Goal: Information Seeking & Learning: Learn about a topic

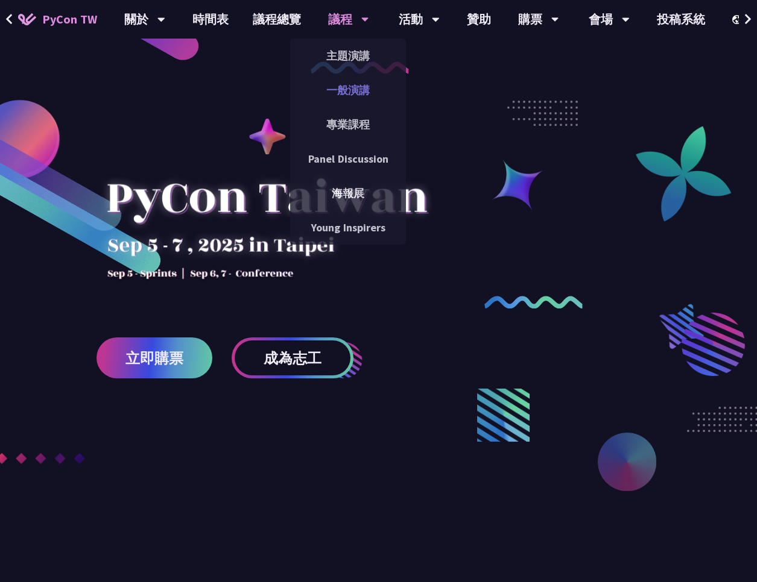
click at [352, 101] on link "一般演講" at bounding box center [348, 90] width 116 height 28
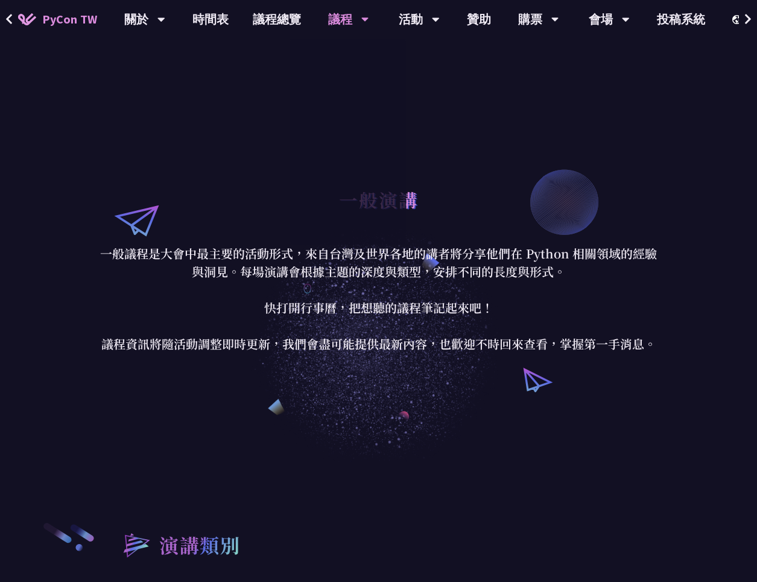
click at [312, 335] on p "一般議程是大會中最主要的活動形式，來自台灣及世界各地的講者將分享他們在 Python 相關領域的經驗與洞見。每場演講會根據主題的深度與類型，安排不同的長度與形…" at bounding box center [378, 299] width 561 height 109
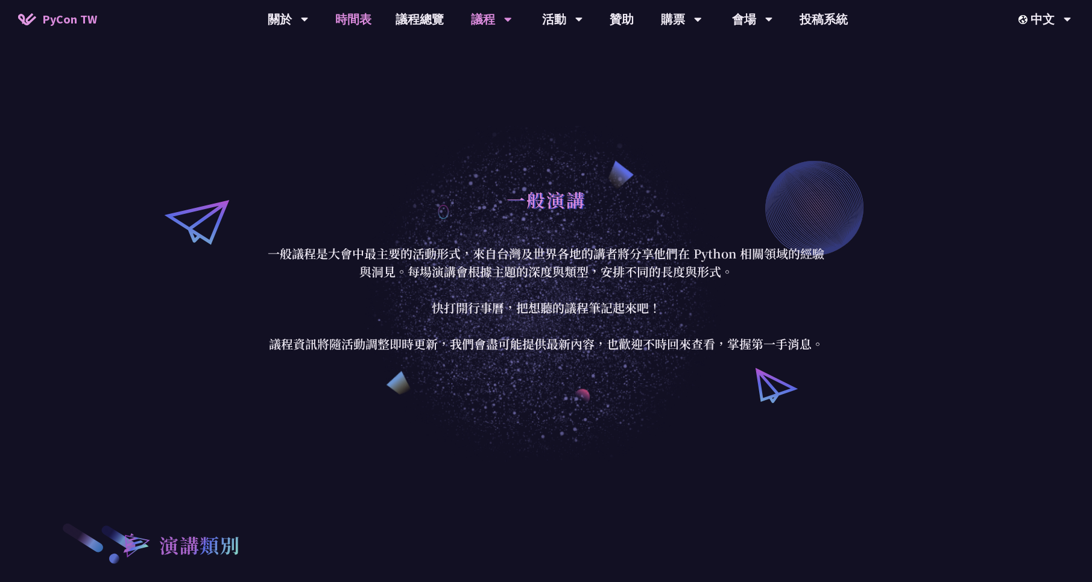
click at [364, 22] on link "時間表" at bounding box center [353, 19] width 60 height 39
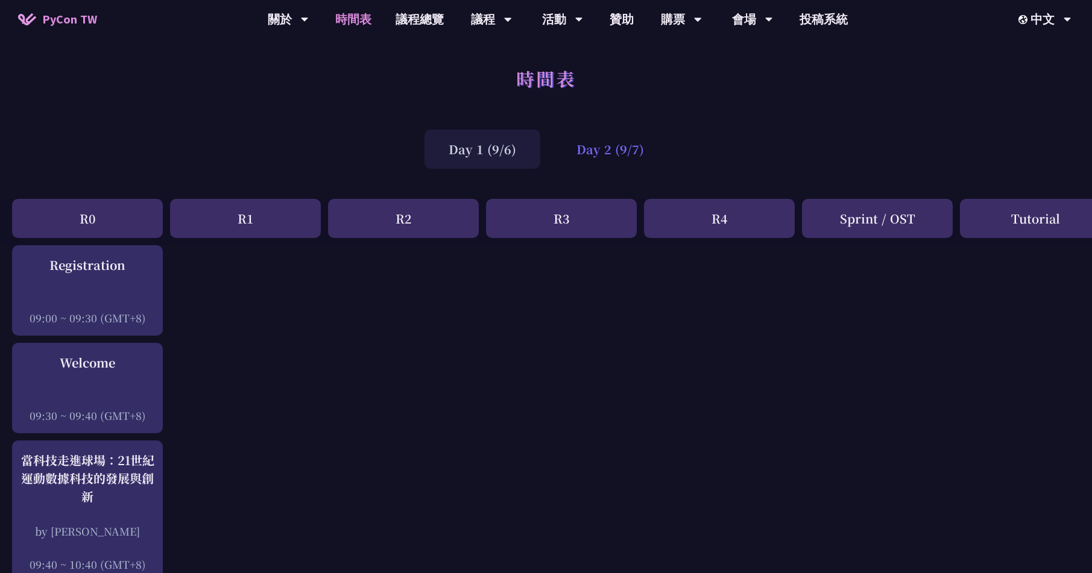
click at [626, 151] on div "Day 2 (9/7)" at bounding box center [610, 149] width 116 height 39
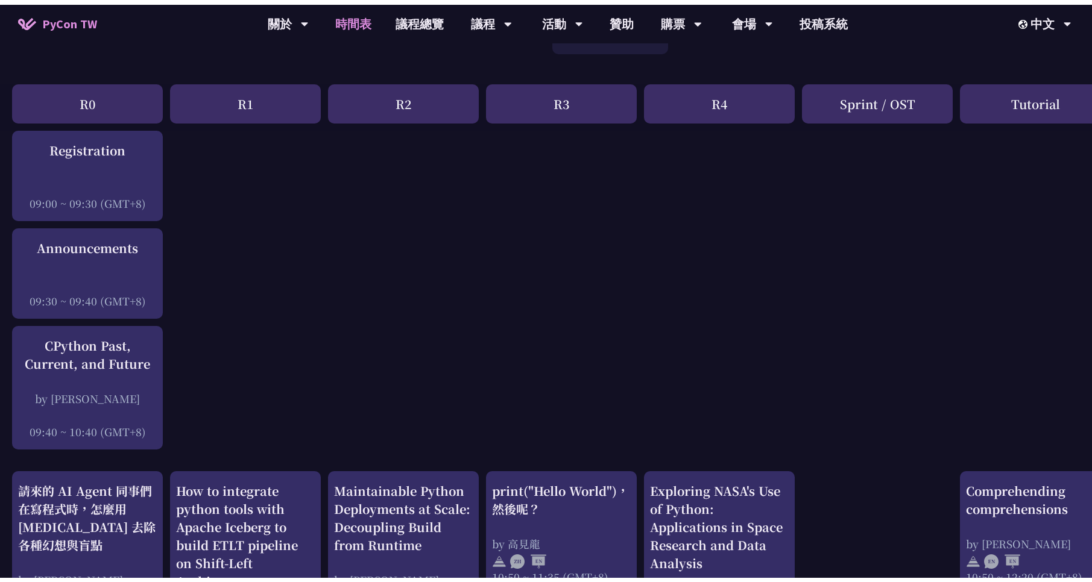
scroll to position [217, 0]
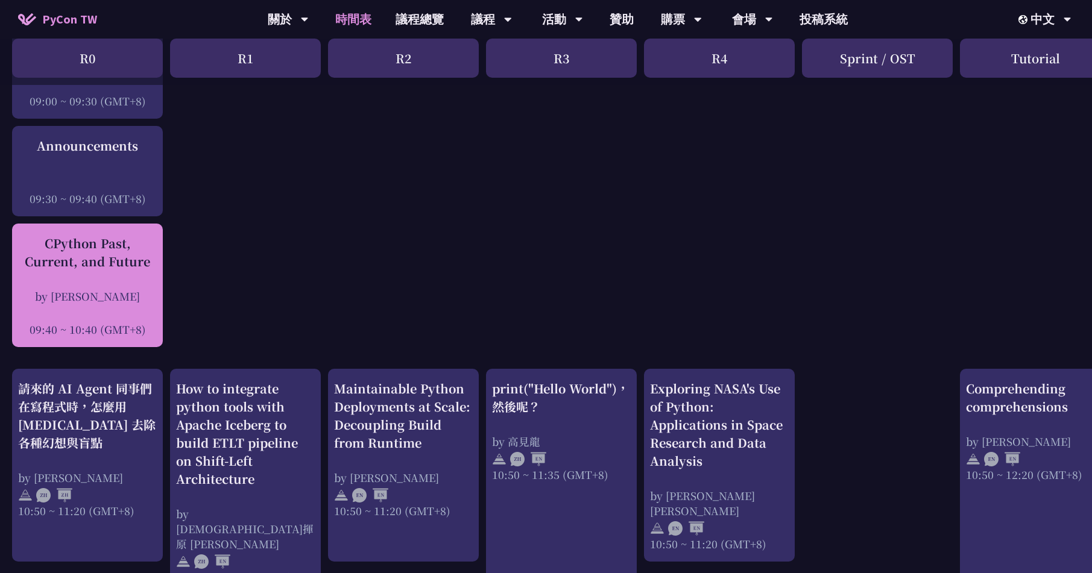
click at [122, 279] on div "CPython Past, Current, and Future by [PERSON_NAME] 09:40 ~ 10:40 (GMT+8)" at bounding box center [87, 286] width 139 height 103
click at [95, 300] on div "by [PERSON_NAME]" at bounding box center [87, 296] width 139 height 15
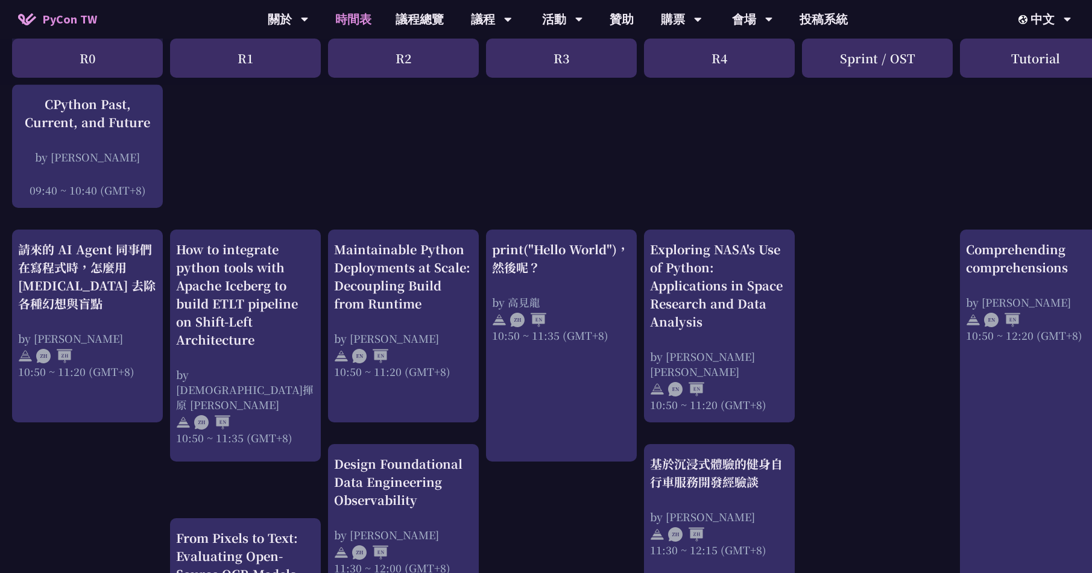
scroll to position [356, 0]
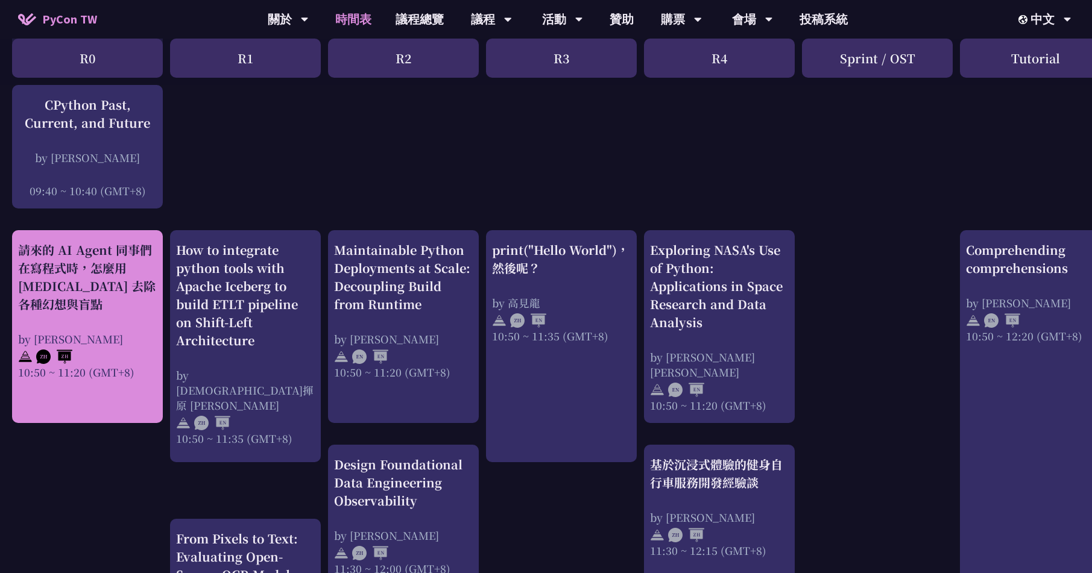
click at [94, 311] on div "請來的 AI Agent 同事們在寫程式時，怎麼用 [MEDICAL_DATA] 去除各種幻想與盲點" at bounding box center [87, 277] width 139 height 72
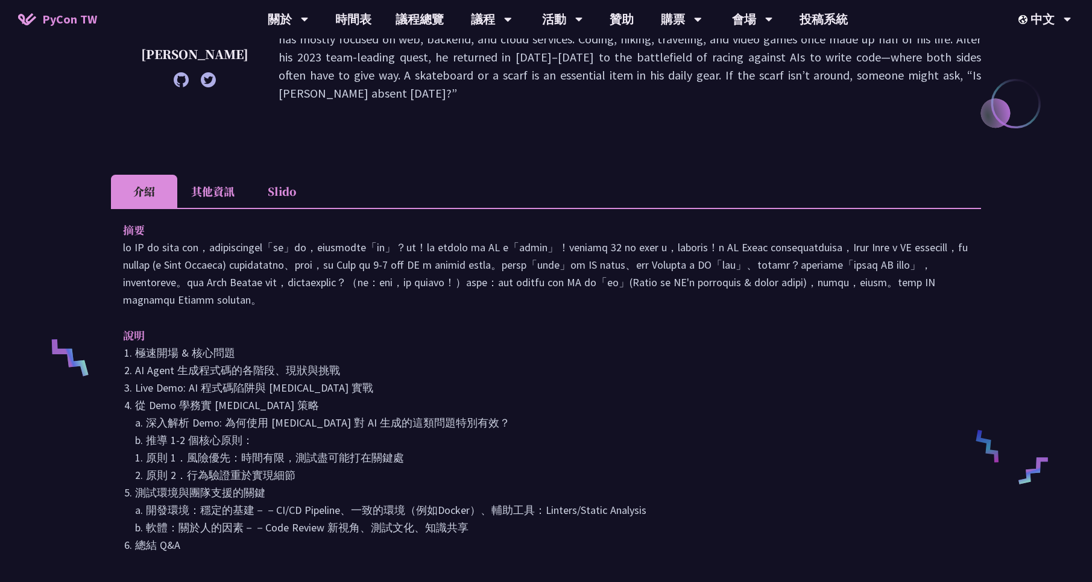
scroll to position [289, 0]
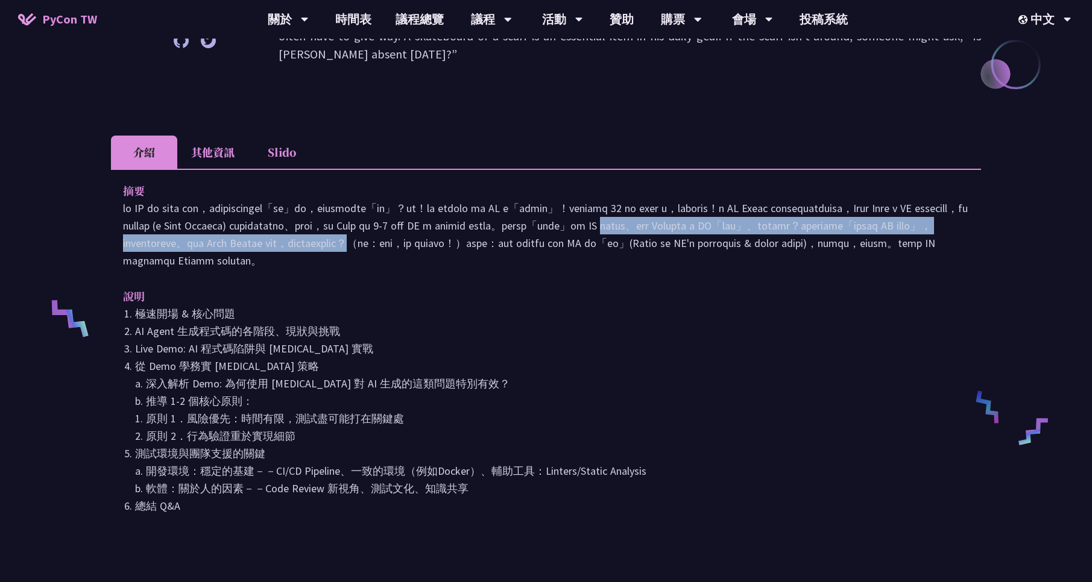
drag, startPoint x: 305, startPoint y: 229, endPoint x: 388, endPoint y: 247, distance: 84.7
click at [388, 247] on p at bounding box center [546, 235] width 846 height 70
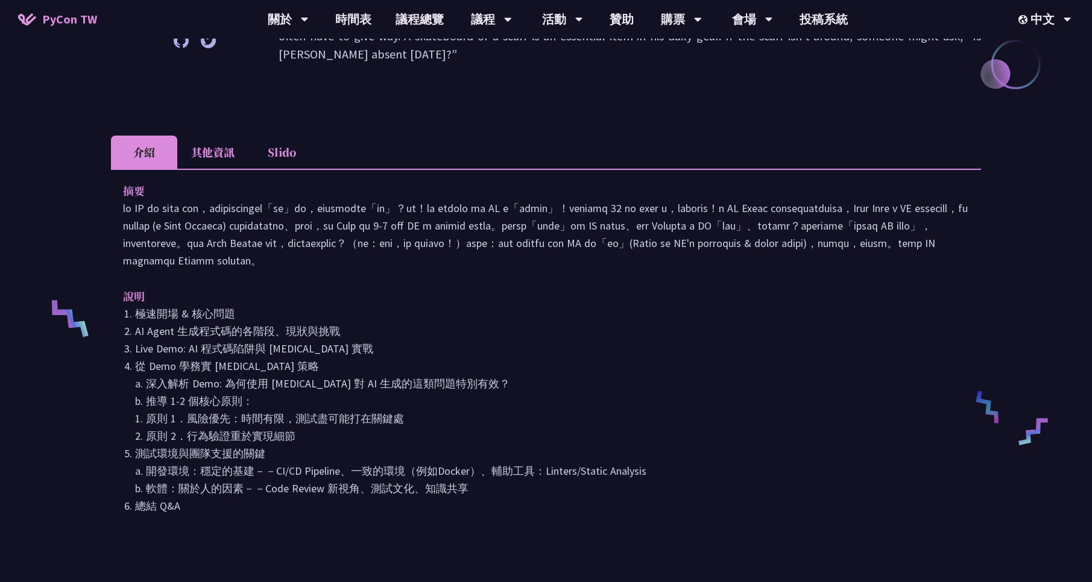
click at [612, 226] on p at bounding box center [546, 235] width 846 height 70
click at [459, 273] on div "摘要 說明 極速開場 & 核心問題 AI Agent 生成程式碼的各階段、現狀與挑戰 Live Demo: AI 程式碼陷阱與 [MEDICAL_DATA] …" at bounding box center [546, 357] width 870 height 376
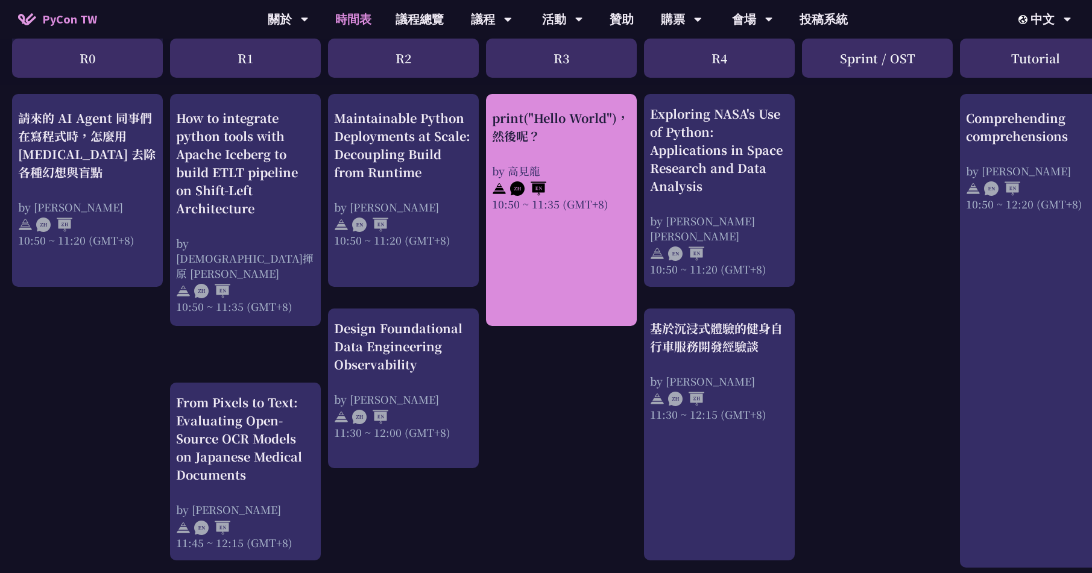
scroll to position [500, 0]
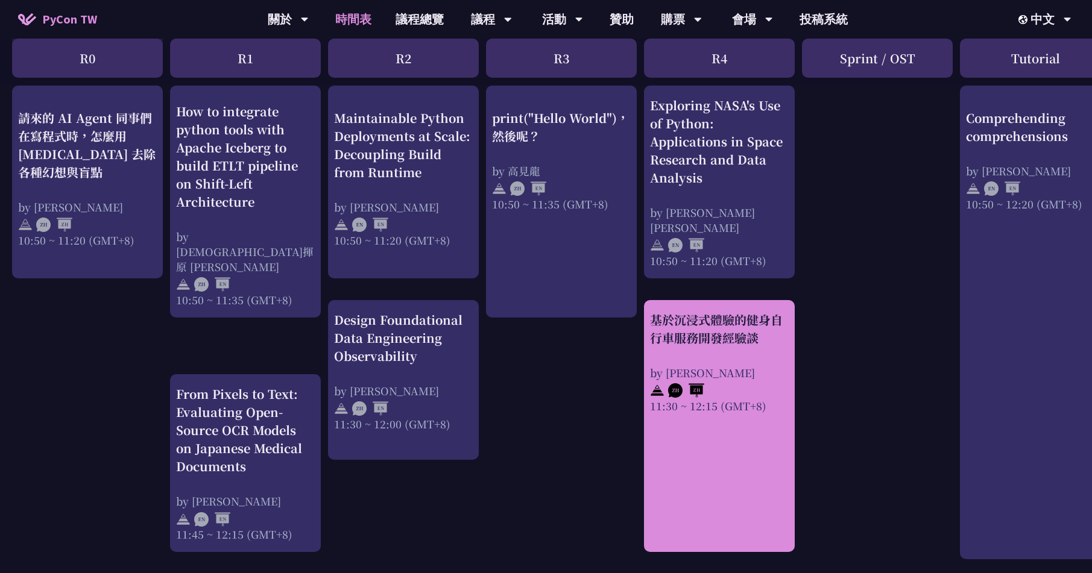
click at [752, 369] on div "by [PERSON_NAME]" at bounding box center [719, 372] width 139 height 15
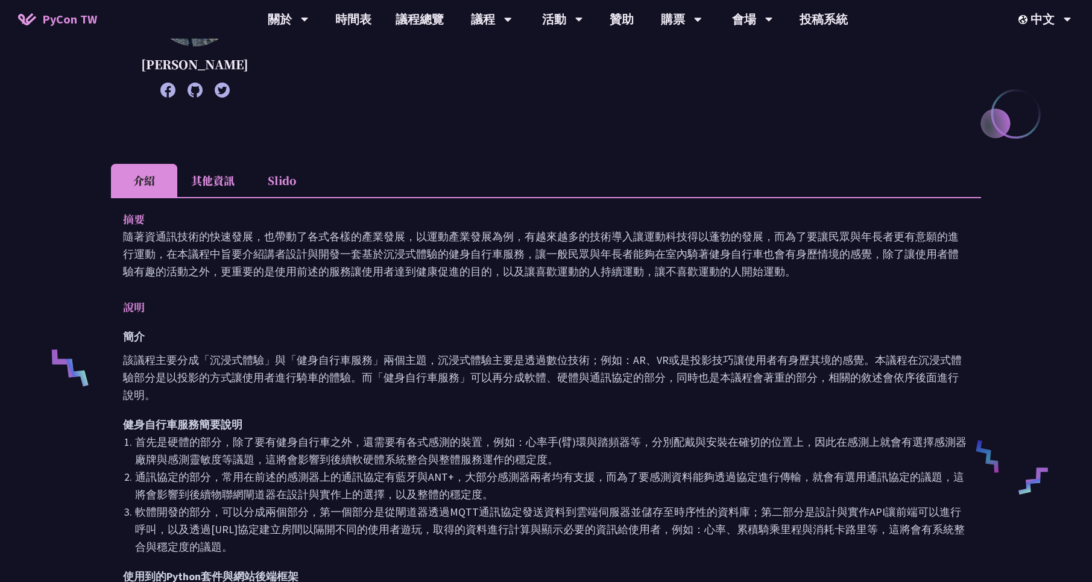
scroll to position [289, 0]
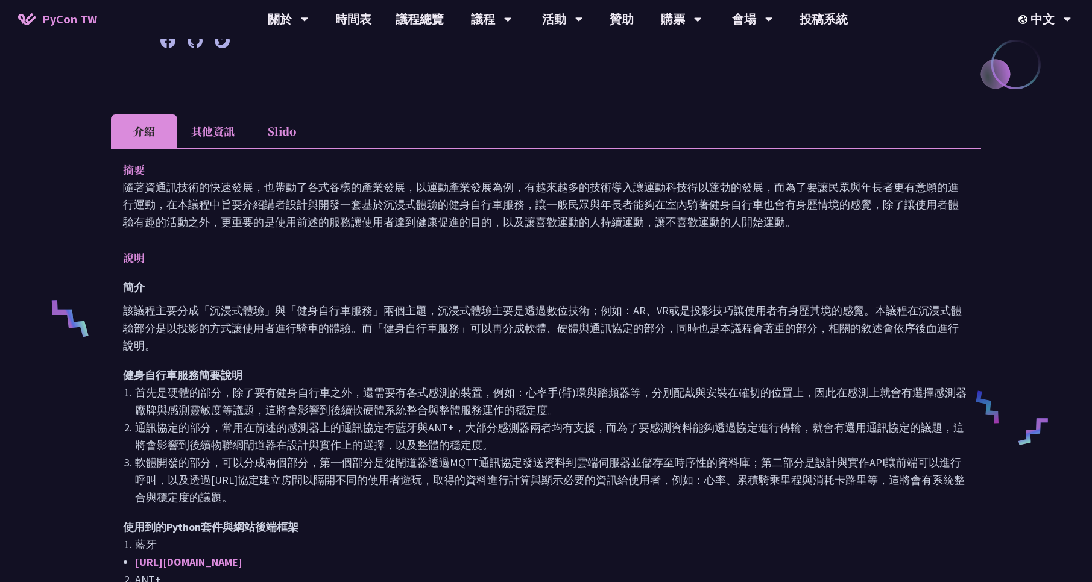
drag, startPoint x: 448, startPoint y: 190, endPoint x: 516, endPoint y: 256, distance: 94.7
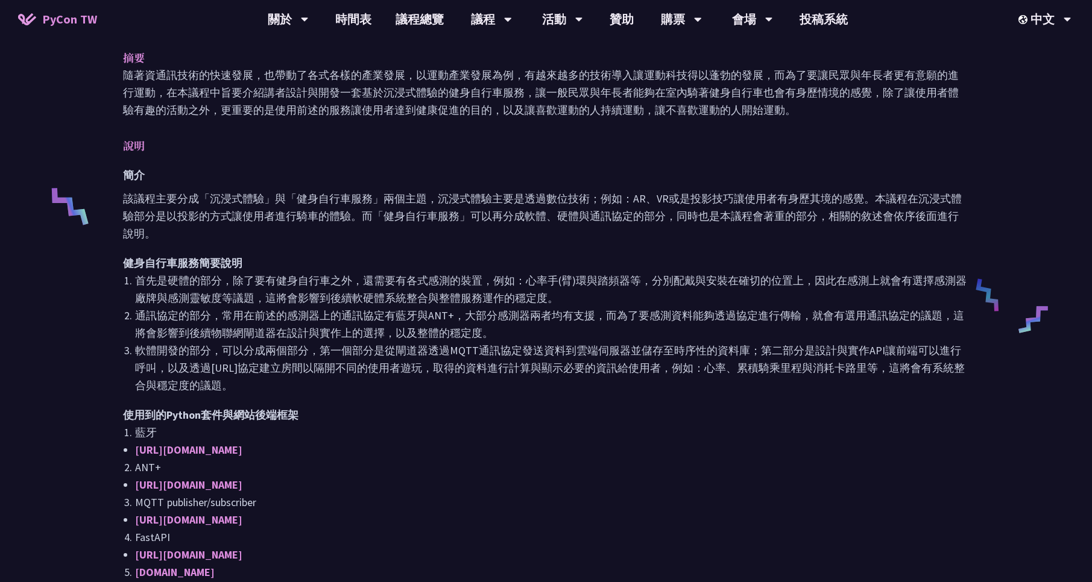
scroll to position [362, 0]
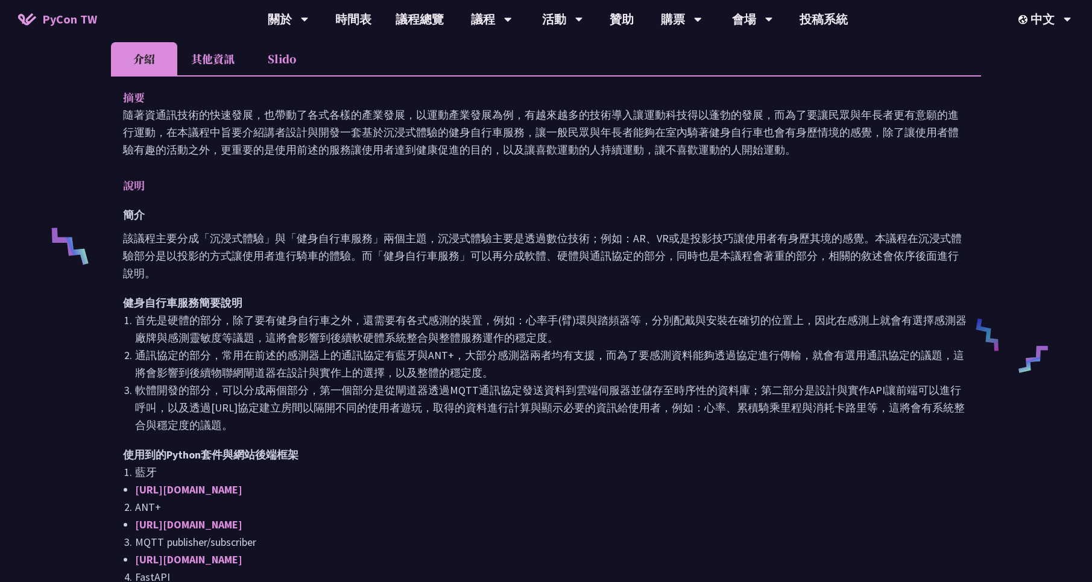
click at [433, 318] on li "首先是硬體的部分，除了要有健身自行車之外，還需要有各式感測的裝置，例如：心率手(臂)環與踏頻器等，分別配戴與安裝在確切的位置上，因此在感測上就會有選擇感測器廠…" at bounding box center [552, 329] width 834 height 35
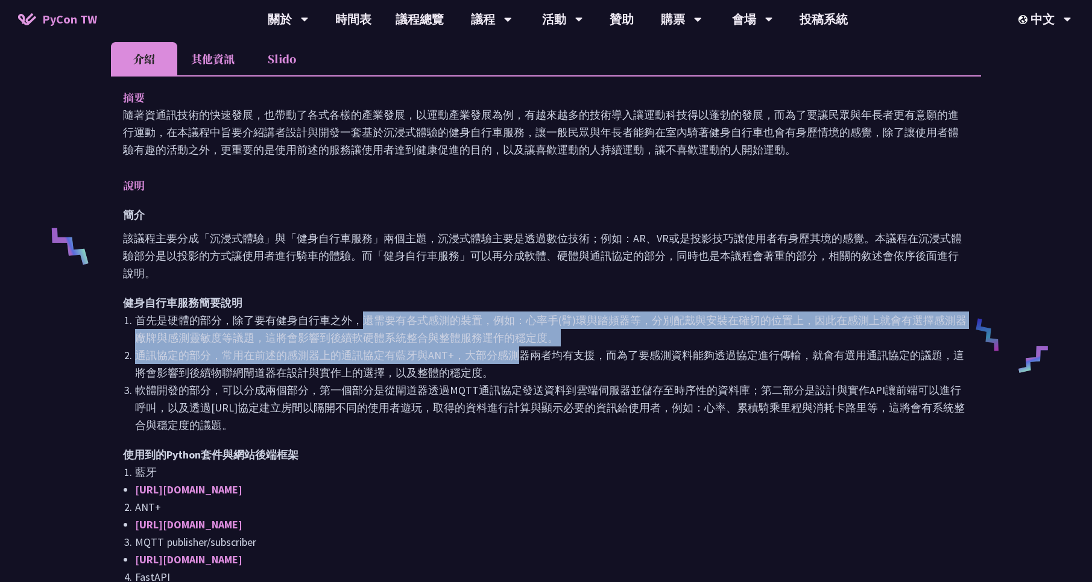
drag, startPoint x: 467, startPoint y: 341, endPoint x: 516, endPoint y: 360, distance: 52.3
click at [516, 360] on ol "首先是硬體的部分，除了要有健身自行車之外，還需要有各式感測的裝置，例如：心率手(臂)環與踏頻器等，分別配戴與安裝在確切的位置上，因此在感測上就會有選擇感測器廠…" at bounding box center [546, 373] width 846 height 122
click at [516, 360] on li "通訊協定的部分，常用在前述的感測器上的通訊協定有藍牙與ANT+，大部分感測器兩者均有支援，而為了要感測資料能夠透過協定進行傳輸，就會有選用通訊協定的議題，這將…" at bounding box center [552, 364] width 834 height 35
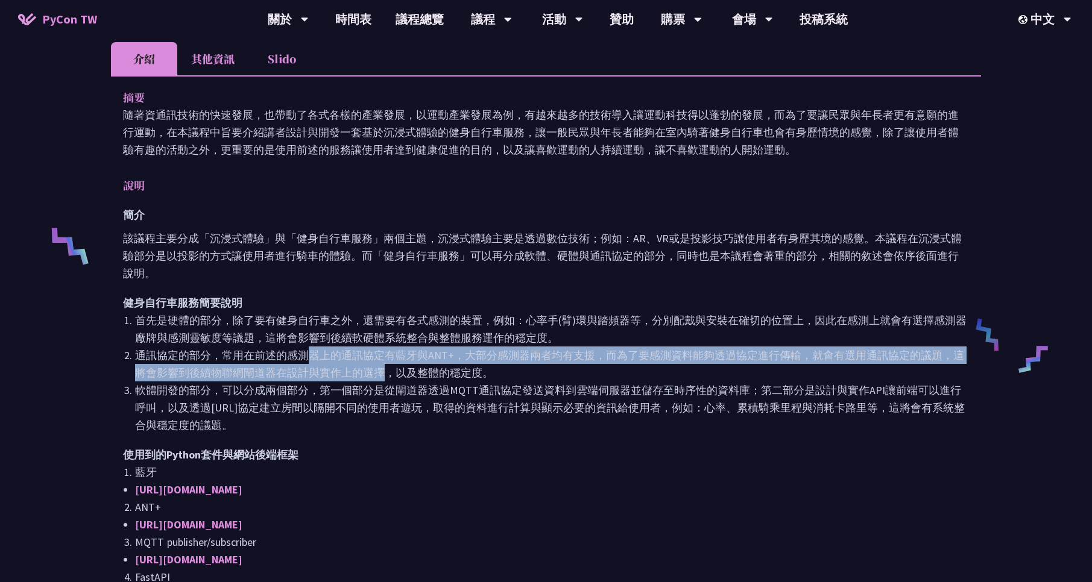
drag, startPoint x: 304, startPoint y: 350, endPoint x: 385, endPoint y: 364, distance: 82.1
click at [385, 364] on li "通訊協定的部分，常用在前述的感測器上的通訊協定有藍牙與ANT+，大部分感測器兩者均有支援，而為了要感測資料能夠透過協定進行傳輸，就會有選用通訊協定的議題，這將…" at bounding box center [552, 364] width 834 height 35
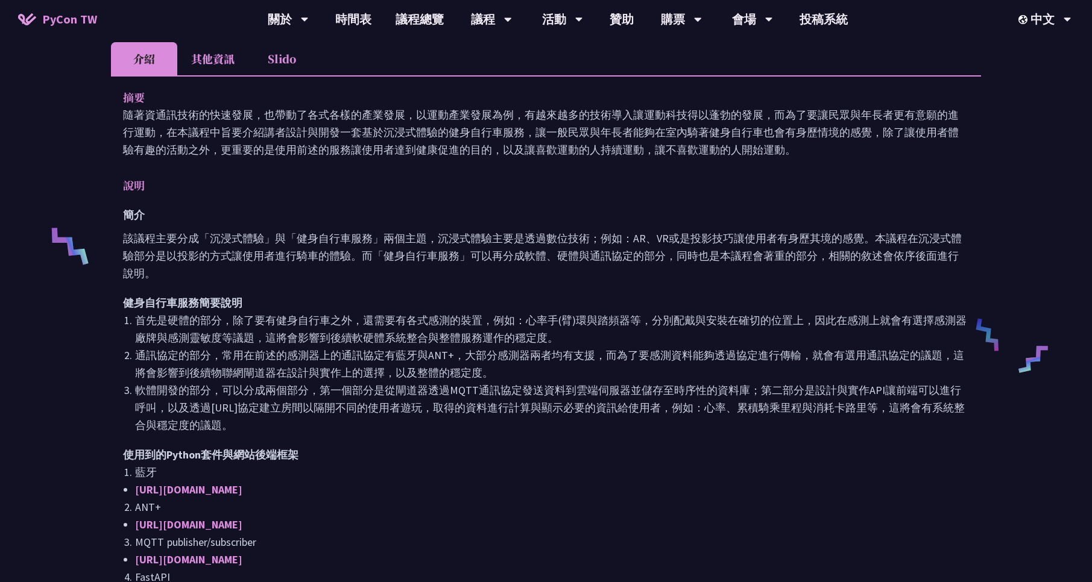
drag, startPoint x: 375, startPoint y: 375, endPoint x: 510, endPoint y: 421, distance: 142.3
click at [510, 421] on ol "首先是硬體的部分，除了要有健身自行車之外，還需要有各式感測的裝置，例如：心率手(臂)環與踏頻器等，分別配戴與安裝在確切的位置上，因此在感測上就會有選擇感測器廠…" at bounding box center [546, 373] width 846 height 122
click at [510, 421] on li "軟體開發的部分，可以分成兩個部分，第一個部分是從閘道器透過MQTT通訊協定發送資料到雲端伺服器並儲存至時序性的資料庫；第二部分是設計與實作API讓前端可以進行…" at bounding box center [552, 408] width 834 height 52
drag, startPoint x: 336, startPoint y: 427, endPoint x: 147, endPoint y: 301, distance: 227.4
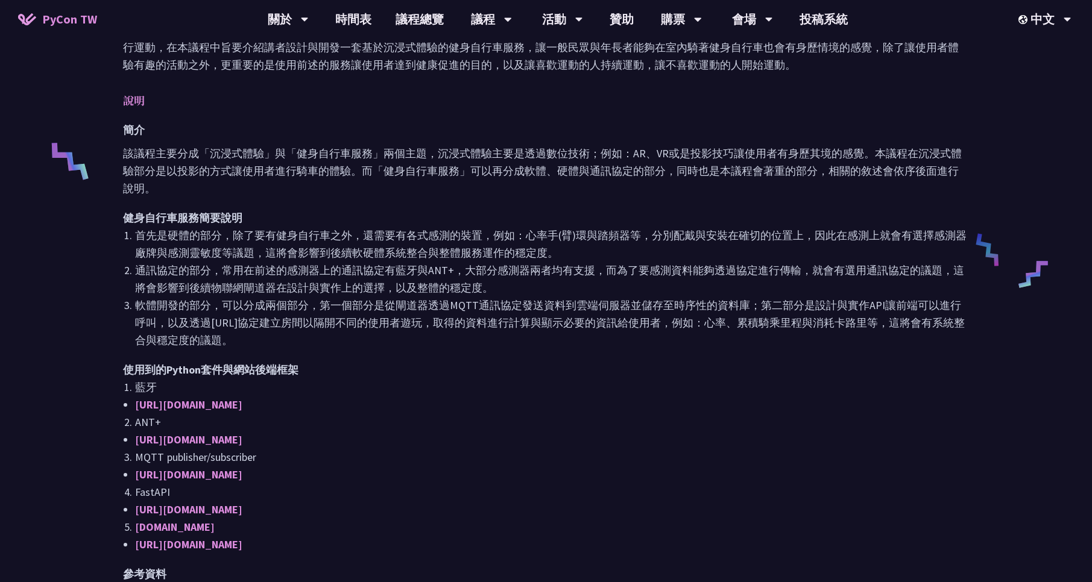
scroll to position [796, 0]
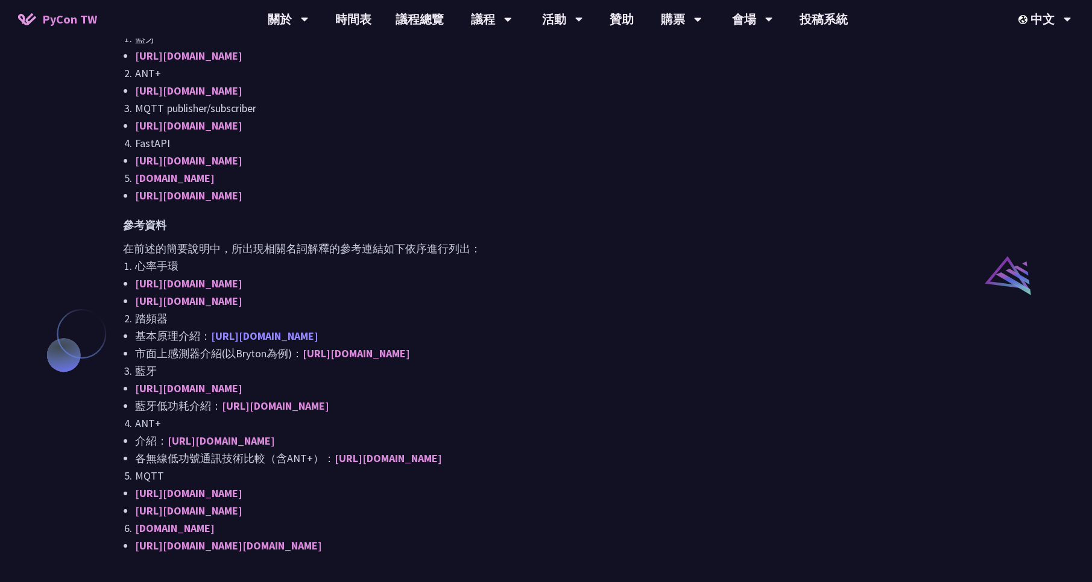
click at [242, 335] on link "[URL][DOMAIN_NAME]" at bounding box center [264, 336] width 107 height 14
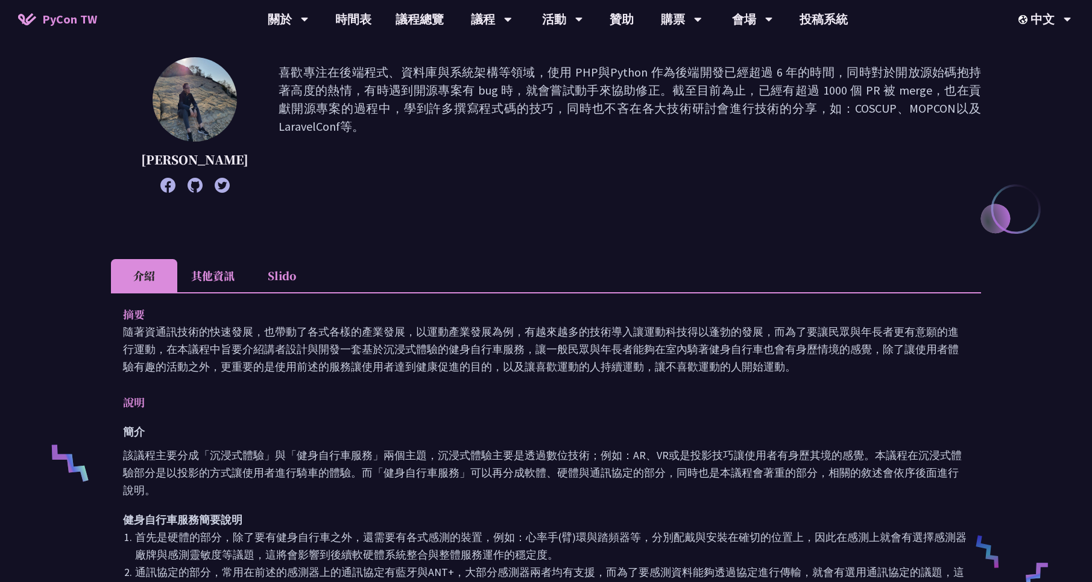
scroll to position [0, 0]
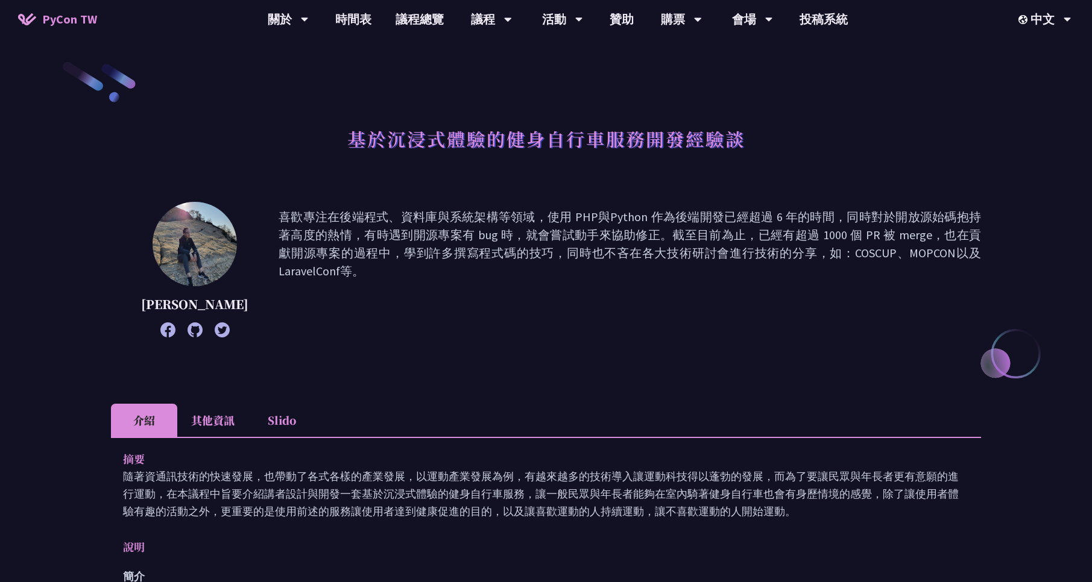
click at [322, 351] on div "[PERSON_NAME] 喜歡專注在後端程式、資料庫與系統架構等領域，使用 PHP與Python 作為後端開發已經超過 6 年的時間，同時對於開放源始碼抱持…" at bounding box center [546, 288] width 870 height 172
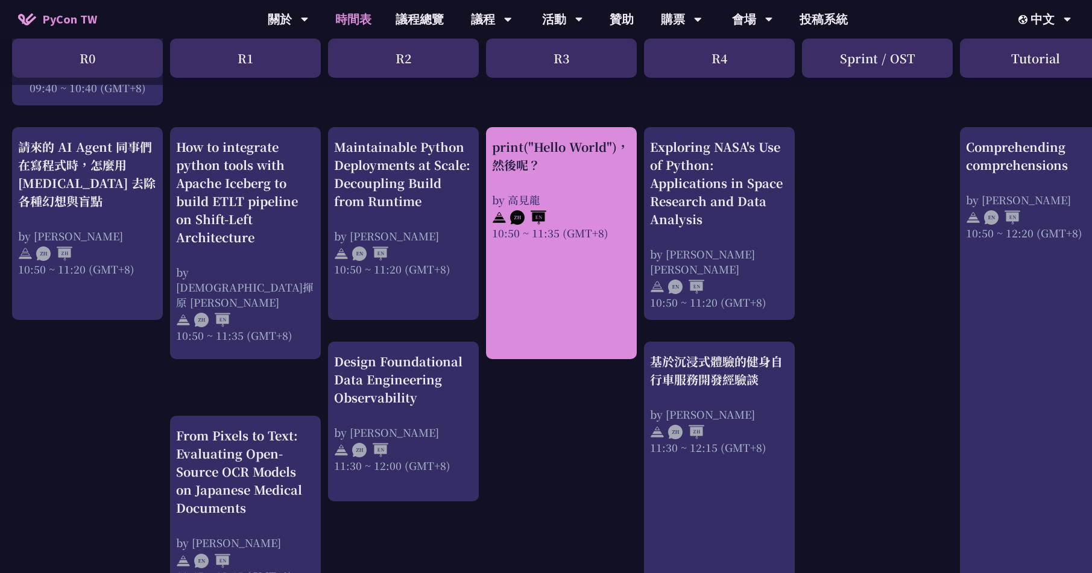
scroll to position [506, 0]
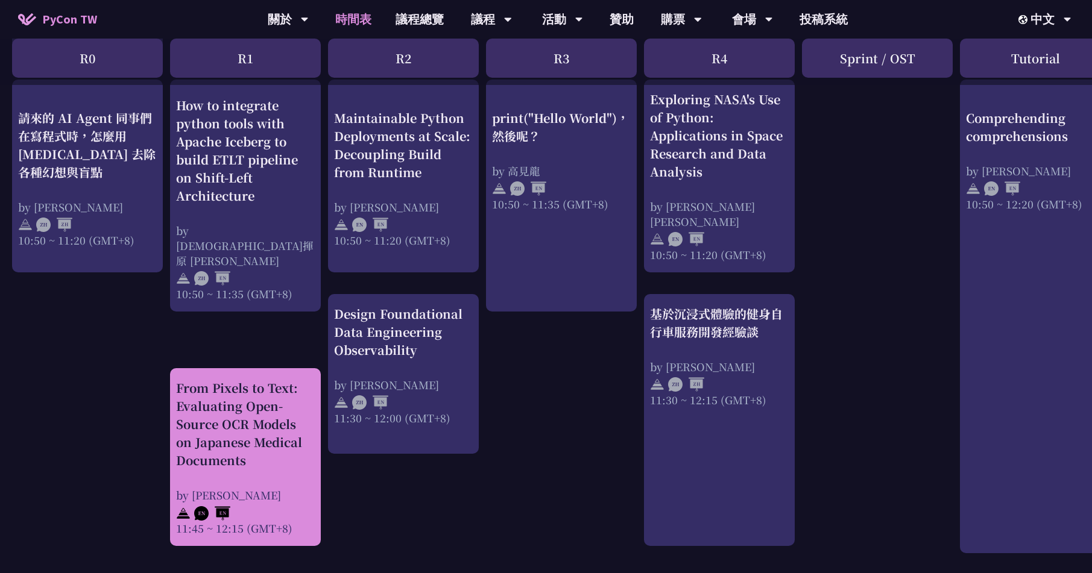
click at [244, 444] on div "From Pixels to Text: Evaluating Open-Source OCR Models on Japanese Medical Docu…" at bounding box center [245, 424] width 139 height 90
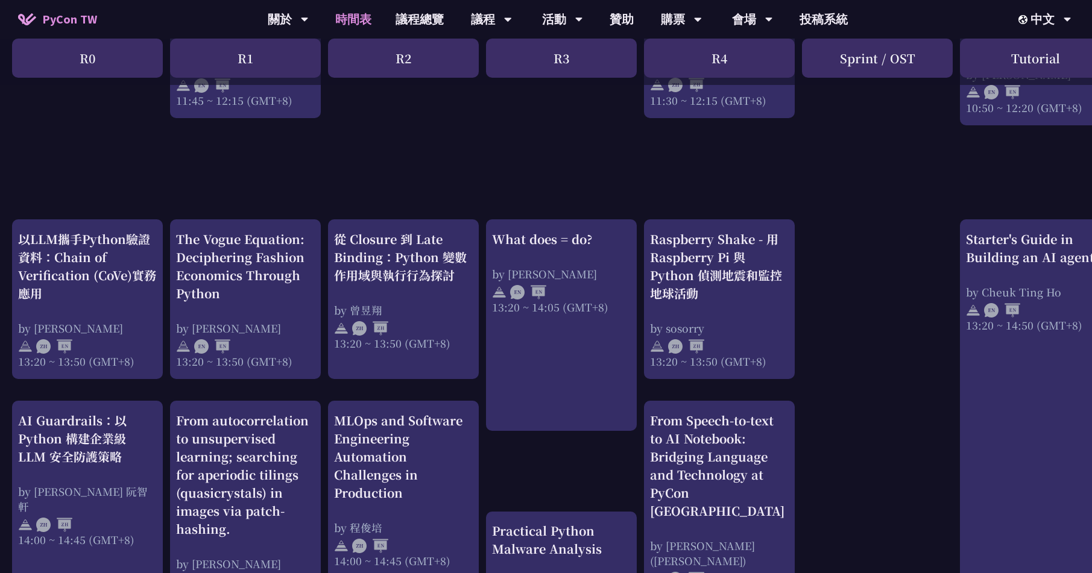
scroll to position [941, 0]
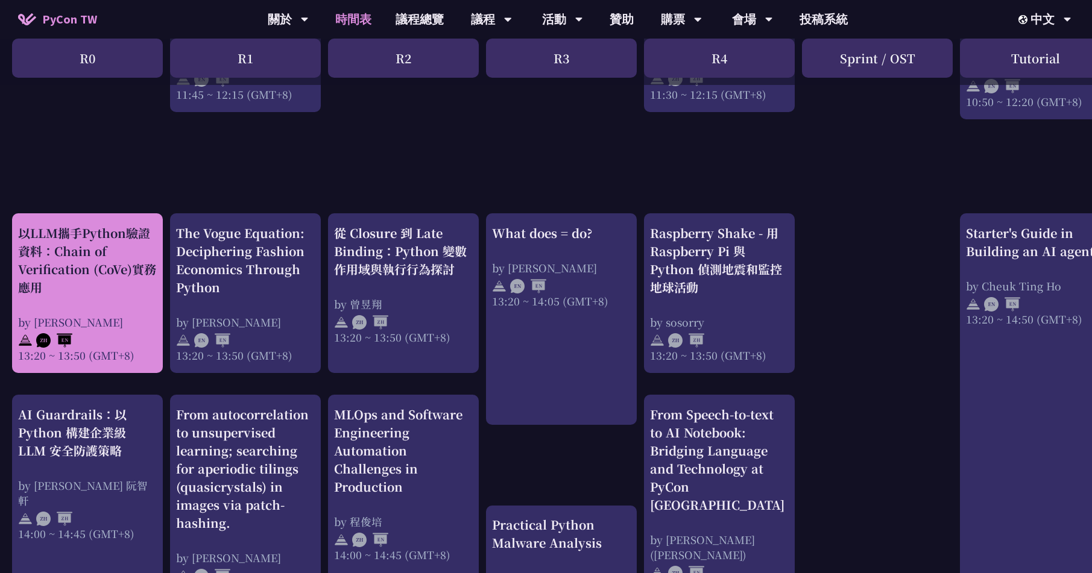
click at [57, 289] on div "以LLM攜手Python驗證資料：Chain of Verification (CoVe)實務應用" at bounding box center [87, 260] width 139 height 72
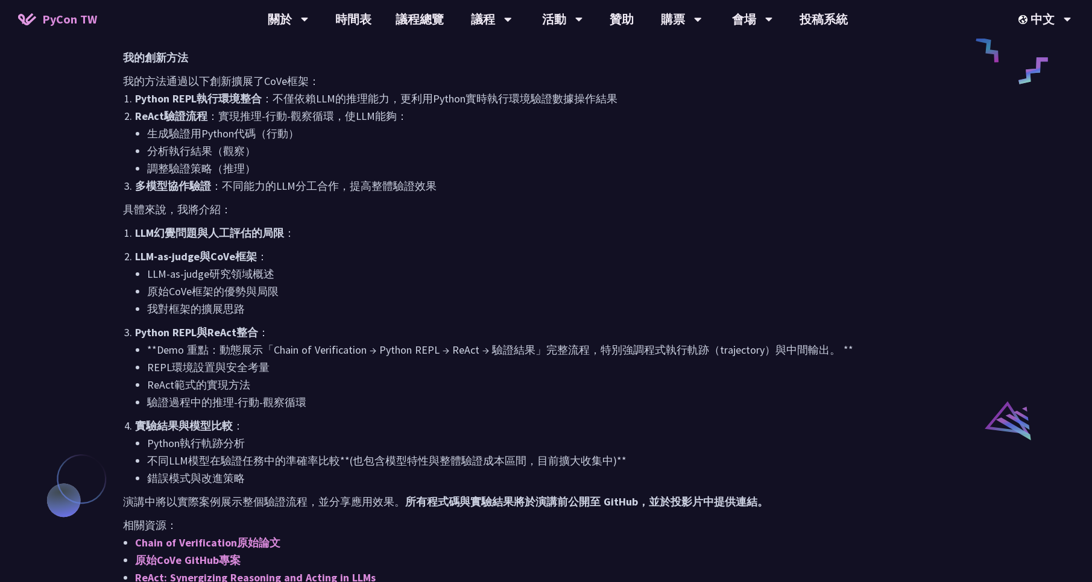
scroll to position [651, 0]
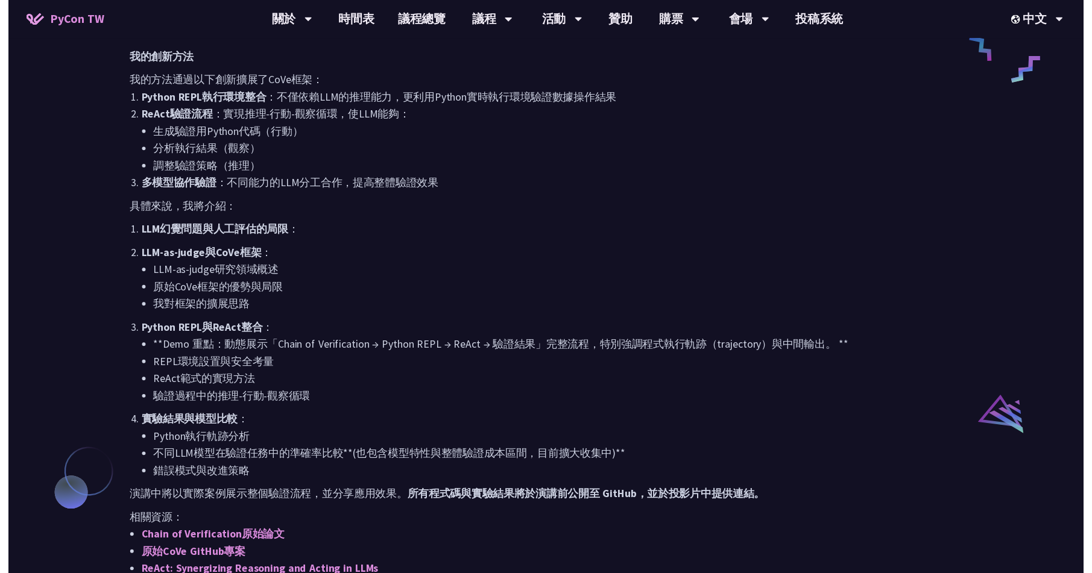
scroll to position [941, 0]
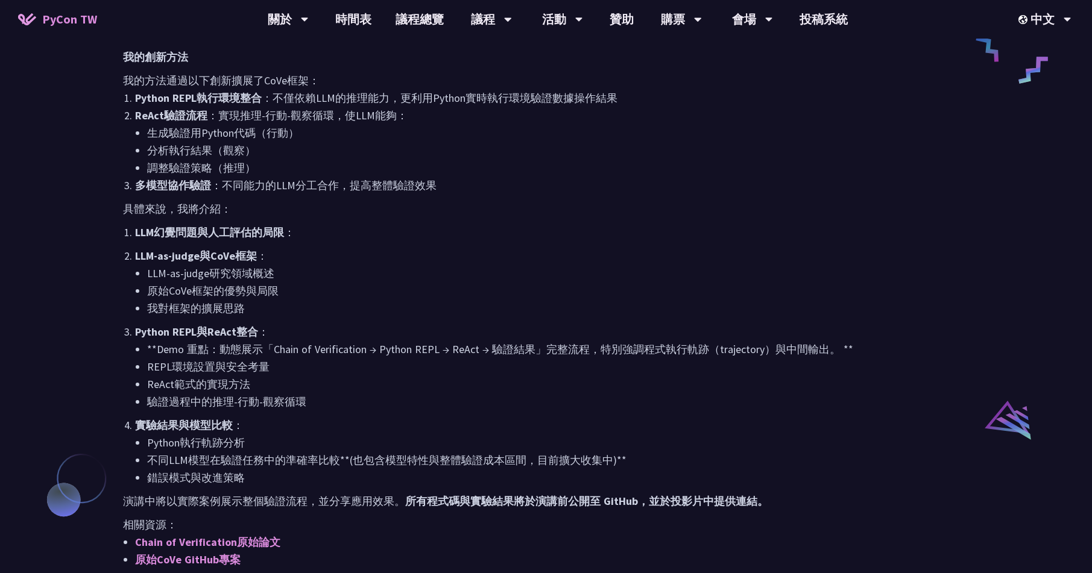
scroll to position [941, 0]
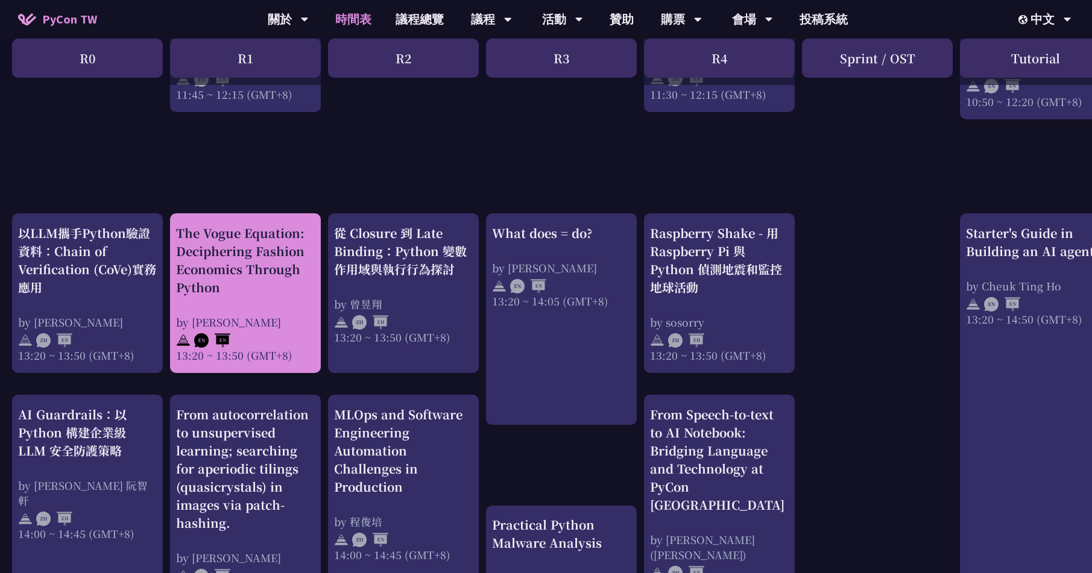
click at [248, 280] on div "The Vogue Equation: Deciphering Fashion Economics Through Python" at bounding box center [245, 260] width 139 height 72
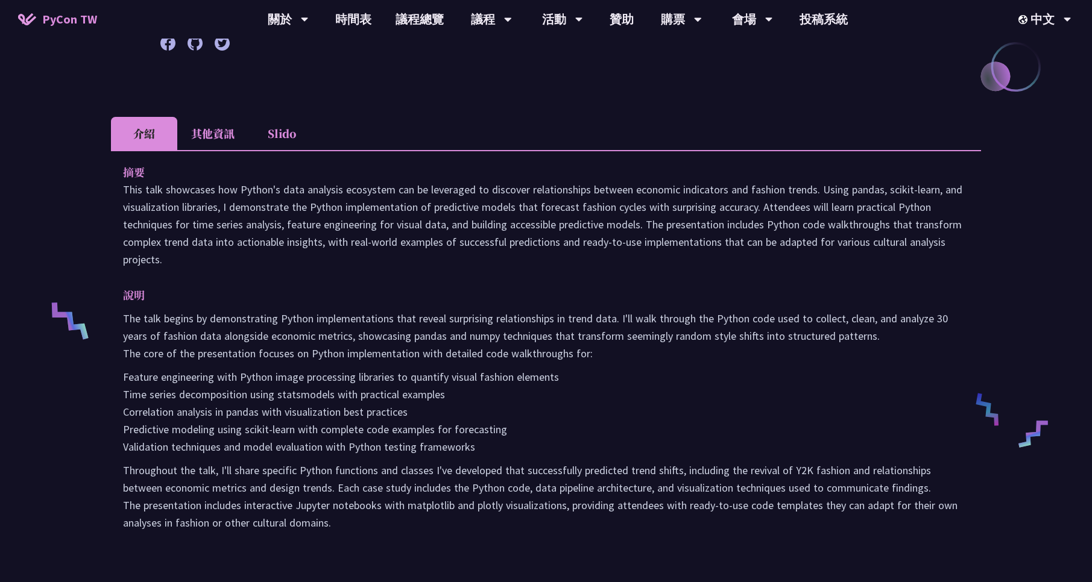
scroll to position [289, 0]
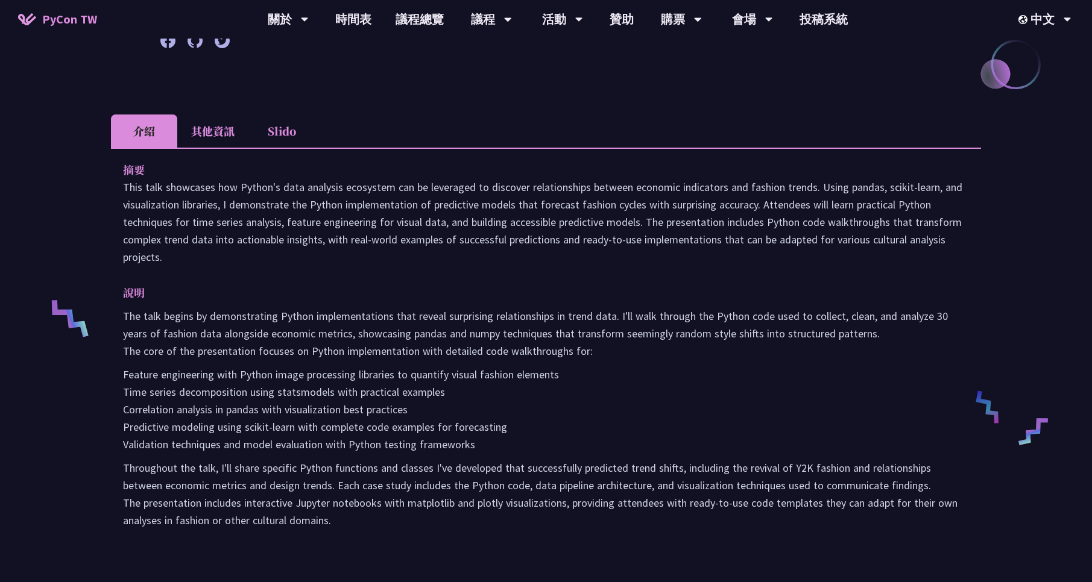
drag, startPoint x: 274, startPoint y: 189, endPoint x: 395, endPoint y: 263, distance: 142.4
click at [395, 263] on p "This talk showcases how Python's data analysis ecosystem can be leveraged to di…" at bounding box center [546, 221] width 846 height 87
click at [437, 288] on p "說明" at bounding box center [534, 292] width 822 height 17
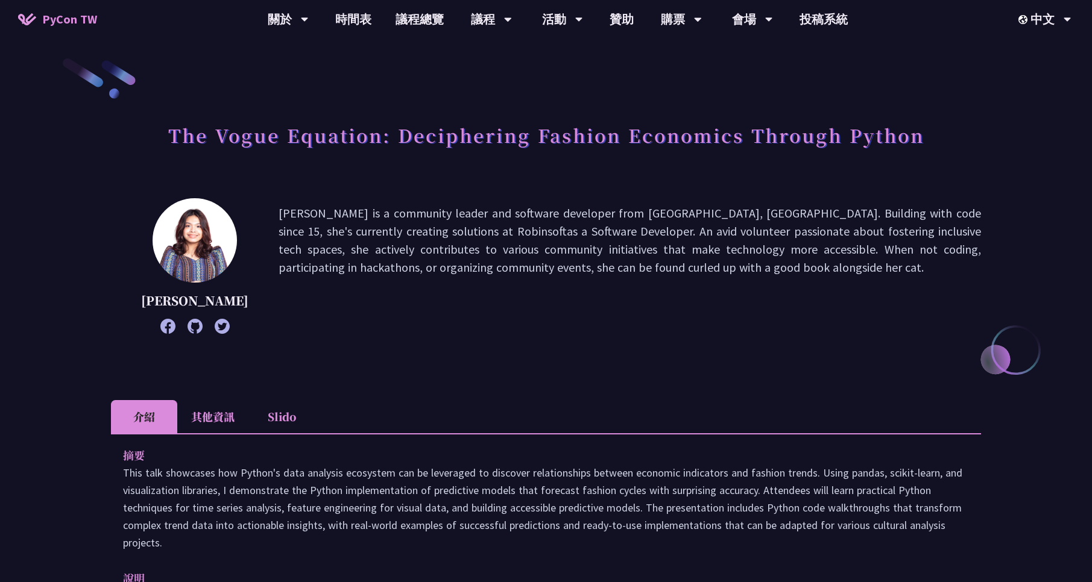
scroll to position [0, 0]
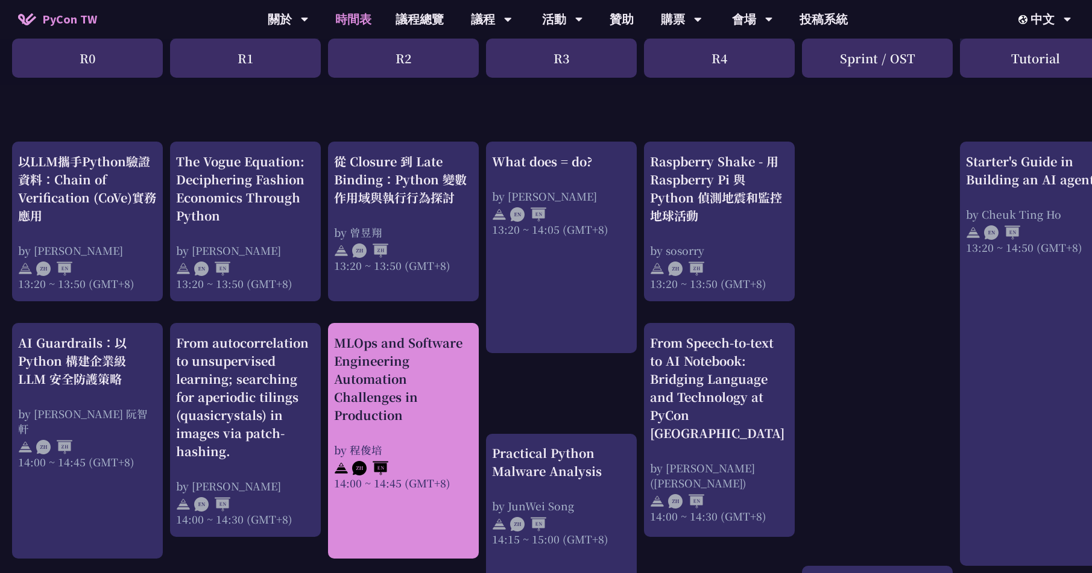
scroll to position [1013, 0]
click at [377, 380] on div "MLOps and Software Engineering Automation Challenges in Production" at bounding box center [403, 378] width 139 height 90
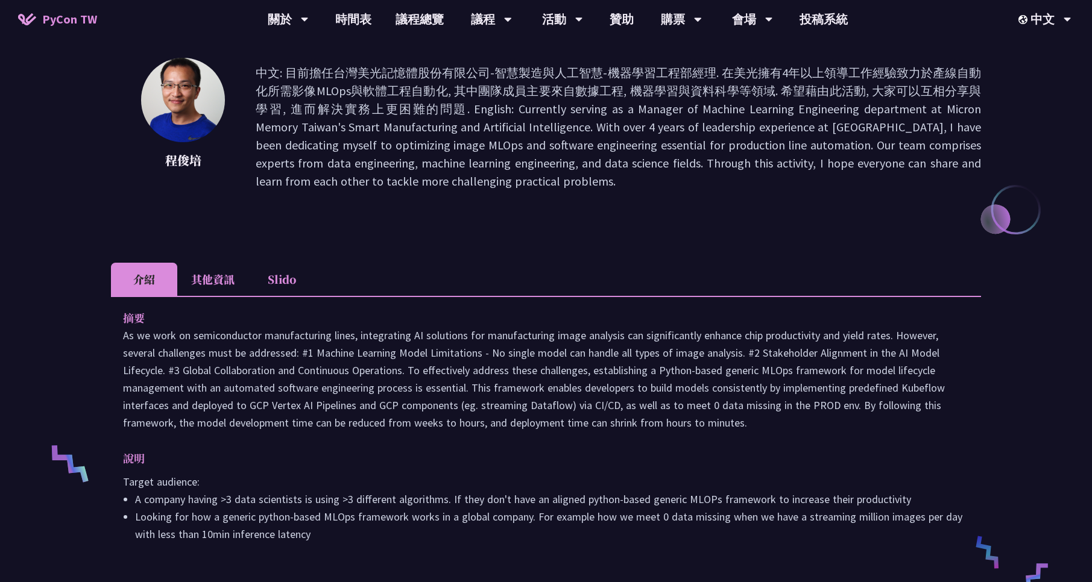
scroll to position [145, 0]
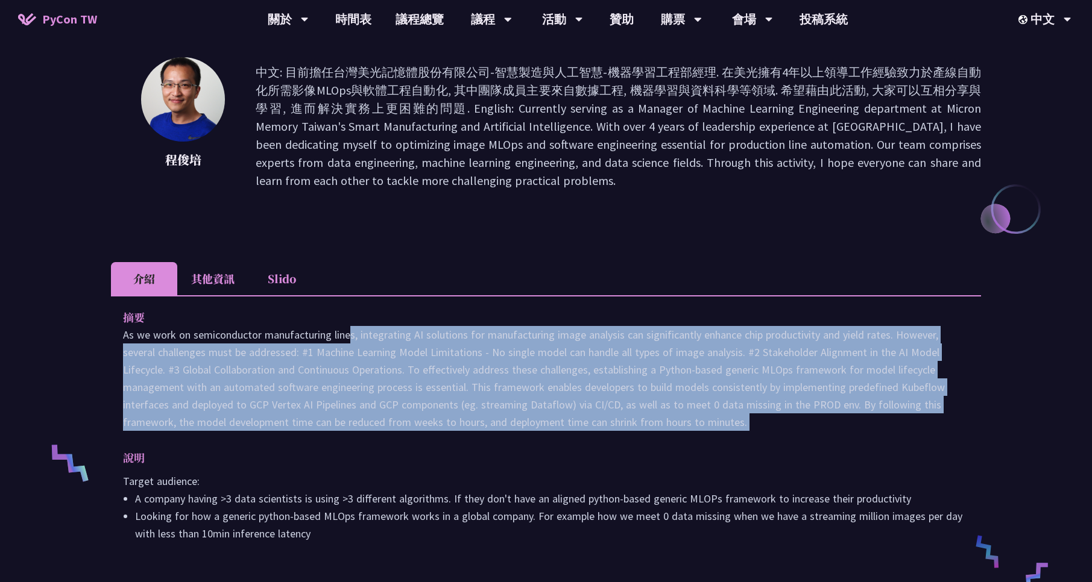
drag, startPoint x: 251, startPoint y: 338, endPoint x: 859, endPoint y: 444, distance: 617.6
click at [756, 444] on div "摘要 說明 Target audience: A company having >3 data scientists is using >3 differen…" at bounding box center [546, 433] width 870 height 277
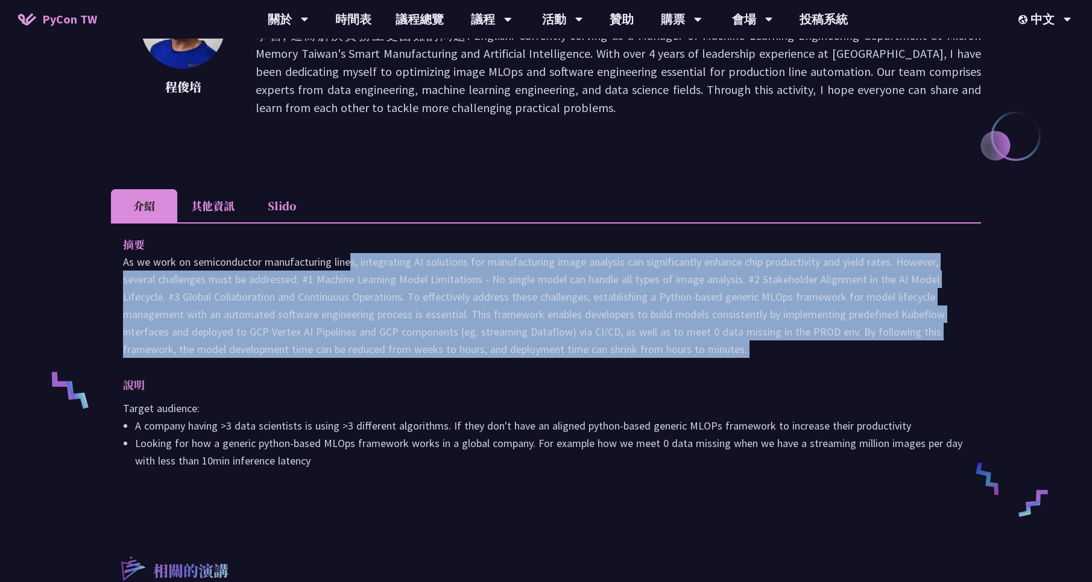
scroll to position [217, 0]
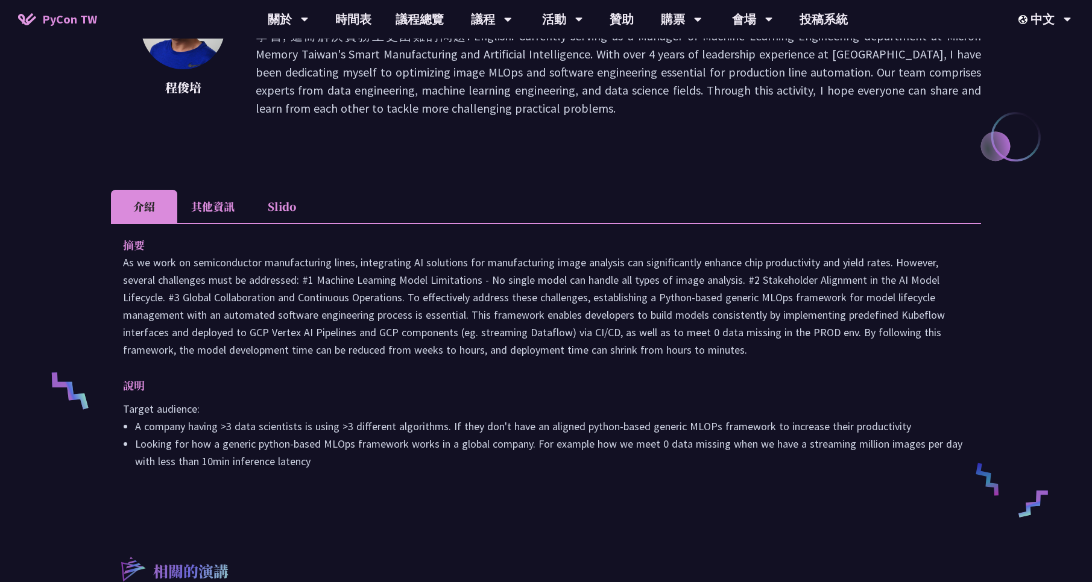
click at [517, 380] on p "說明" at bounding box center [534, 385] width 822 height 17
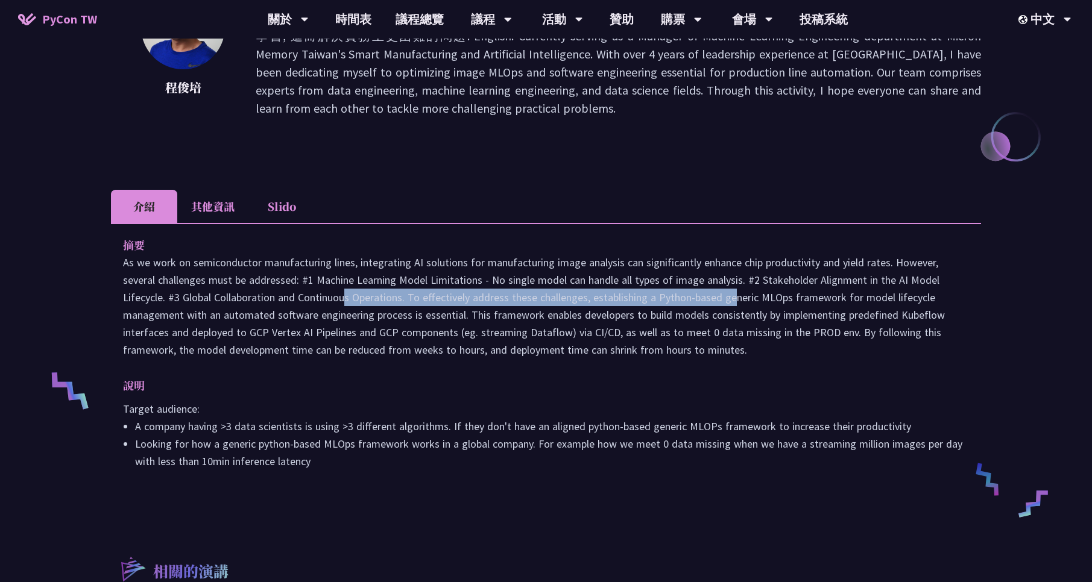
drag, startPoint x: 243, startPoint y: 301, endPoint x: 634, endPoint y: 303, distance: 391.3
click at [634, 303] on p at bounding box center [546, 306] width 846 height 105
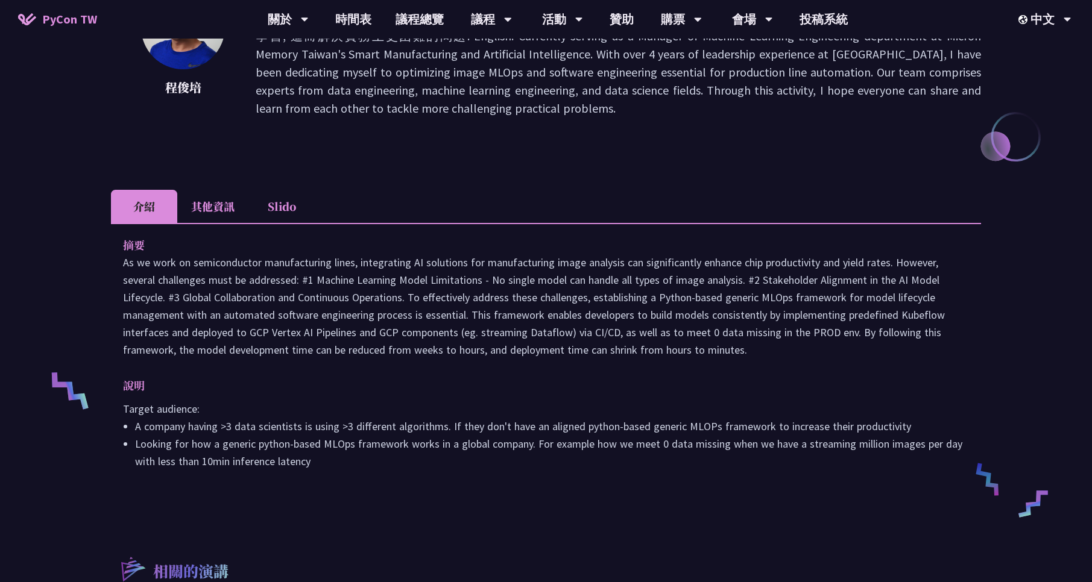
click at [232, 204] on li "其他資訊" at bounding box center [212, 206] width 71 height 33
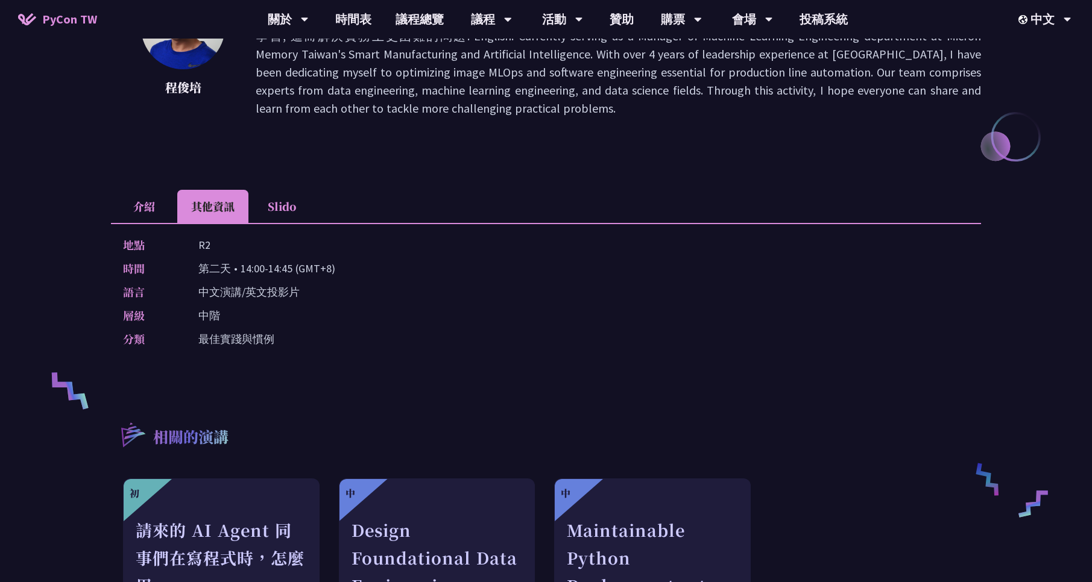
click at [131, 206] on li "介紹" at bounding box center [144, 206] width 66 height 33
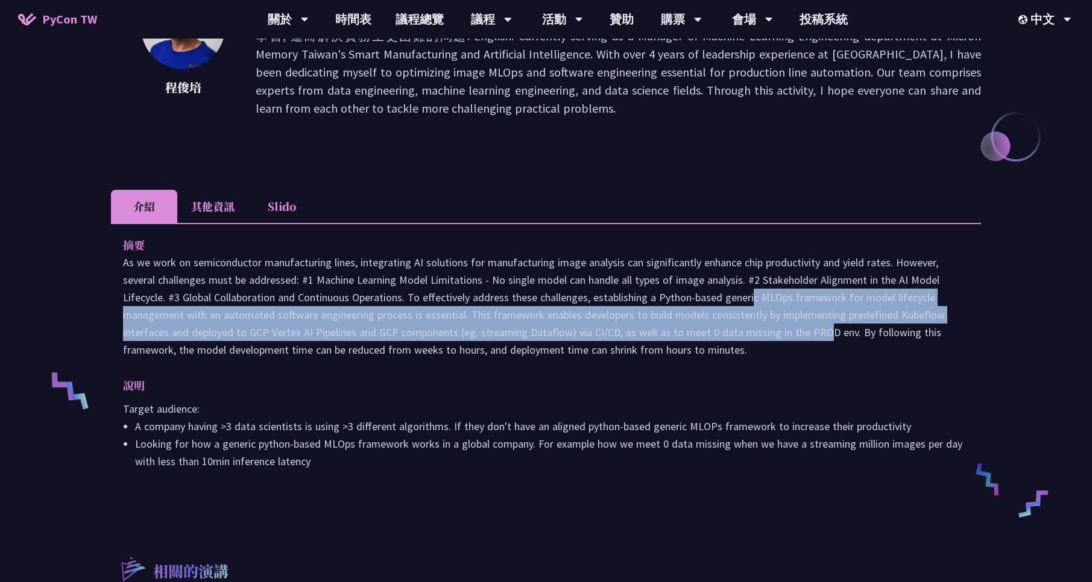
drag, startPoint x: 650, startPoint y: 301, endPoint x: 722, endPoint y: 333, distance: 79.3
click at [722, 333] on p at bounding box center [546, 306] width 846 height 105
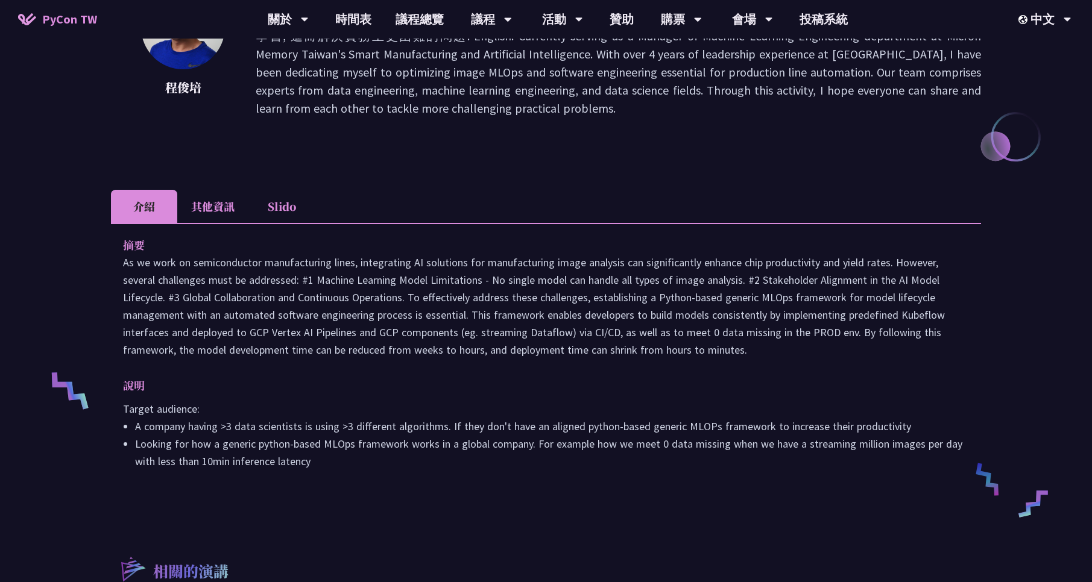
click at [739, 333] on p at bounding box center [546, 306] width 846 height 105
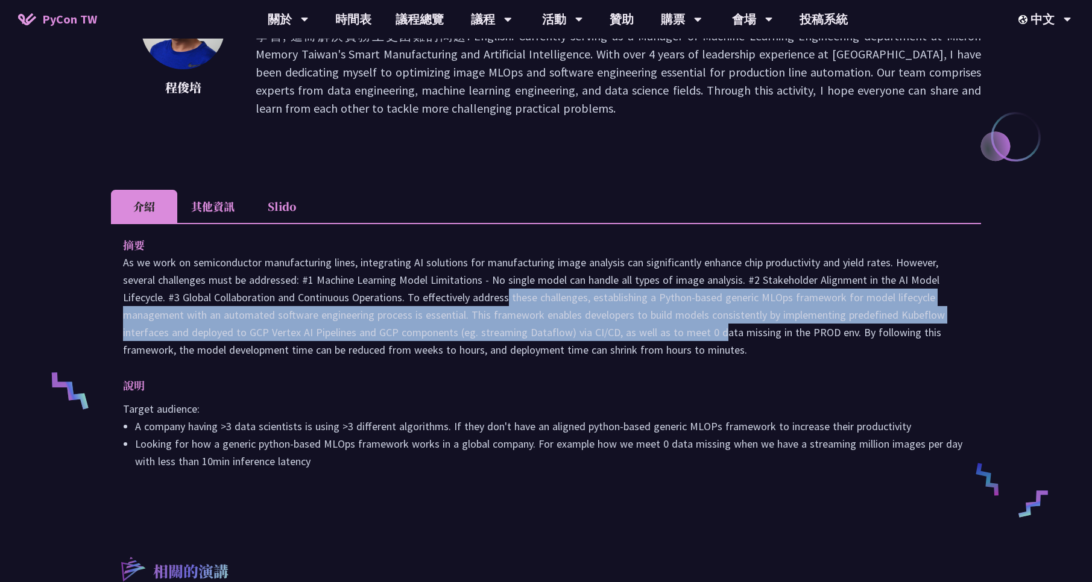
drag, startPoint x: 416, startPoint y: 297, endPoint x: 622, endPoint y: 325, distance: 208.1
click at [622, 325] on p at bounding box center [546, 306] width 846 height 105
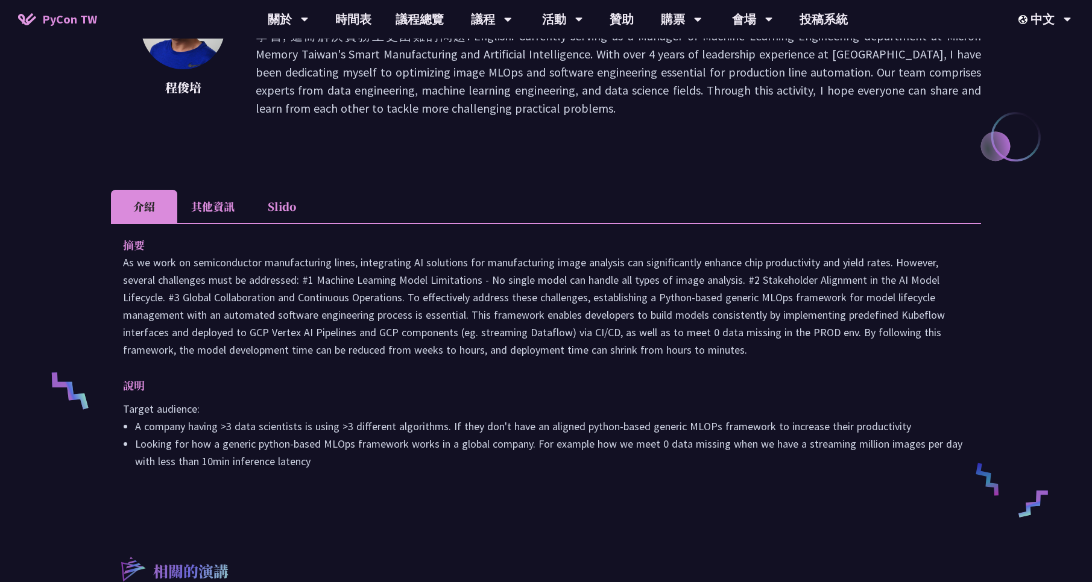
drag, startPoint x: 620, startPoint y: 332, endPoint x: 746, endPoint y: 377, distance: 134.7
click at [746, 377] on div "摘要 說明 Target audience: A company having >3 data scientists is using >3 differen…" at bounding box center [546, 361] width 870 height 277
click at [639, 382] on p "說明" at bounding box center [534, 385] width 822 height 17
drag, startPoint x: 489, startPoint y: 350, endPoint x: 767, endPoint y: 353, distance: 278.0
click at [756, 353] on p at bounding box center [546, 306] width 846 height 105
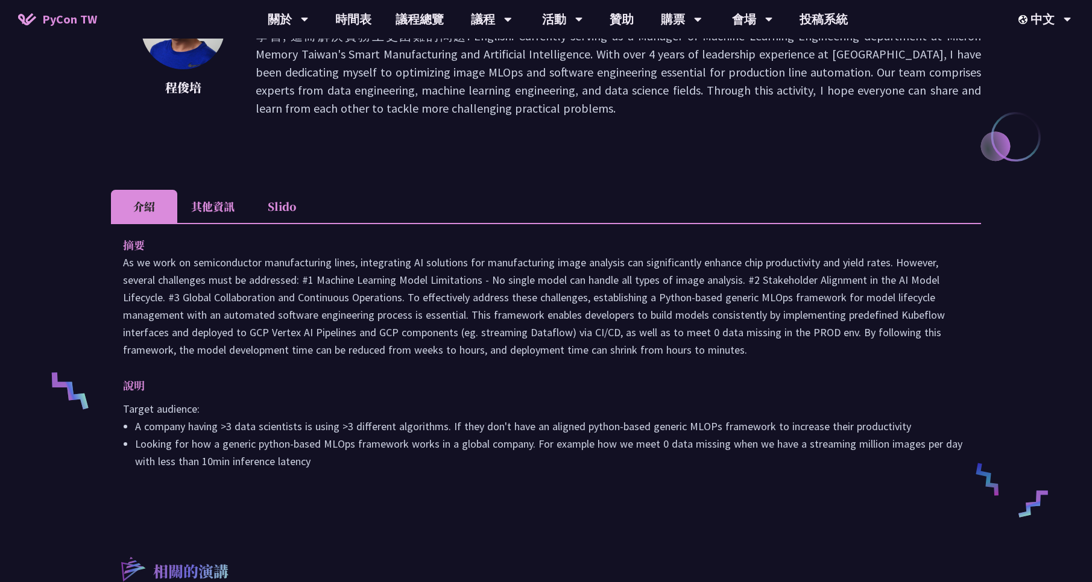
click at [756, 353] on p at bounding box center [546, 306] width 846 height 105
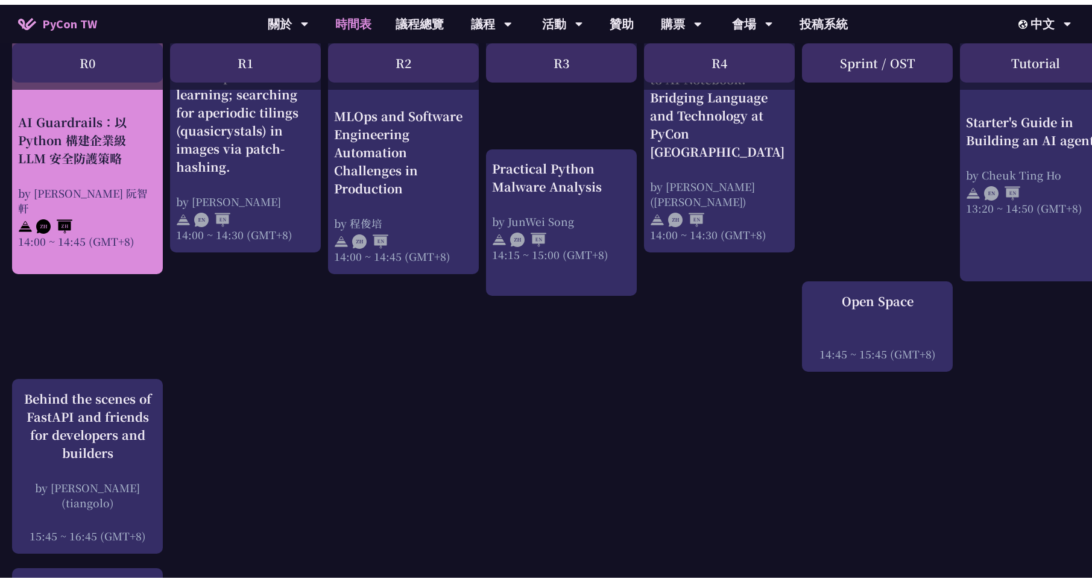
scroll to position [1302, 0]
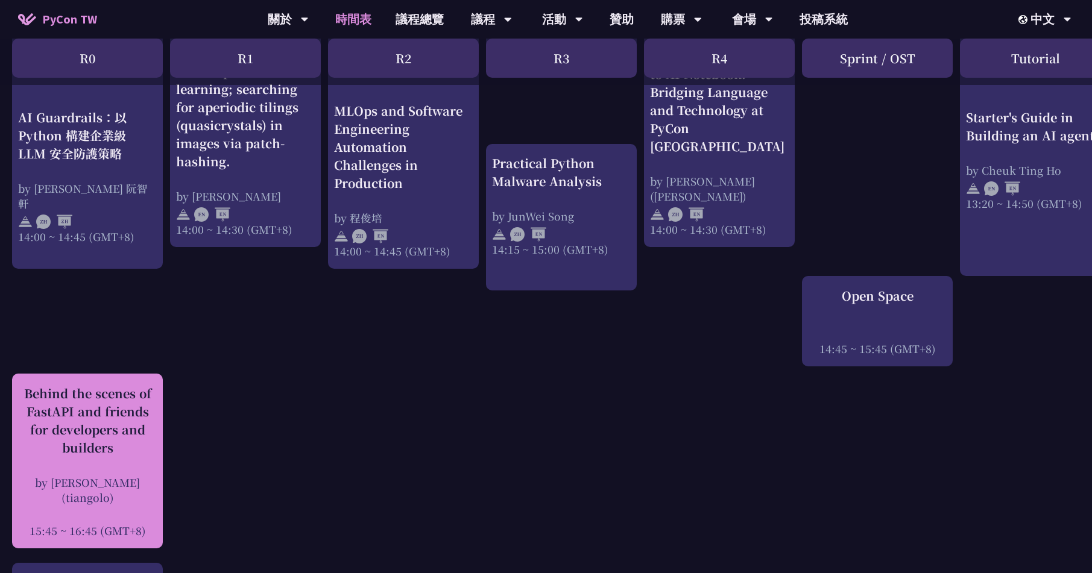
click at [68, 409] on div "Behind the scenes of FastAPI and friends for developers and builders" at bounding box center [87, 421] width 139 height 72
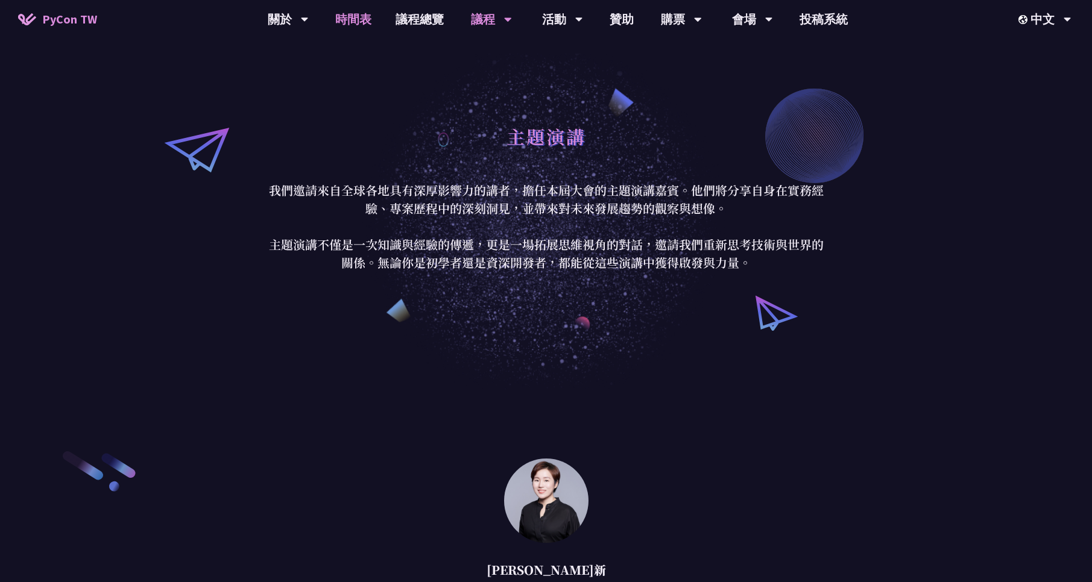
click at [365, 25] on link "時間表" at bounding box center [353, 19] width 60 height 39
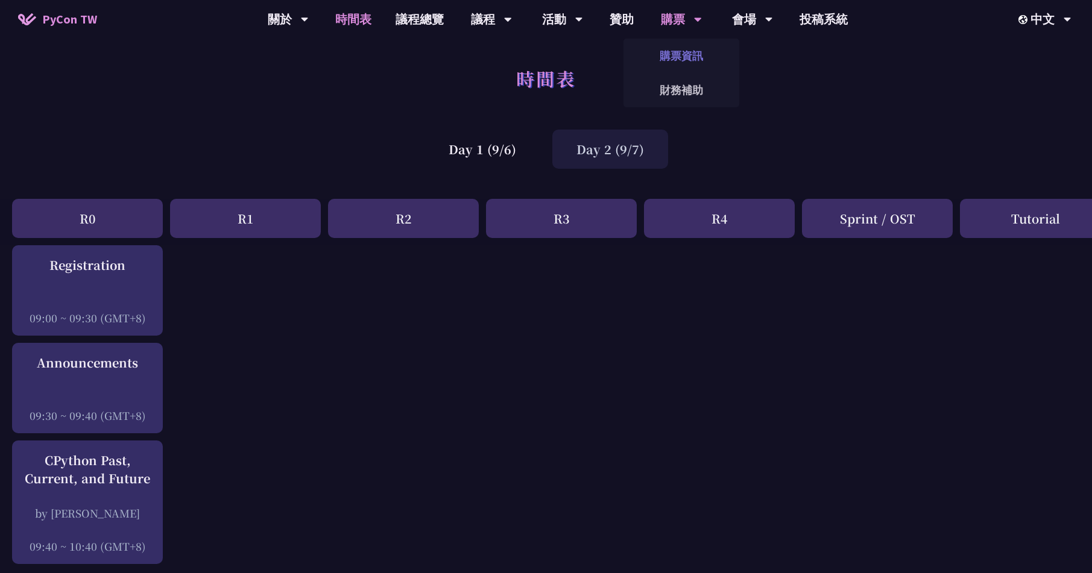
click at [681, 63] on link "購票資訊" at bounding box center [681, 56] width 116 height 28
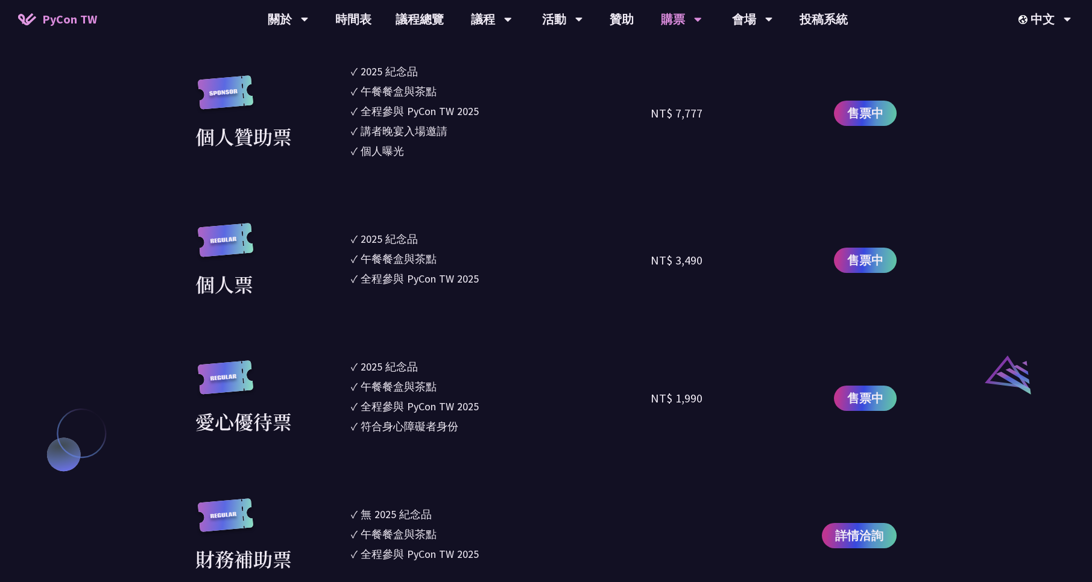
scroll to position [1085, 0]
click at [756, 261] on span "售票中" at bounding box center [865, 261] width 36 height 18
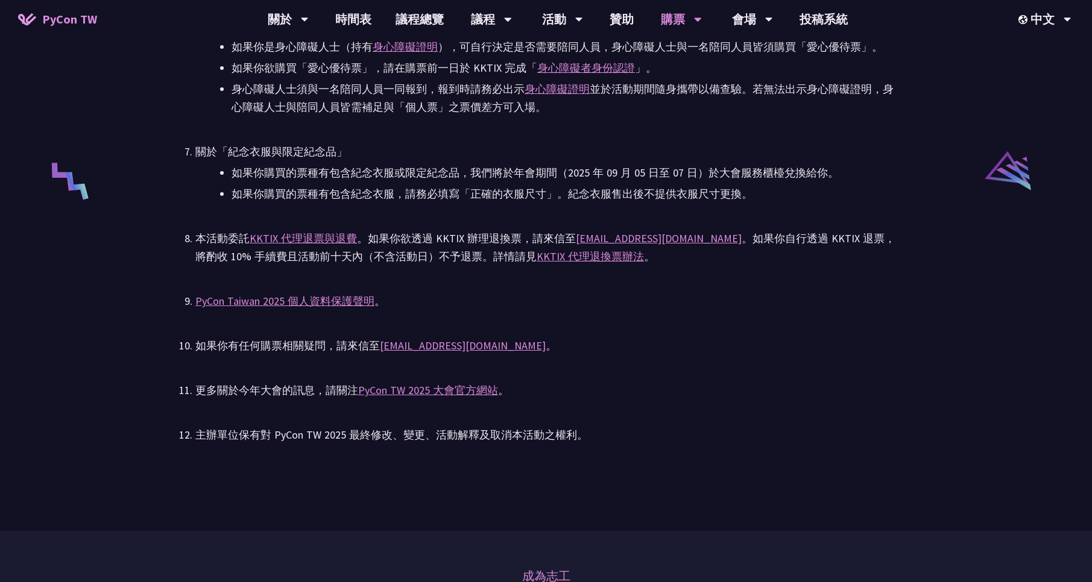
scroll to position [2098, 0]
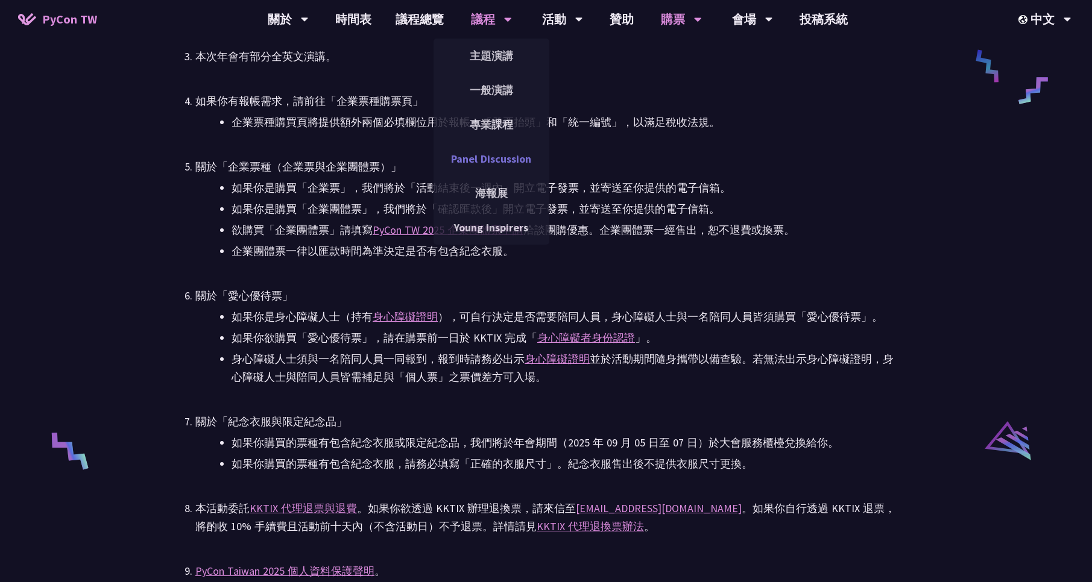
click at [511, 154] on link "Panel Discussion" at bounding box center [492, 159] width 116 height 28
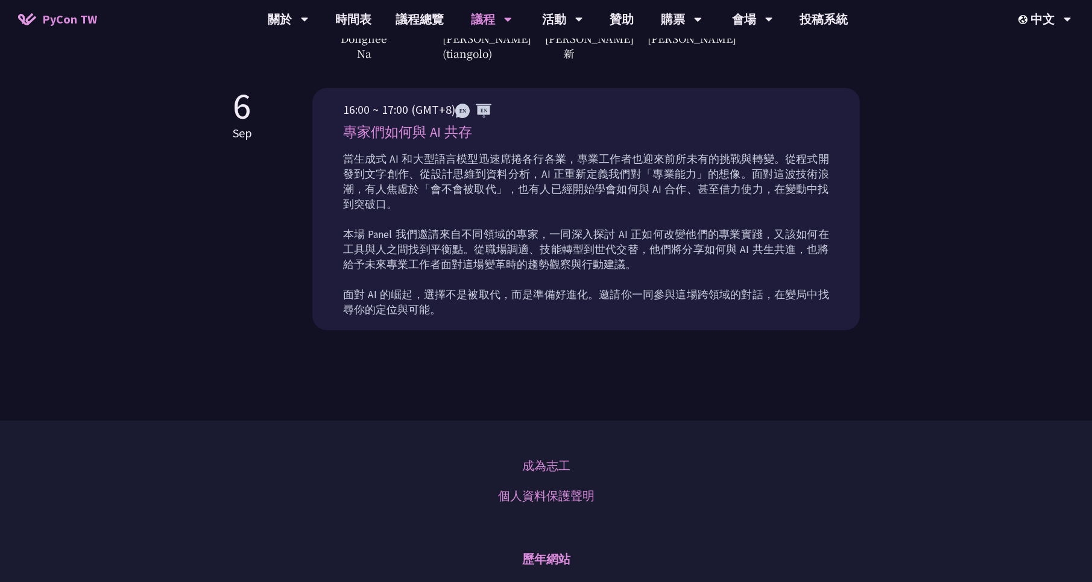
scroll to position [506, 0]
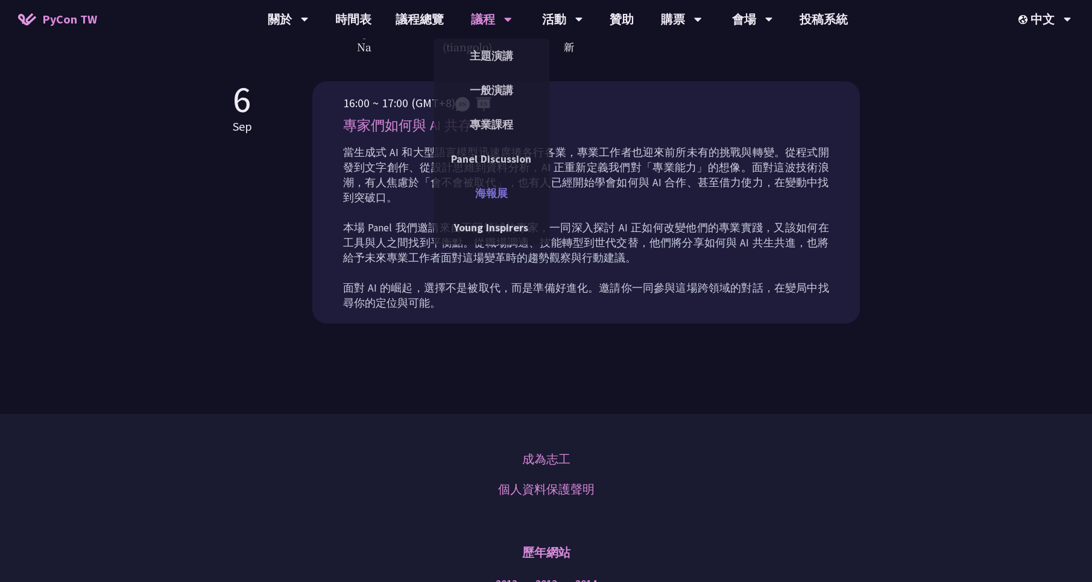
click at [500, 203] on link "海報展" at bounding box center [492, 193] width 116 height 28
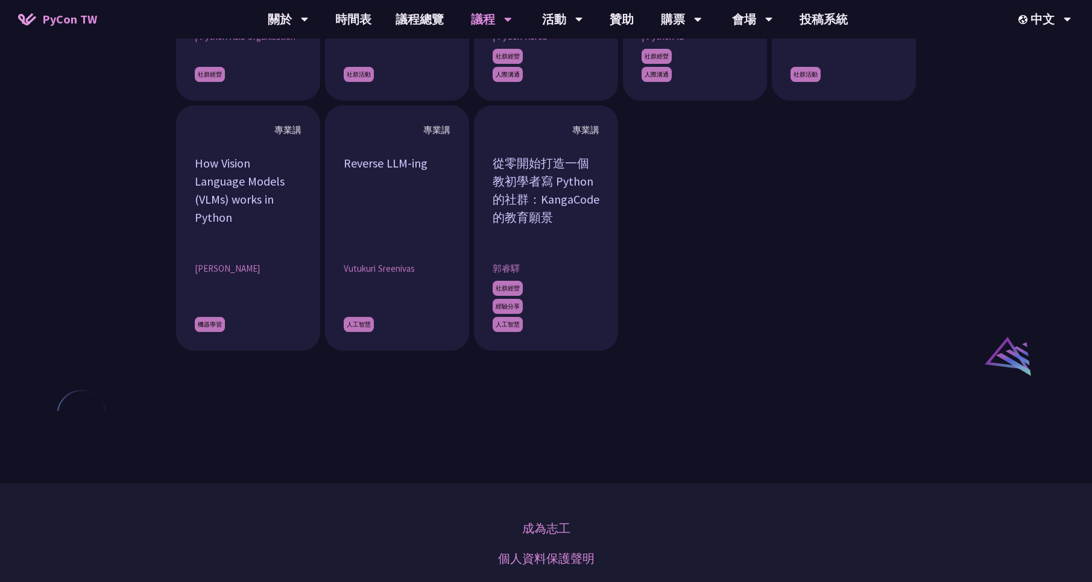
scroll to position [941, 0]
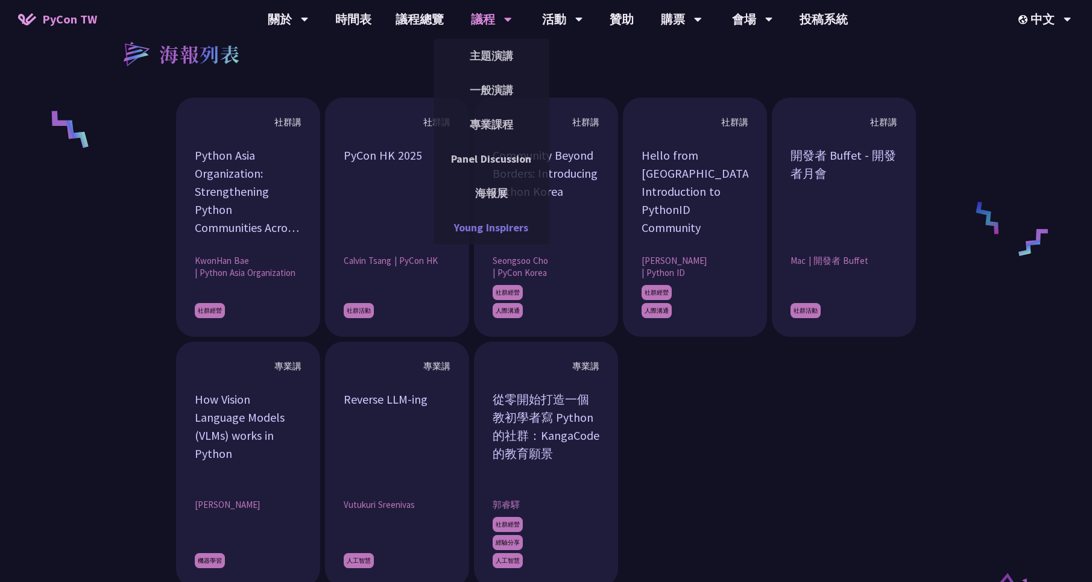
click at [501, 222] on link "Young Inspirers" at bounding box center [492, 227] width 116 height 28
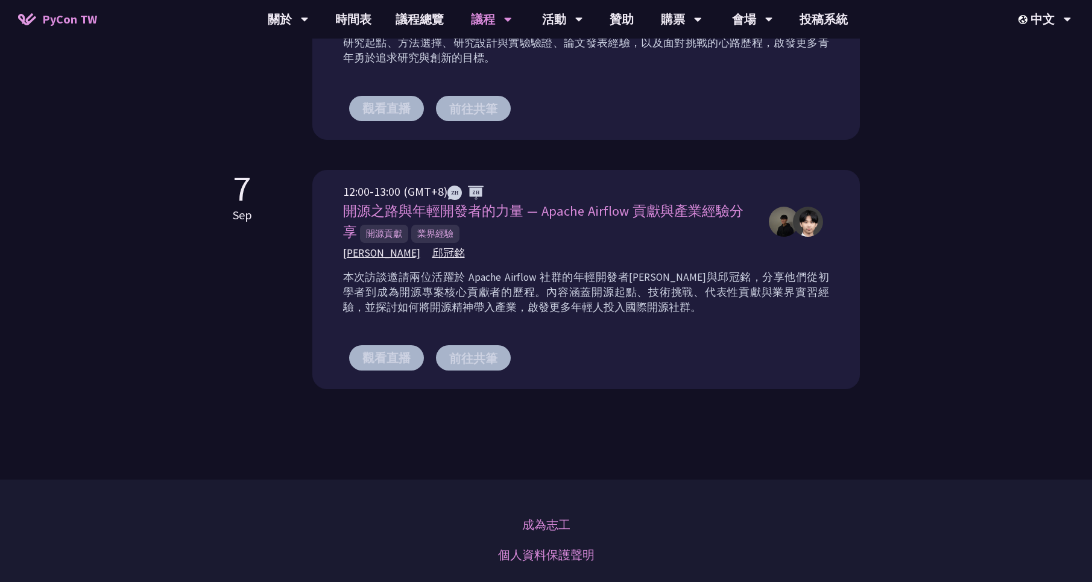
scroll to position [796, 0]
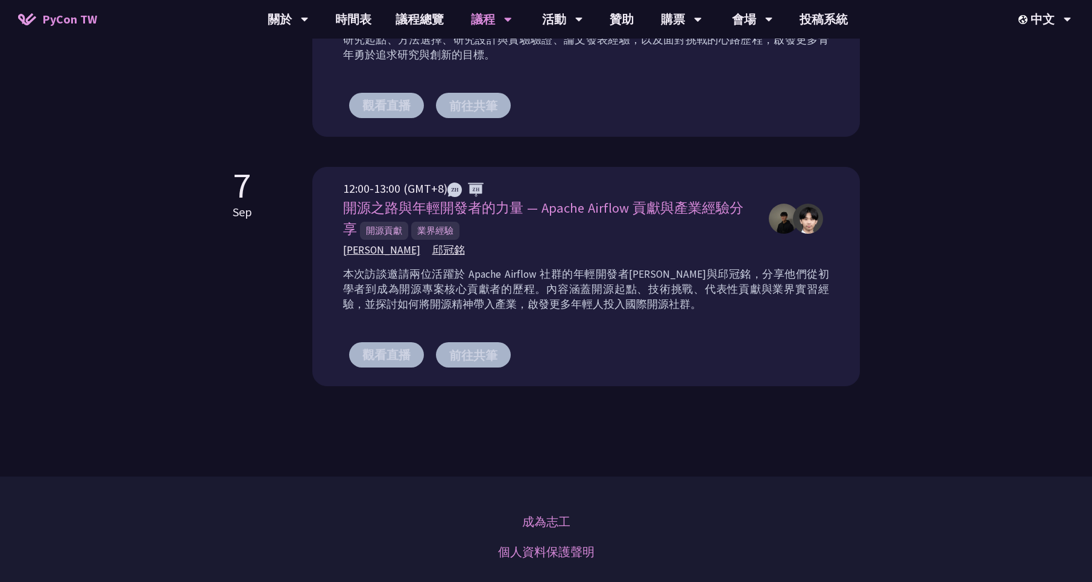
drag, startPoint x: 475, startPoint y: 273, endPoint x: 614, endPoint y: 306, distance: 143.2
click at [614, 306] on p "本次訪談邀請兩位活躍於 Apache Airflow 社群的年輕開發者[PERSON_NAME]與邱冠銘，分享他們從初學者到成為開源專案核心貢獻者的歷程。內容…" at bounding box center [586, 289] width 486 height 45
drag, startPoint x: 619, startPoint y: 301, endPoint x: 322, endPoint y: 268, distance: 298.5
click at [322, 268] on div "12:00-13:00 (GMT+8) 開源之路與年輕開發者的力量 — Apache Airflow 貢獻與產業經驗分享 開源貢獻 業界經驗 [PERSON_…" at bounding box center [585, 276] width 547 height 219
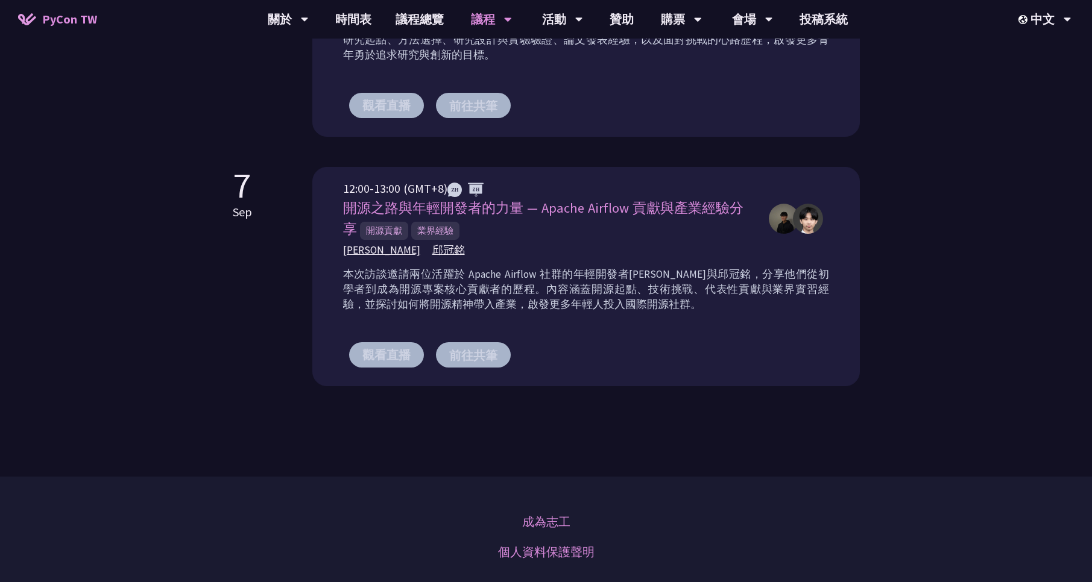
click at [263, 280] on div "[DATE] 12:00-13:00 (GMT+8) 開源之路與年輕開發者的力量 — Apache Airflow 貢獻與產業經驗分享 開源貢獻 業界經驗 […" at bounding box center [546, 276] width 627 height 219
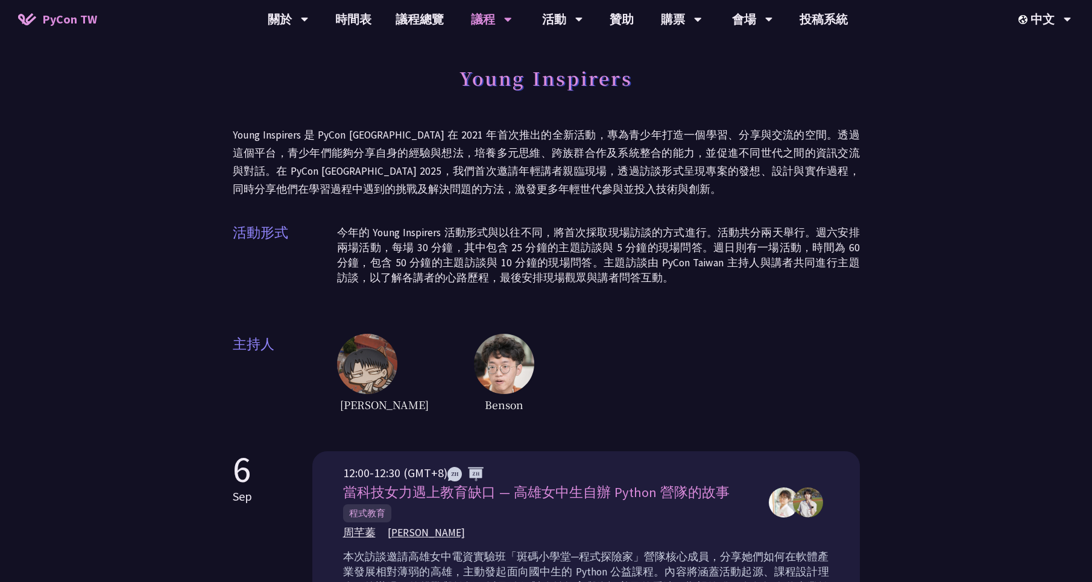
scroll to position [0, 0]
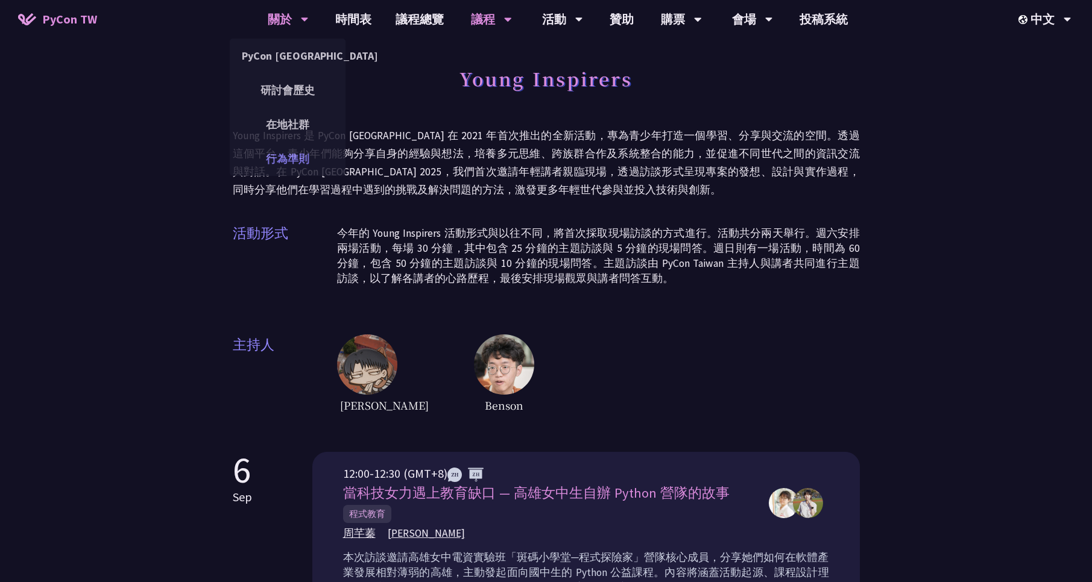
click at [305, 154] on link "行為準則" at bounding box center [288, 159] width 116 height 28
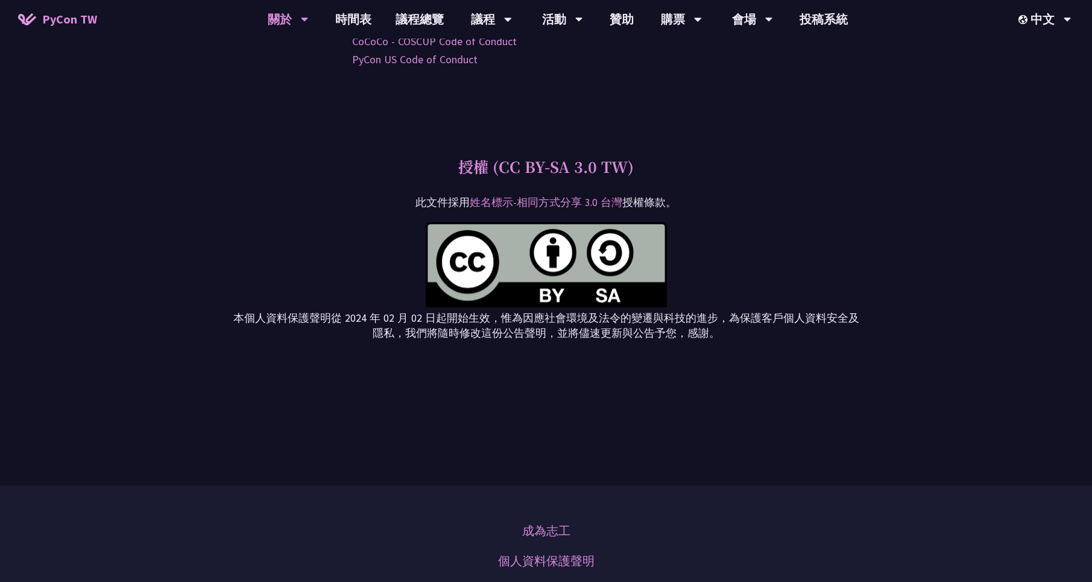
scroll to position [3763, 0]
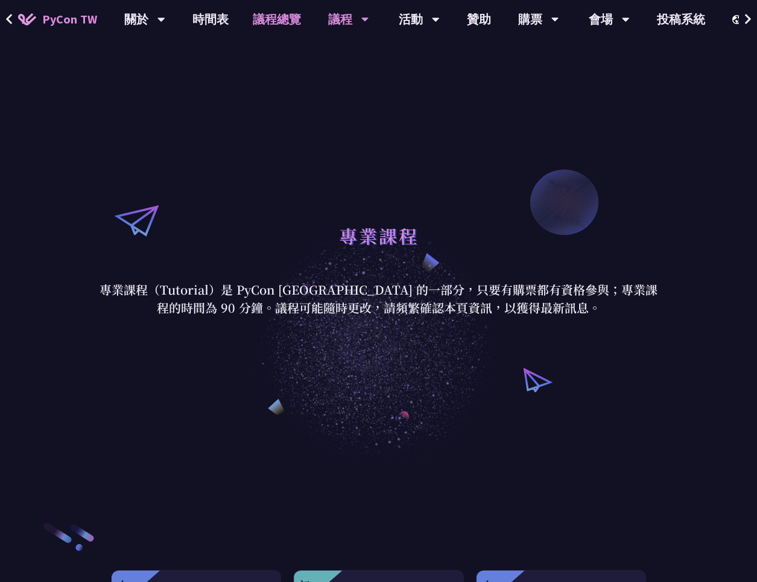
click at [283, 14] on link "議程總覽" at bounding box center [277, 19] width 72 height 39
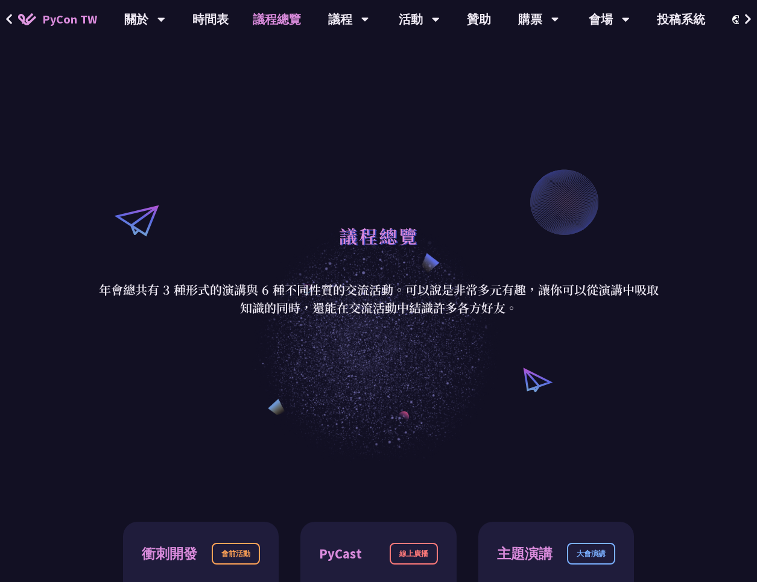
scroll to position [362, 0]
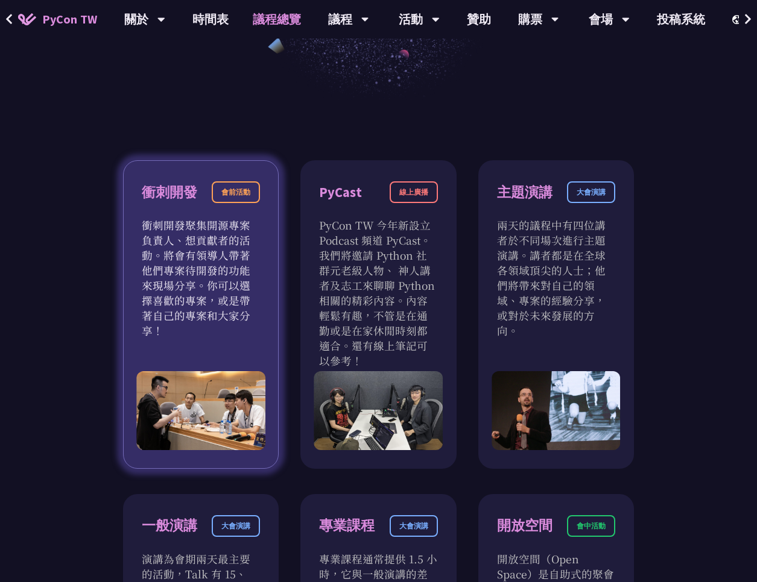
click at [221, 259] on p "衝刺開發聚集開源專案負責人、想貢獻者的活動。將會有領導人帶著他們專案待開發的功能來現場分享。你可以選擇喜歡的專案，或是帶著自己的專案和大家分享！" at bounding box center [201, 278] width 118 height 121
click at [242, 192] on div "會前活動" at bounding box center [236, 192] width 48 height 22
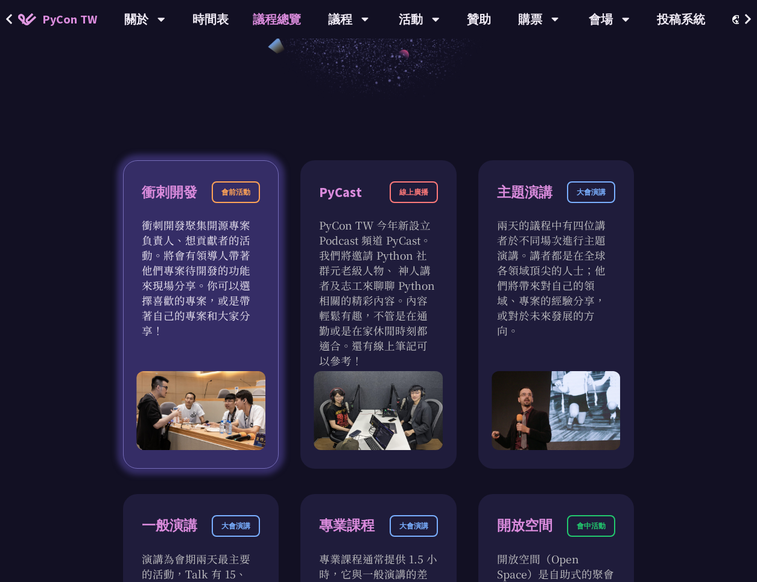
click at [186, 200] on div "衝刺開發" at bounding box center [169, 192] width 55 height 21
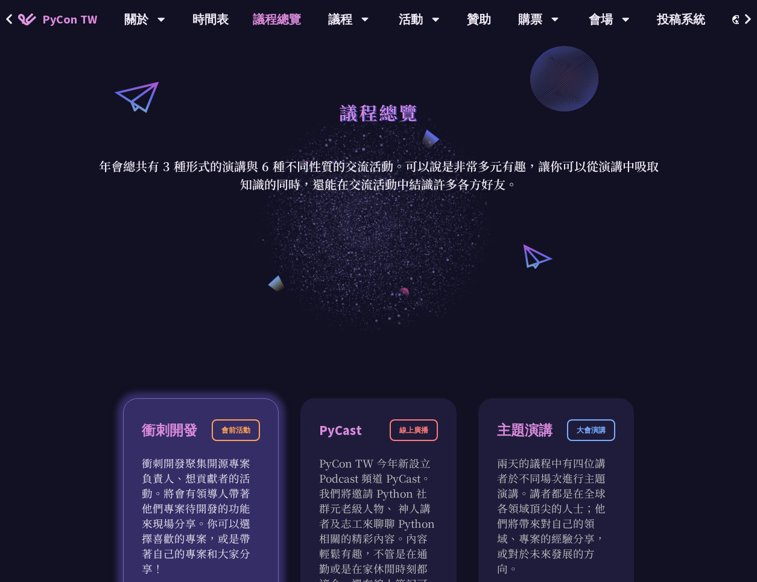
scroll to position [0, 0]
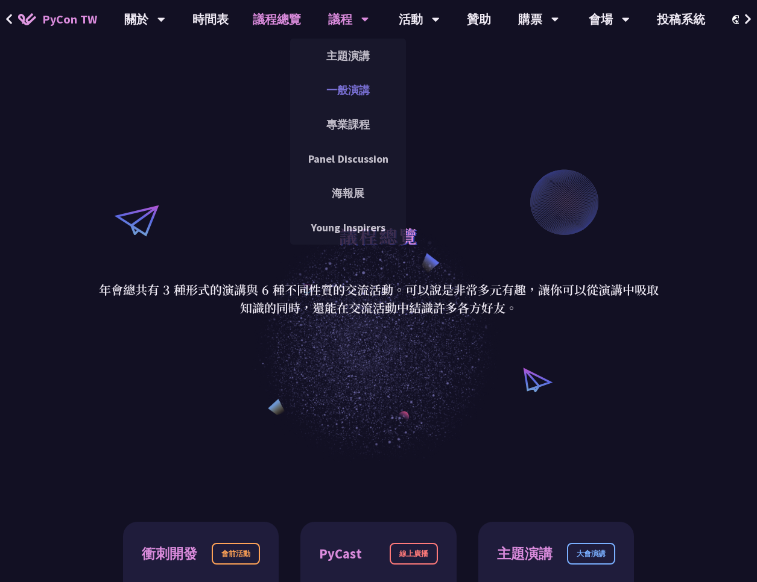
click at [341, 81] on link "一般演講" at bounding box center [348, 90] width 116 height 28
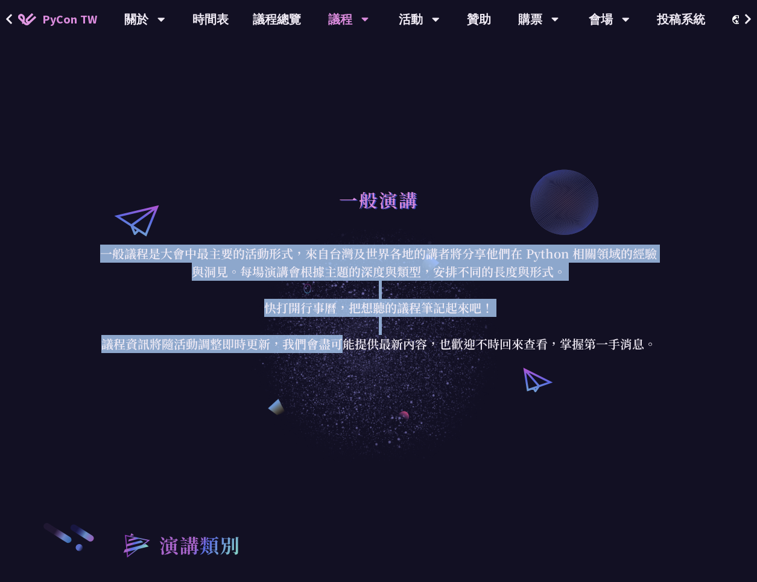
drag, startPoint x: 103, startPoint y: 254, endPoint x: 346, endPoint y: 352, distance: 261.7
click at [346, 352] on p "一般議程是大會中最主要的活動形式，來自台灣及世界各地的講者將分享他們在 Python 相關領域的經驗與洞見。每場演講會根據主題的深度與類型，安排不同的長度與形…" at bounding box center [378, 299] width 561 height 109
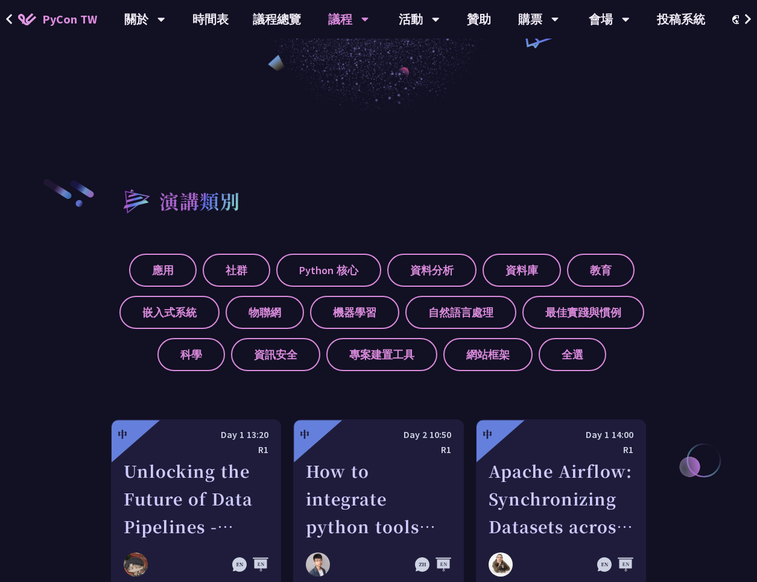
scroll to position [289, 0]
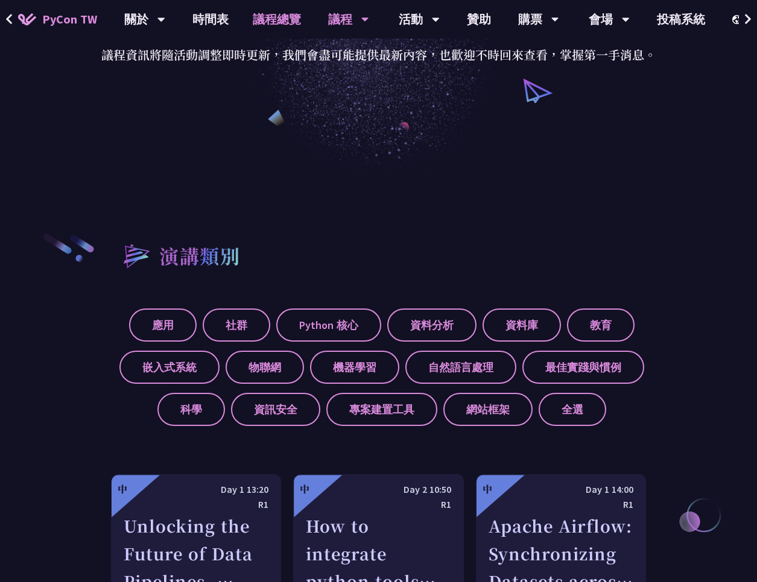
click at [286, 28] on link "議程總覽" at bounding box center [277, 19] width 72 height 39
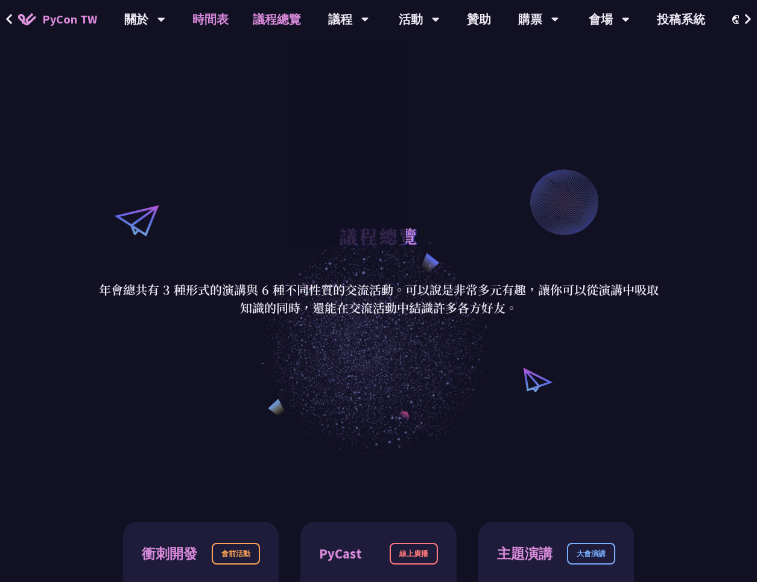
click at [208, 21] on link "時間表" at bounding box center [210, 19] width 60 height 39
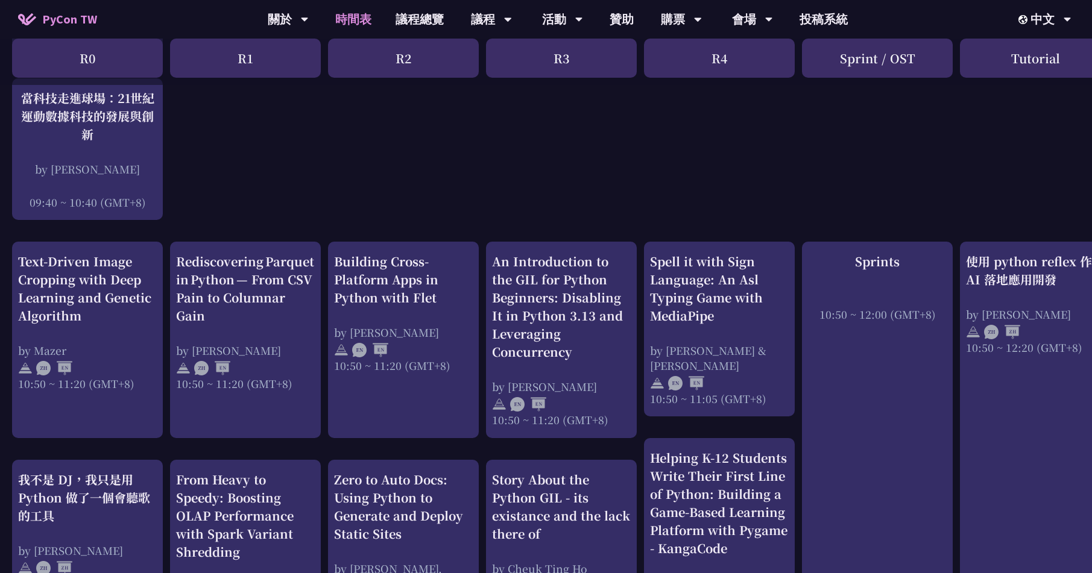
scroll to position [362, 0]
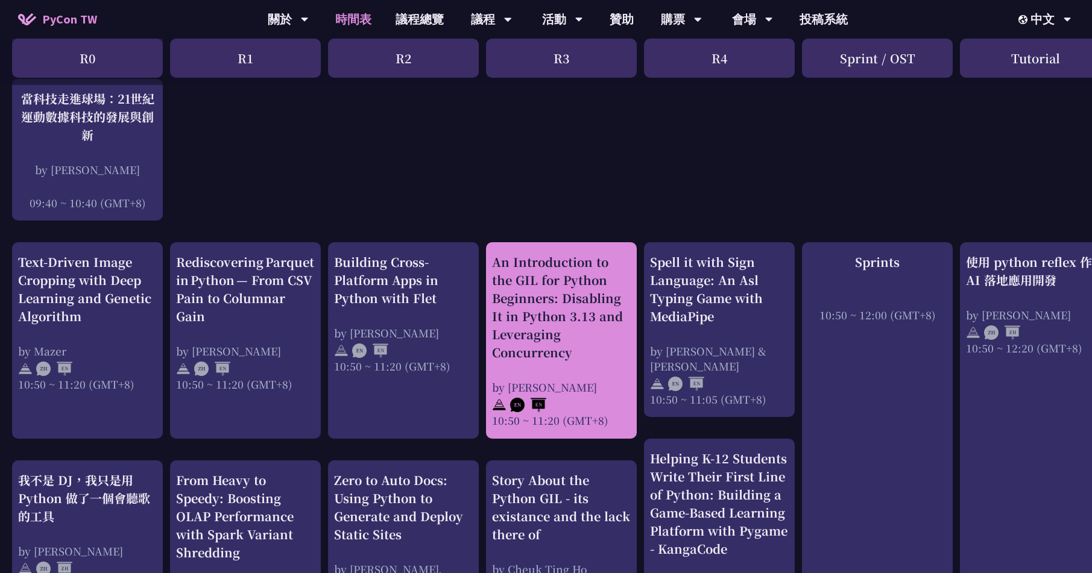
click at [530, 328] on div "An Introduction to the GIL for Python Beginners: Disabling It in Python 3.13 an…" at bounding box center [561, 307] width 139 height 109
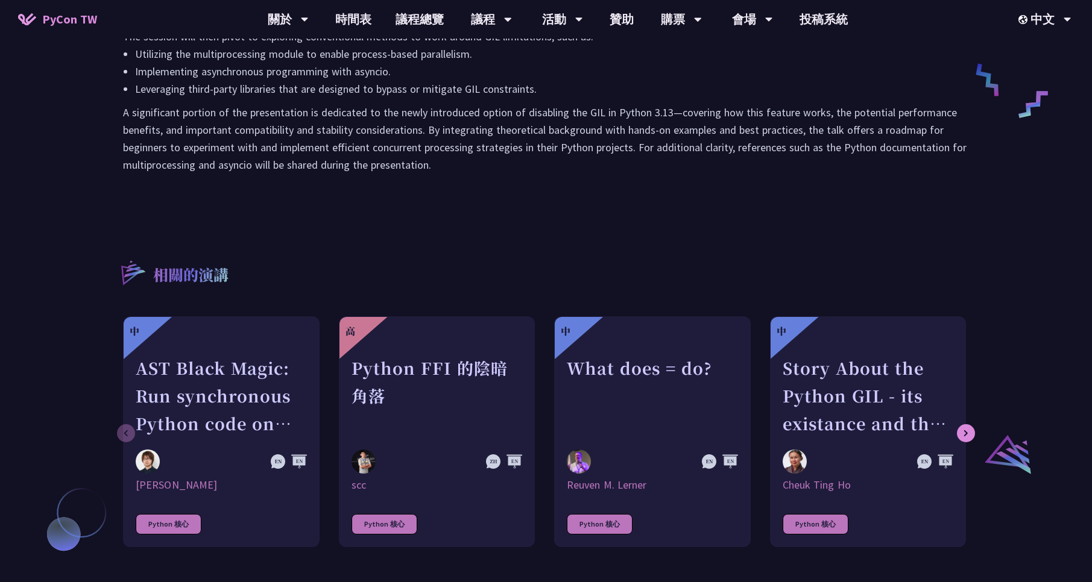
scroll to position [579, 0]
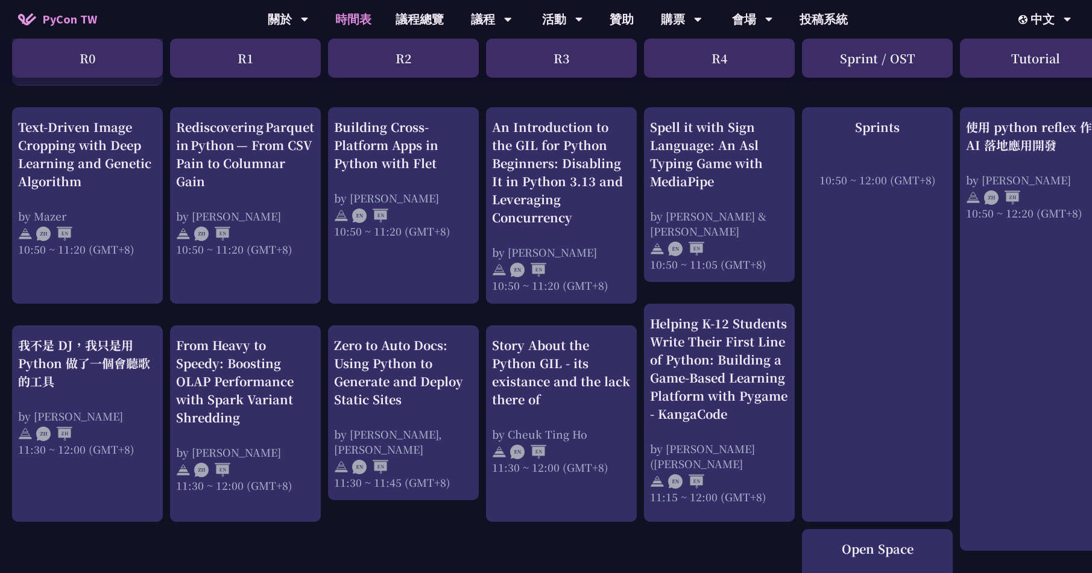
scroll to position [506, 0]
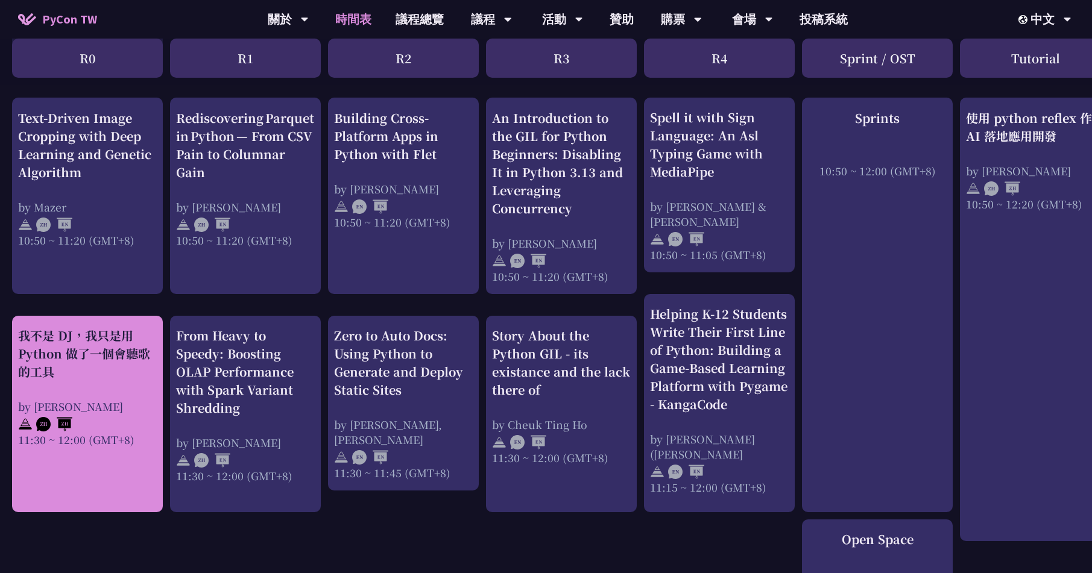
click at [90, 354] on div "我不是 DJ，我只是用 Python 做了一個會聽歌的工具" at bounding box center [87, 354] width 139 height 54
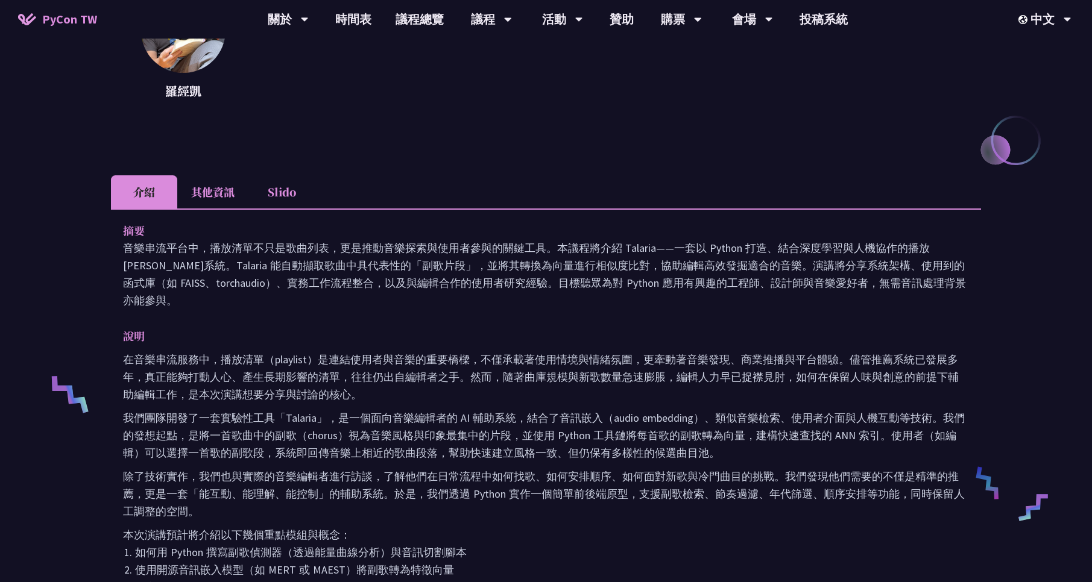
scroll to position [217, 0]
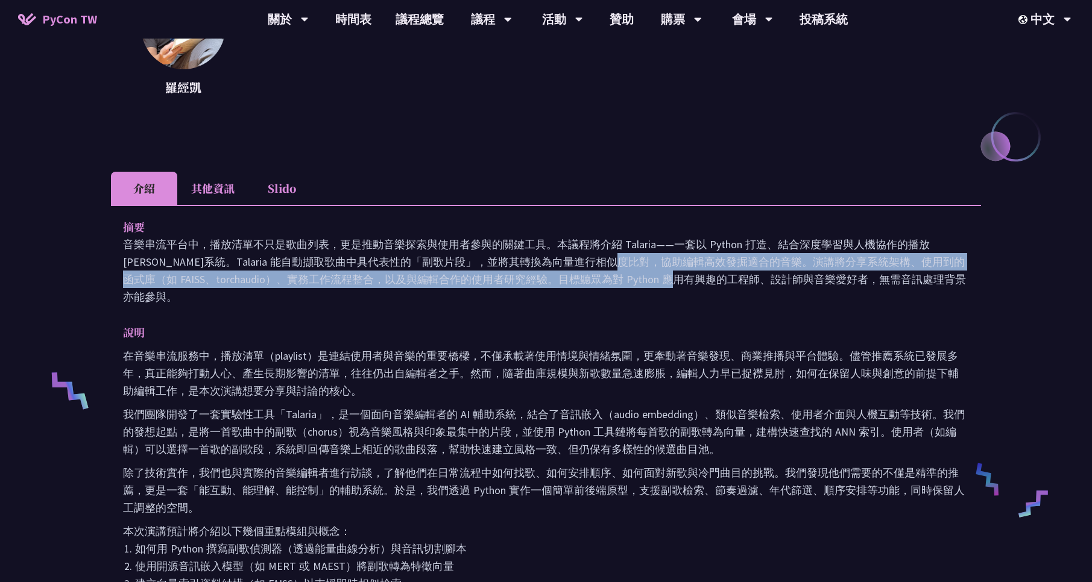
drag, startPoint x: 414, startPoint y: 256, endPoint x: 533, endPoint y: 280, distance: 121.2
click at [533, 280] on p "音樂串流平台中，播放清單不只是歌曲列表，更是推動音樂探索與使用者參與的關鍵工具。本議程將介紹 Talaria——一套以 Python 打造、結合深度學習與人機…" at bounding box center [546, 271] width 846 height 70
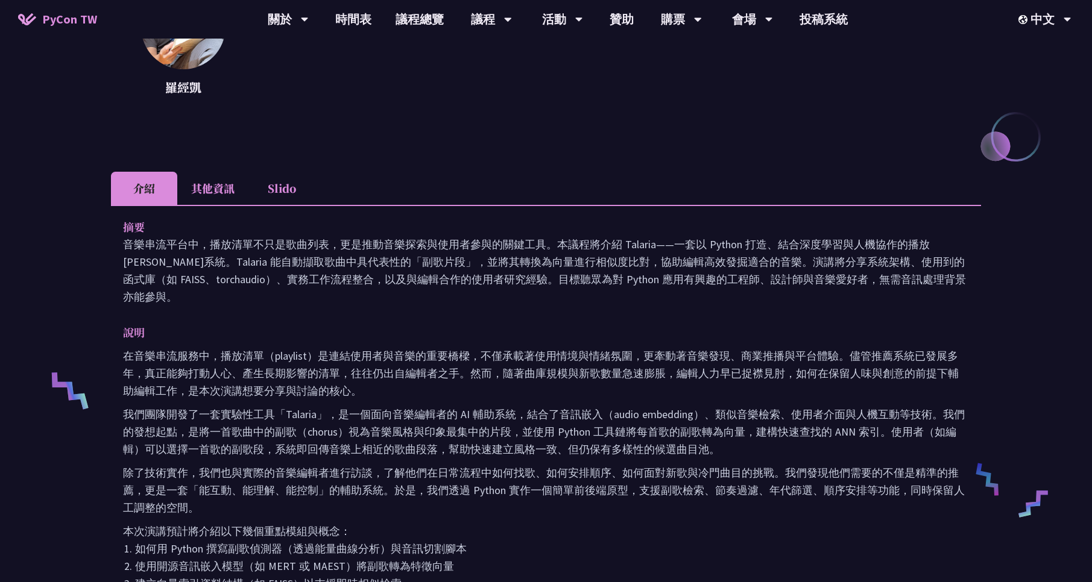
click at [636, 215] on div "摘要 音樂串流平台中，播放清單不只是歌曲列表，更是推動音樂探索與使用者參與的關鍵工具。本議程將介紹 Talaria——一套以 Python 打造、結合深度學習…" at bounding box center [546, 472] width 870 height 535
click at [639, 248] on p "音樂串流平台中，播放清單不只是歌曲列表，更是推動音樂探索與使用者參與的關鍵工具。本議程將介紹 Talaria——一套以 Python 打造、結合深度學習與人機…" at bounding box center [546, 271] width 846 height 70
click at [277, 192] on li "Slido" at bounding box center [281, 188] width 66 height 33
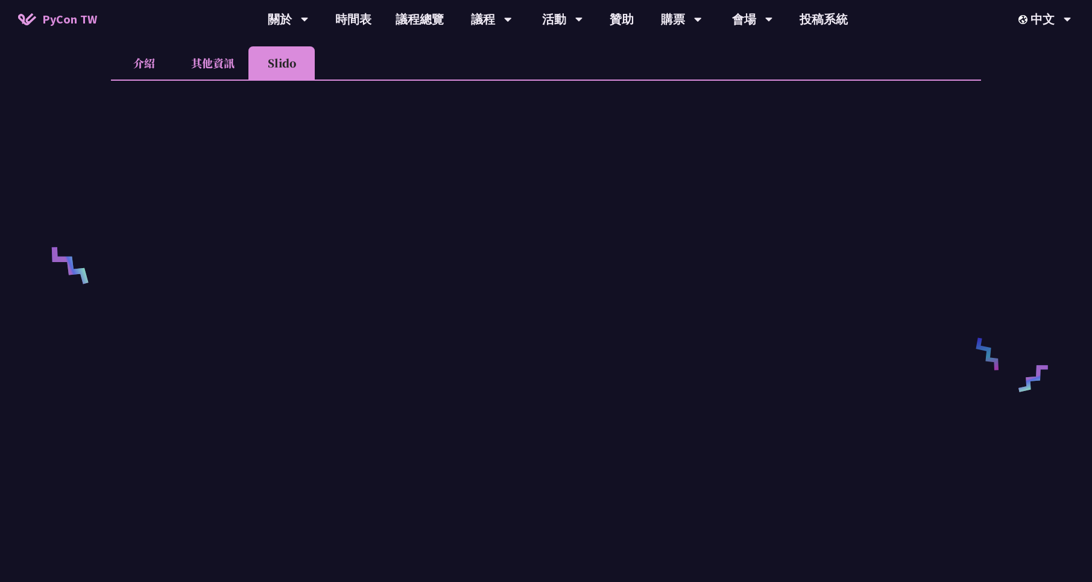
scroll to position [362, 0]
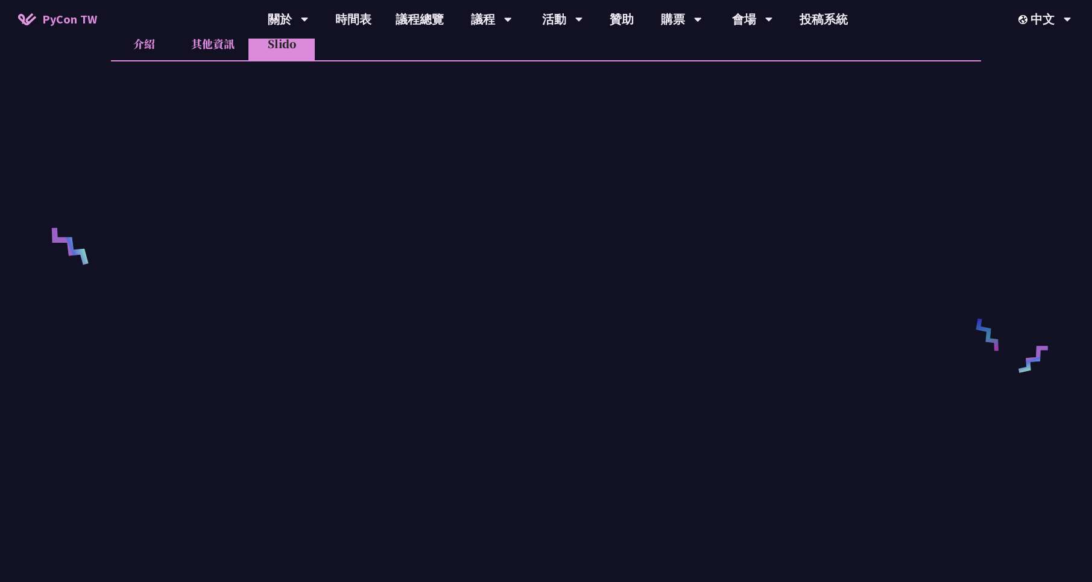
click at [209, 61] on div at bounding box center [546, 314] width 870 height 508
click at [210, 46] on li "其他資訊" at bounding box center [212, 43] width 71 height 33
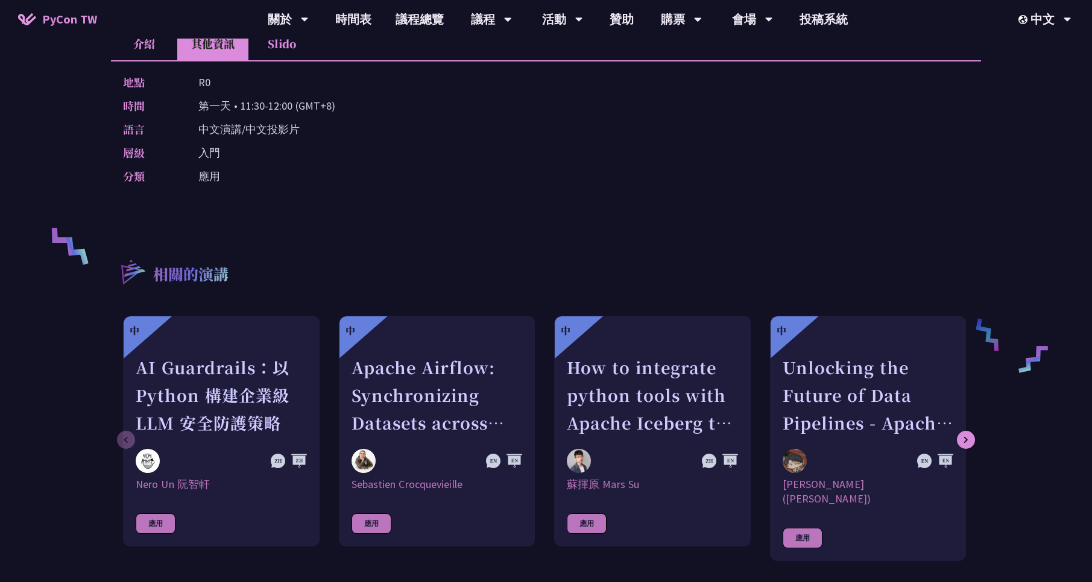
click at [121, 40] on li "介紹" at bounding box center [144, 43] width 66 height 33
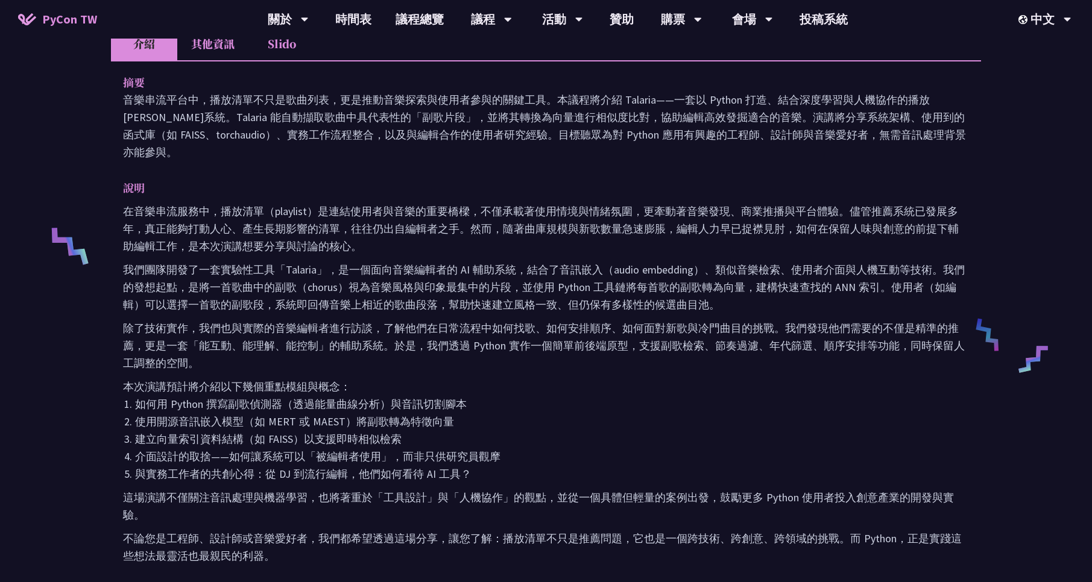
click at [195, 56] on li "其他資訊" at bounding box center [212, 43] width 71 height 33
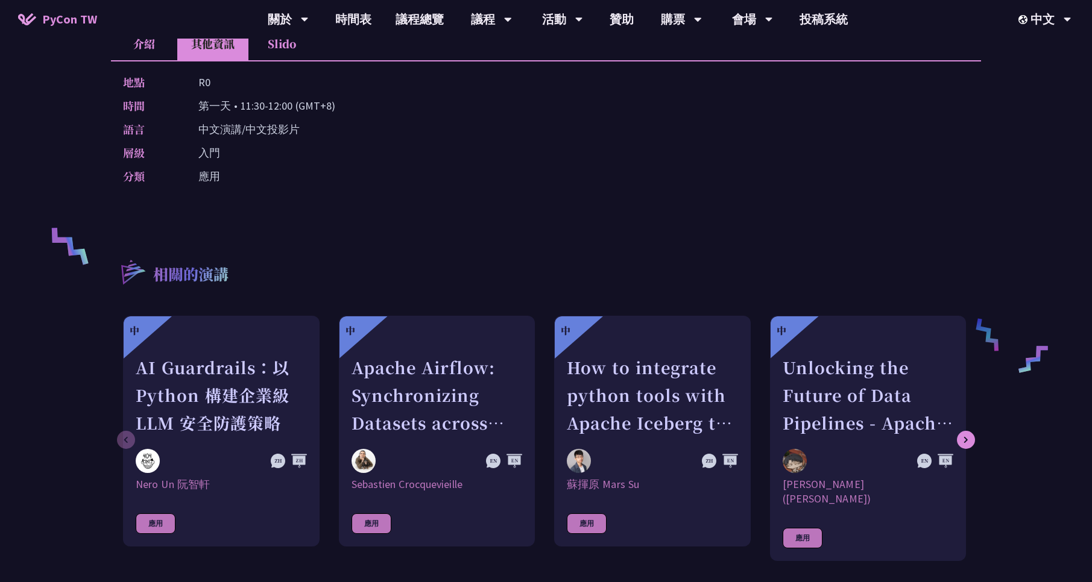
click at [140, 49] on li "介紹" at bounding box center [144, 43] width 66 height 33
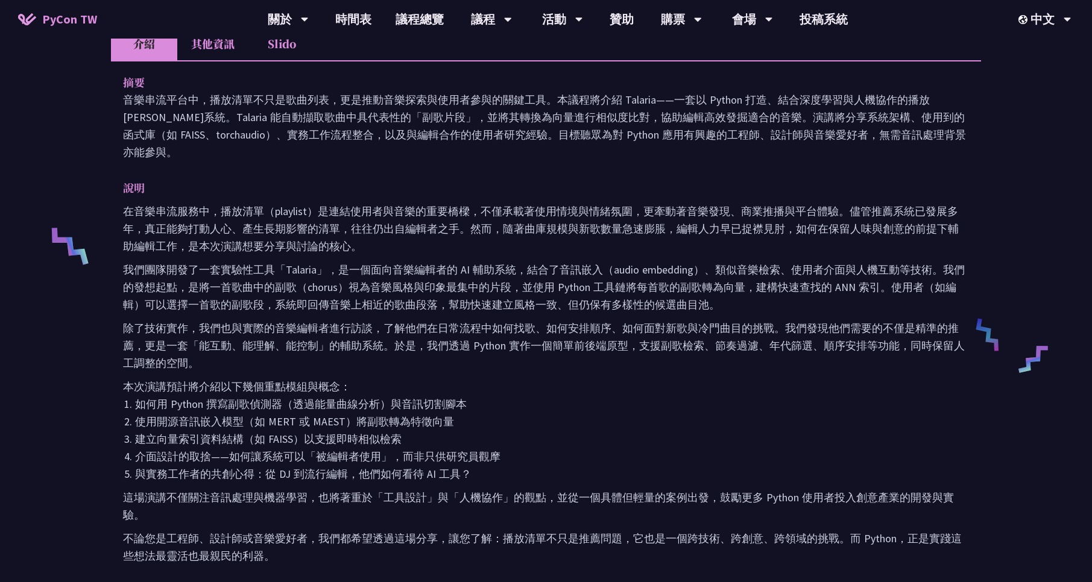
click at [215, 39] on li "其他資訊" at bounding box center [212, 43] width 71 height 33
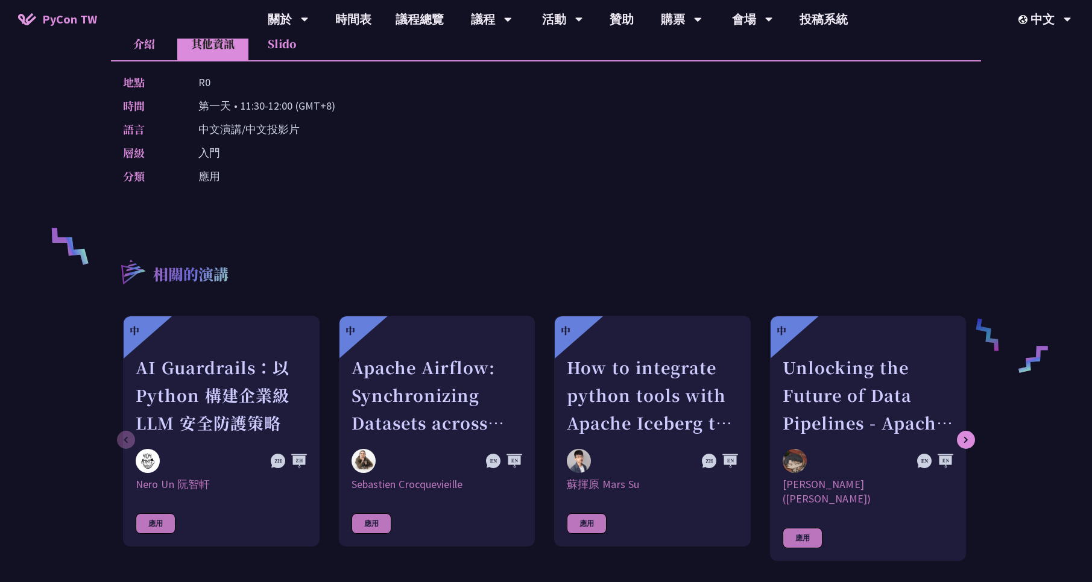
click at [166, 44] on li "介紹" at bounding box center [144, 43] width 66 height 33
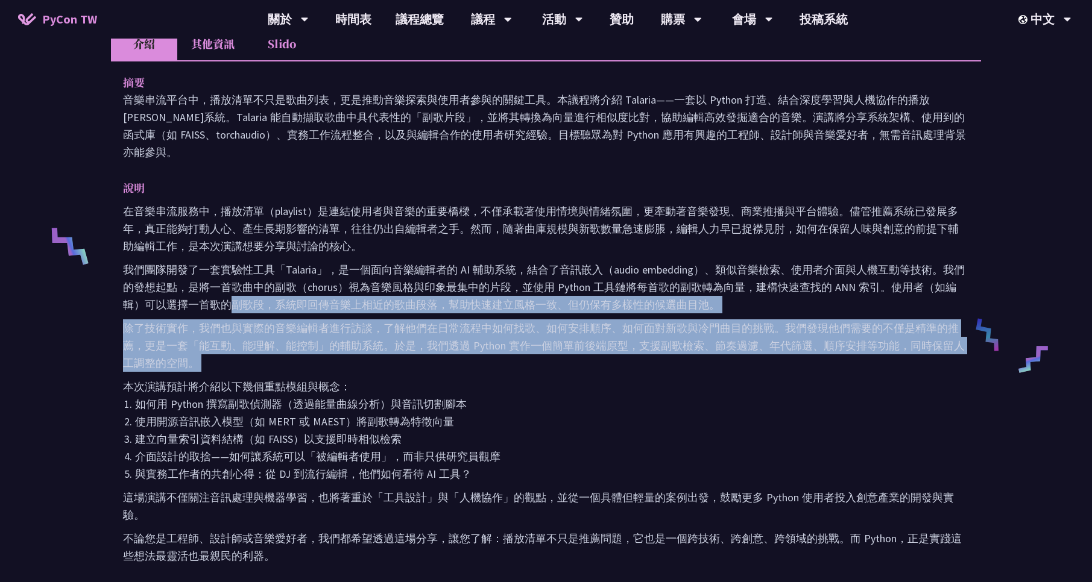
drag, startPoint x: 213, startPoint y: 283, endPoint x: 325, endPoint y: 358, distance: 134.3
click at [325, 358] on div "在音樂串流服務中，播放清單（playlist）是連結使用者與音樂的重要橋樑，不僅承載著使用情境與情緒氛圍，更牽動著音樂發現、商業推播與平台體驗。儘管推薦系統已…" at bounding box center [546, 384] width 846 height 362
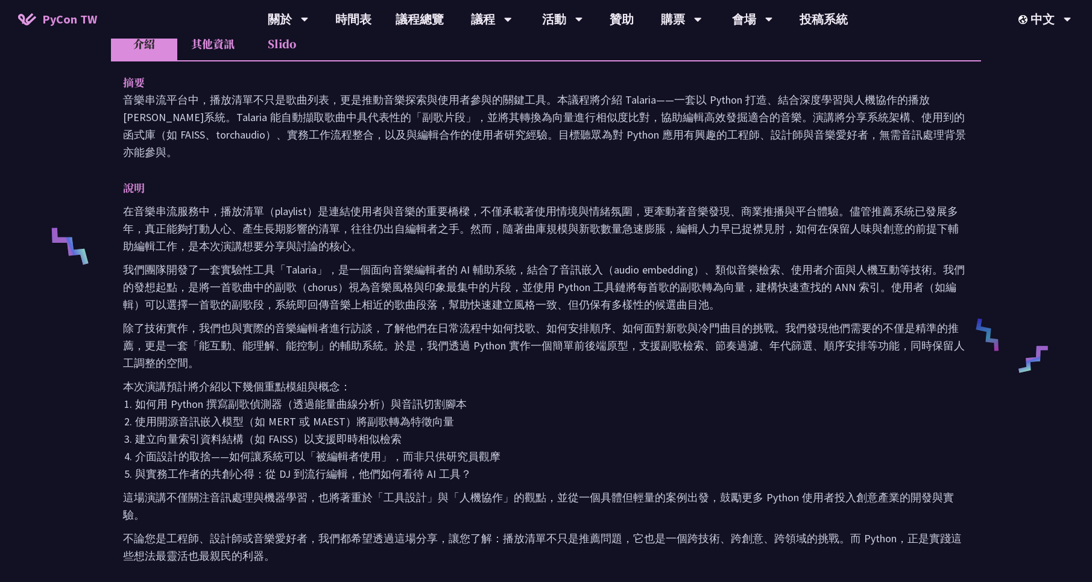
click at [515, 396] on li "如何用 Python 撰寫副歌偵測器（透過能量曲線分析）與音訊切割腳本" at bounding box center [552, 404] width 834 height 17
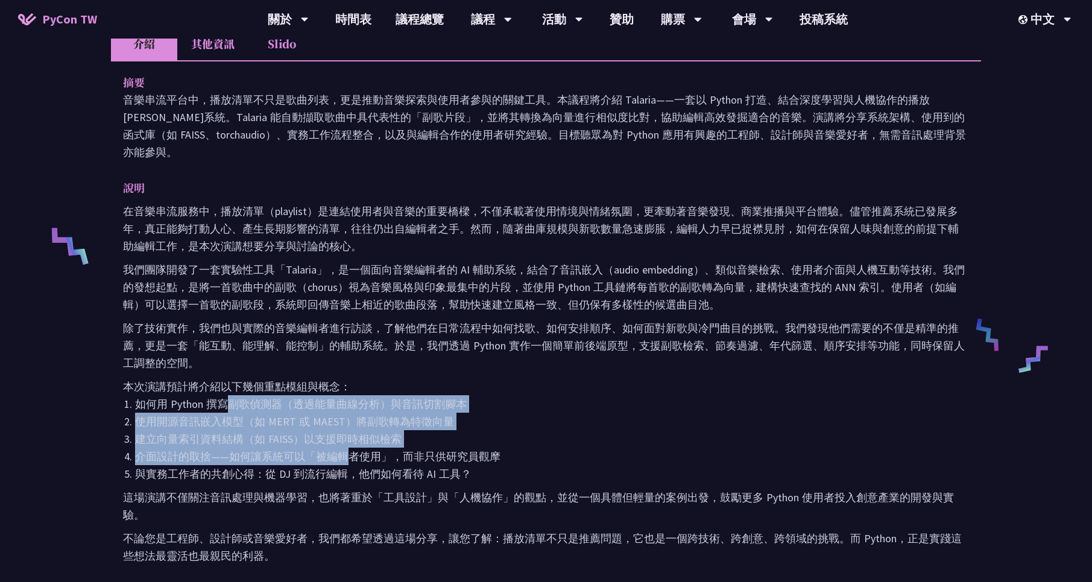
drag, startPoint x: 231, startPoint y: 393, endPoint x: 348, endPoint y: 441, distance: 126.3
click at [348, 441] on ol "如何用 Python 撰寫副歌偵測器（透過能量曲線分析）與音訊切割腳本 使用開源音訊嵌入模型（如 MERT 或 MAEST）將副歌轉為特徵向量 建立向量索引資…" at bounding box center [546, 439] width 846 height 87
click at [348, 448] on li "介面設計的取捨——如何讓系統可以「被編輯者使用」，而非只供研究員觀摩" at bounding box center [552, 456] width 834 height 17
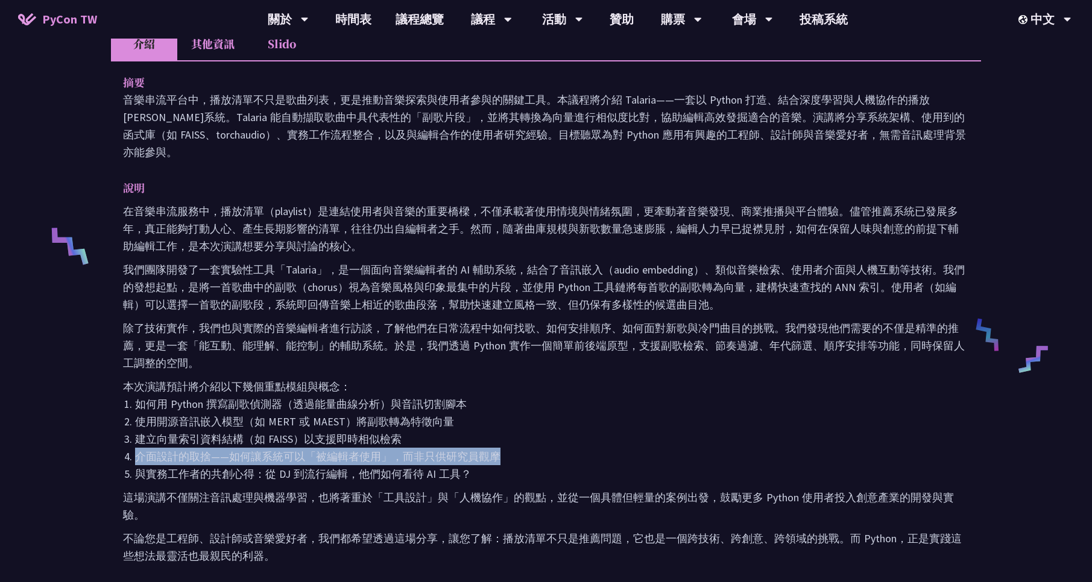
drag, startPoint x: 496, startPoint y: 440, endPoint x: 136, endPoint y: 440, distance: 359.4
click at [136, 448] on li "介面設計的取捨——如何讓系統可以「被編輯者使用」，而非只供研究員觀摩" at bounding box center [552, 456] width 834 height 17
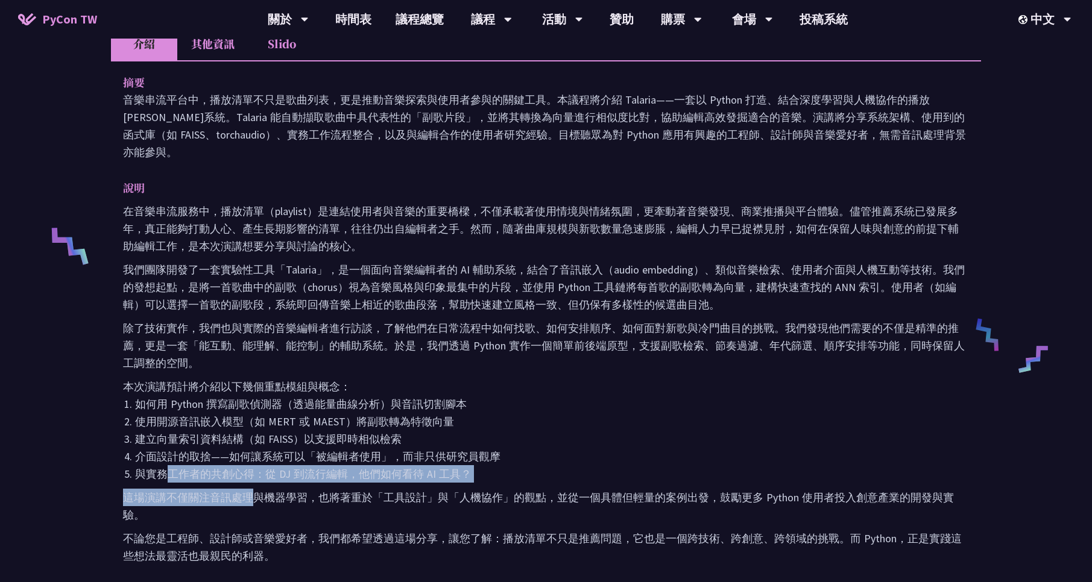
drag, startPoint x: 162, startPoint y: 456, endPoint x: 251, endPoint y: 478, distance: 92.0
click at [251, 478] on div "在音樂串流服務中，播放清單（playlist）是連結使用者與音樂的重要橋樑，不僅承載著使用情境與情緒氛圍，更牽動著音樂發現、商業推播與平台體驗。儘管推薦系統已…" at bounding box center [546, 384] width 846 height 362
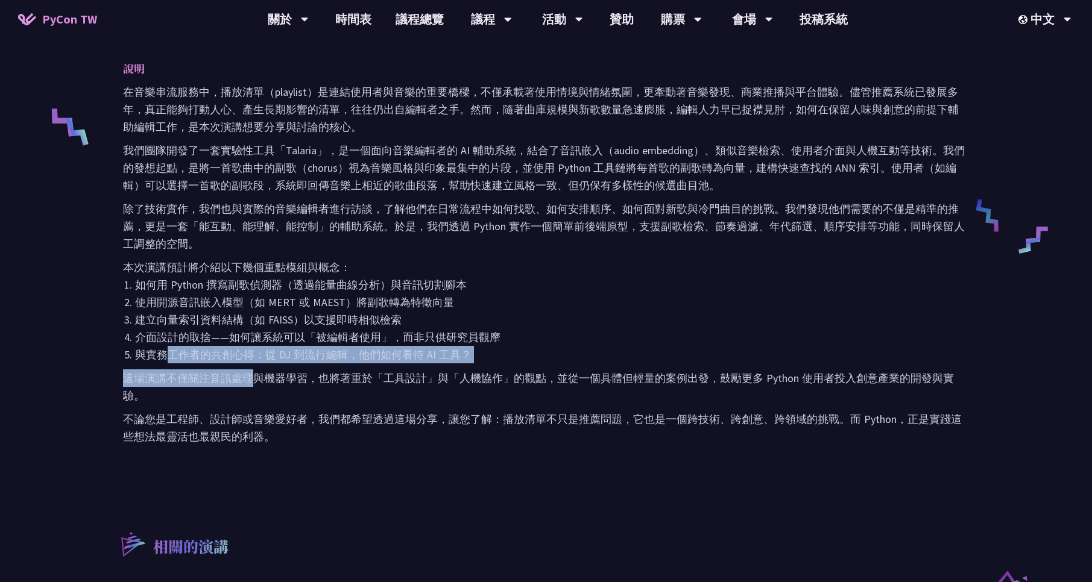
scroll to position [506, 0]
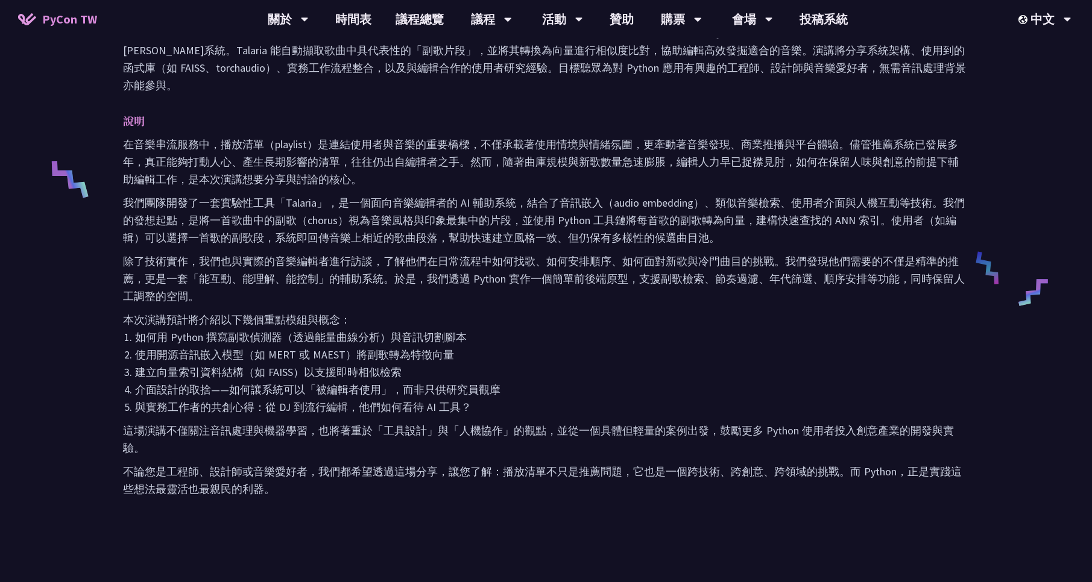
scroll to position [434, 0]
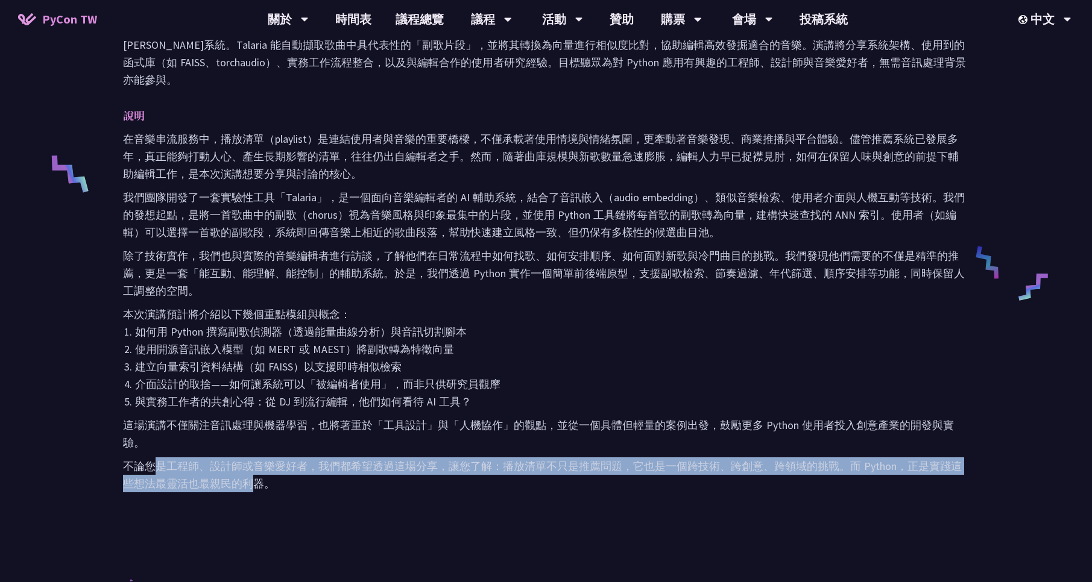
drag, startPoint x: 159, startPoint y: 446, endPoint x: 250, endPoint y: 462, distance: 93.1
click at [250, 462] on p "不論您是工程師、設計師或音樂愛好者，我們都希望透過這場分享，讓您了解：播放清單不只是推薦問題，它也是一個跨技術、跨創意、跨領域的挑戰。而 Python，正是實…" at bounding box center [546, 475] width 846 height 35
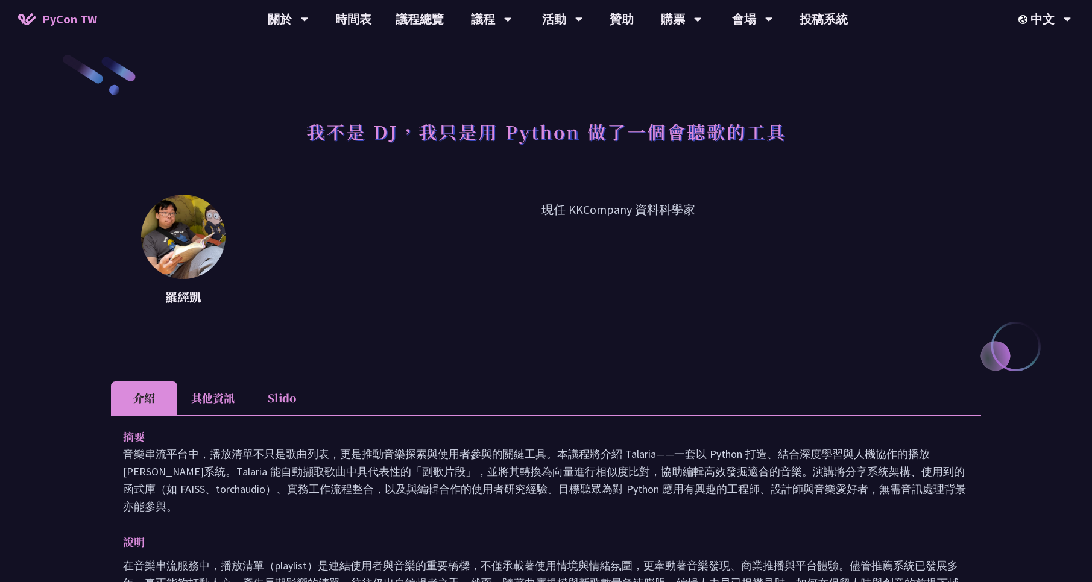
scroll to position [0, 0]
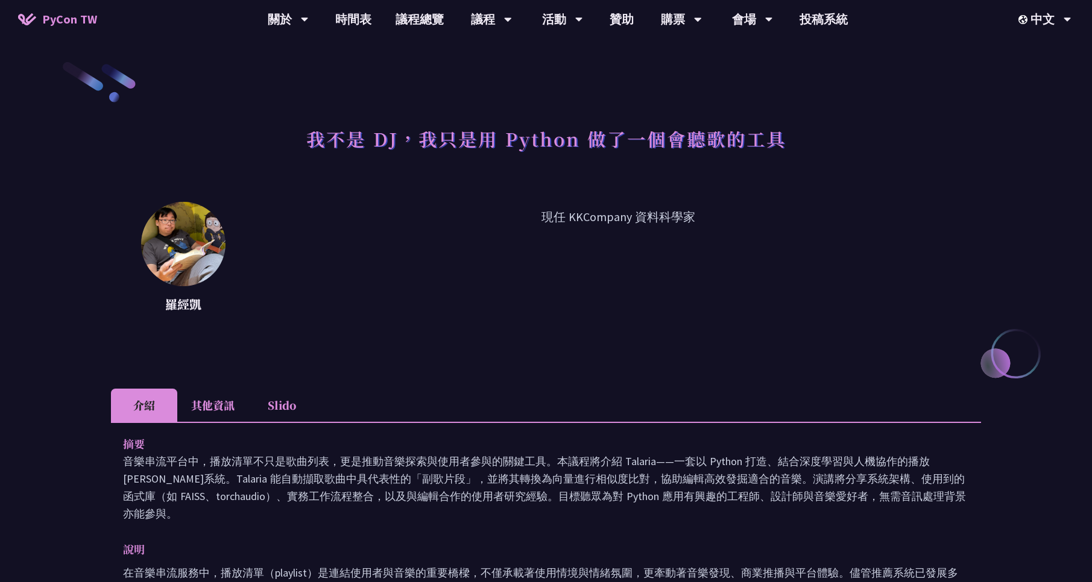
click at [204, 397] on li "其他資訊" at bounding box center [212, 405] width 71 height 33
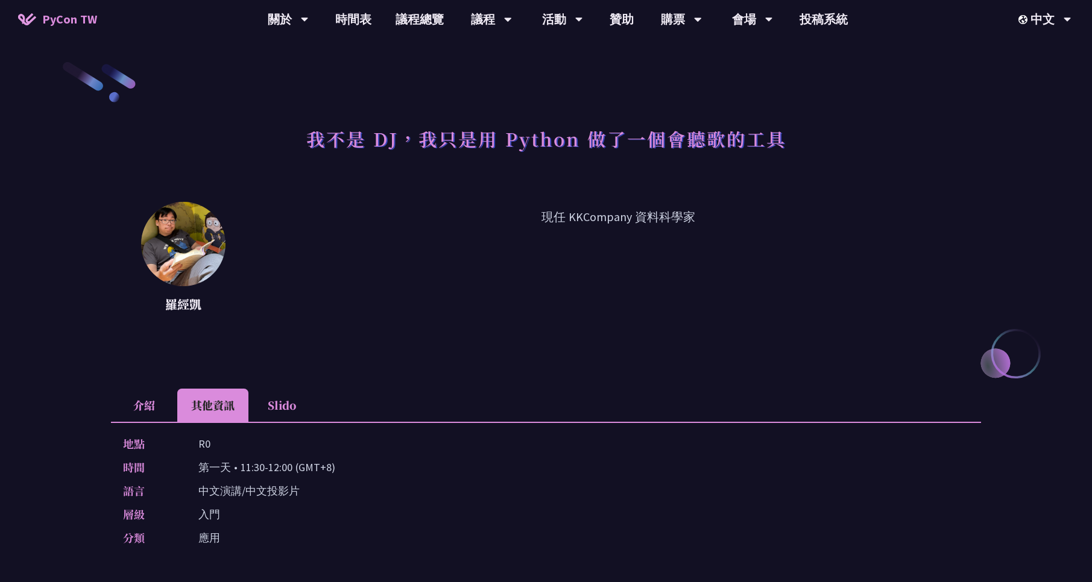
click at [289, 406] on li "Slido" at bounding box center [281, 405] width 66 height 33
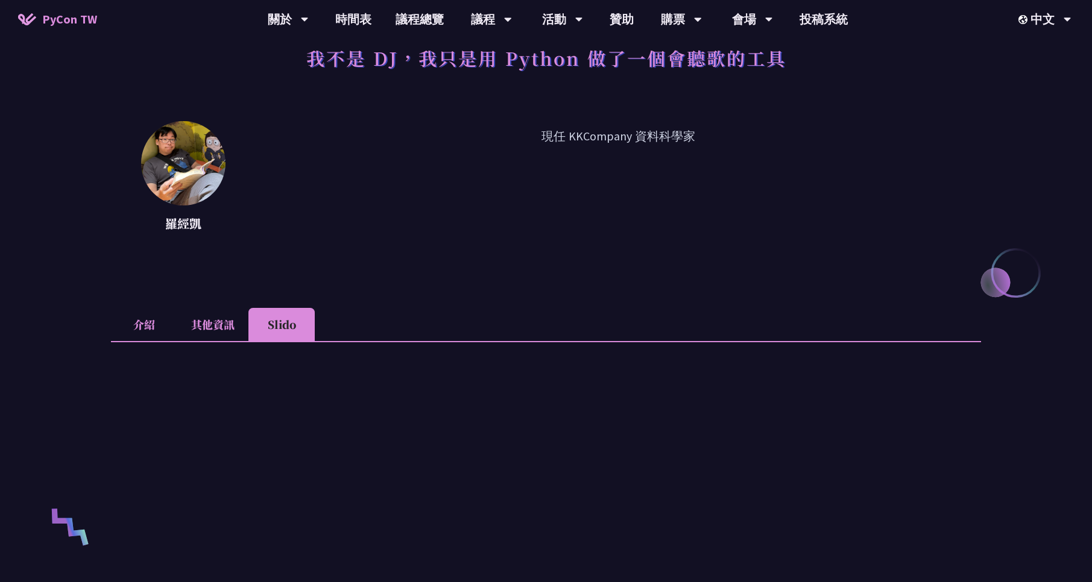
scroll to position [72, 0]
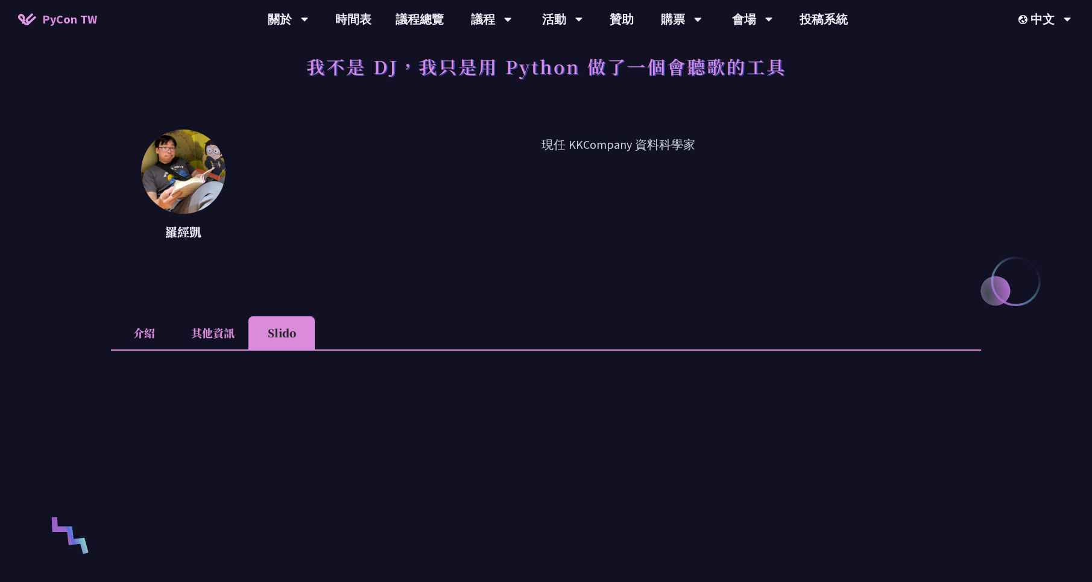
click at [159, 330] on li "介紹" at bounding box center [144, 333] width 66 height 33
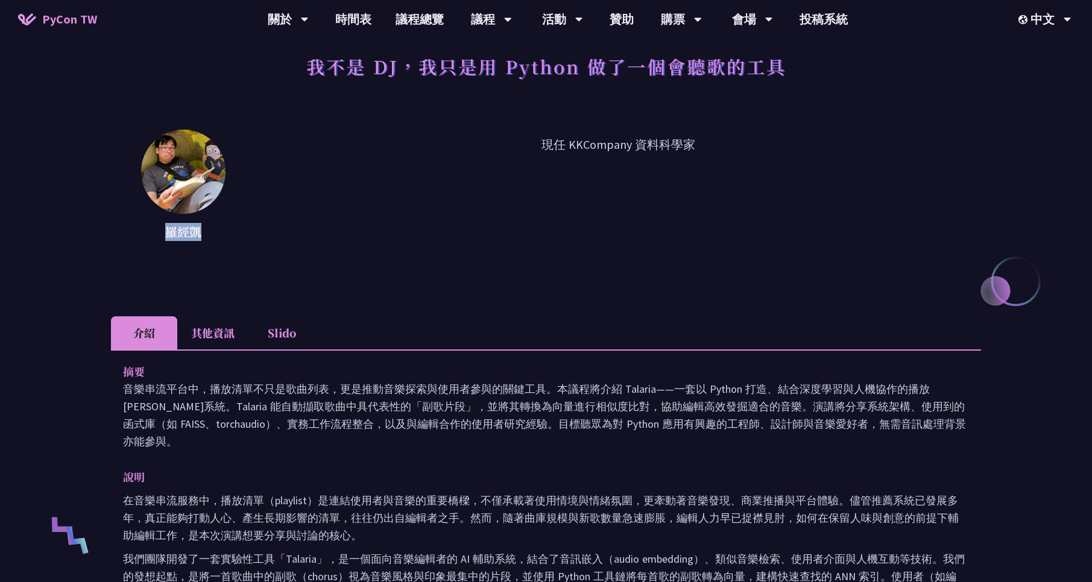
drag, startPoint x: 196, startPoint y: 235, endPoint x: 181, endPoint y: 230, distance: 16.0
click at [163, 231] on p "羅經凱" at bounding box center [183, 232] width 84 height 18
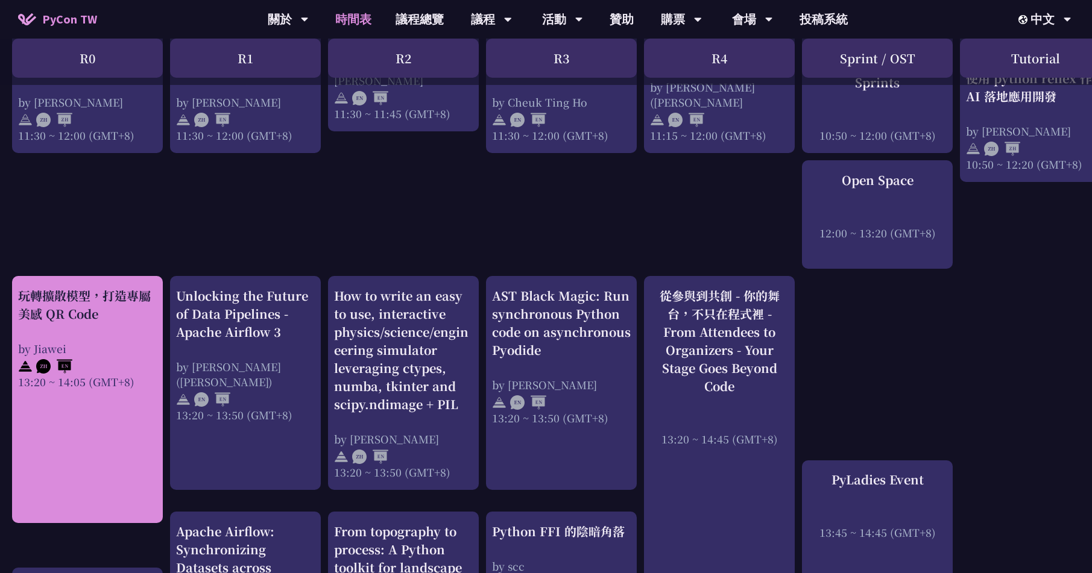
scroll to position [868, 0]
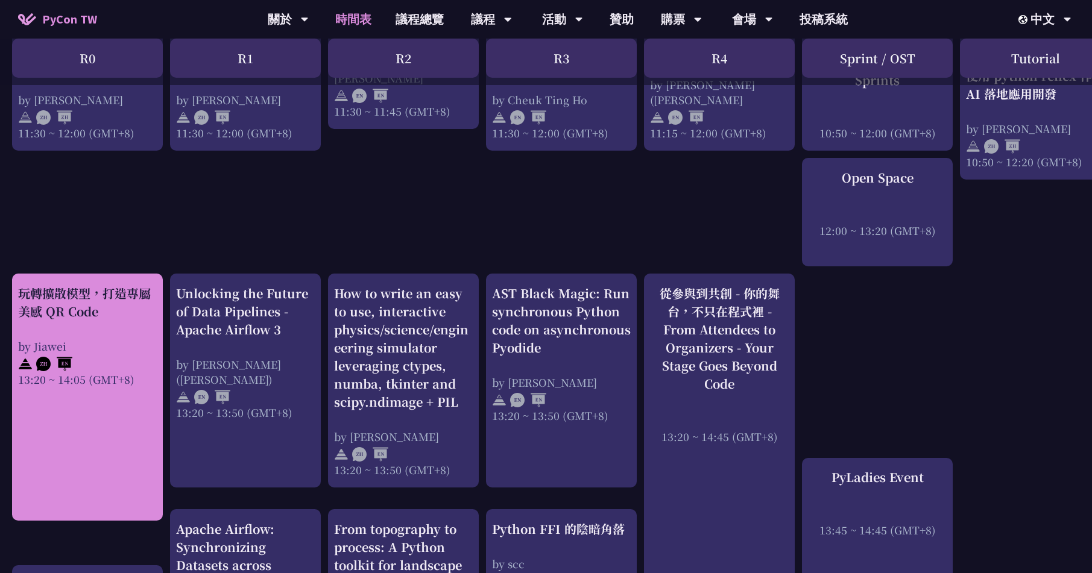
click at [107, 349] on div "by Jiawei" at bounding box center [87, 346] width 139 height 15
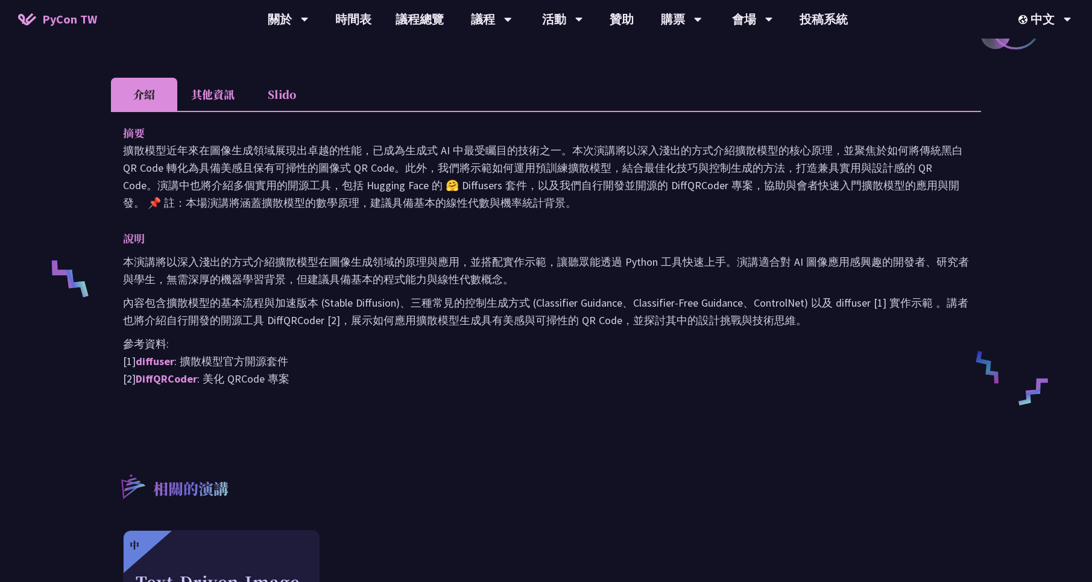
scroll to position [289, 0]
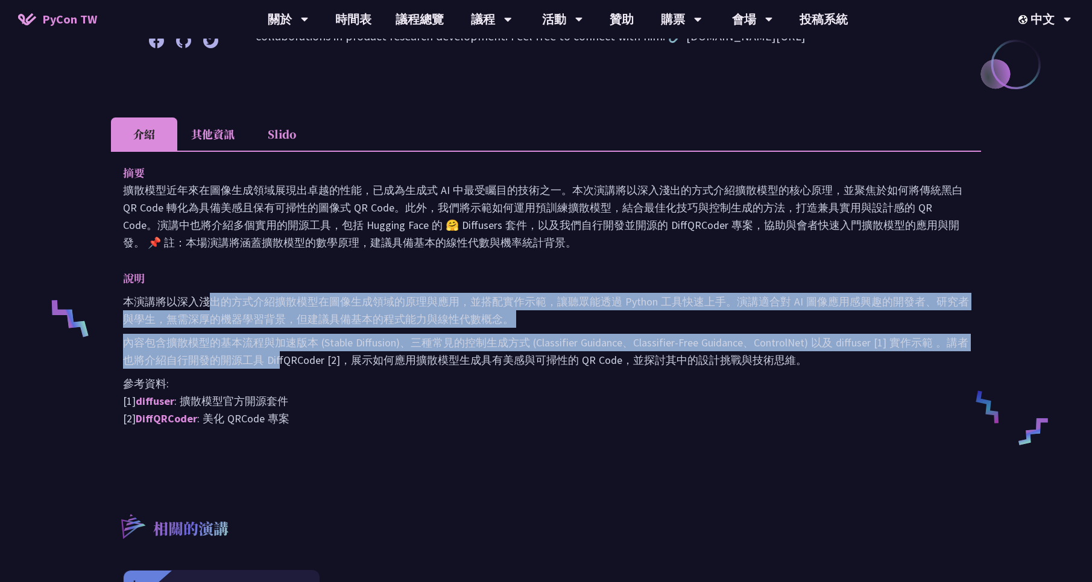
drag, startPoint x: 210, startPoint y: 305, endPoint x: 280, endPoint y: 367, distance: 93.1
click at [280, 367] on div "本演講將以深入淺出的方式介紹擴散模型在圖像生成領域的原理與應用，並搭配實作示範，讓聽眾能透過 Python 工具快速上手。演講適合對 AI 圖像應用感興趣的開…" at bounding box center [546, 360] width 846 height 134
click at [280, 367] on p "內容包含擴散模型的基本流程與加速版本 (Stable Diffusion)、三種常見的控制生成方式 (Classifier Guidance、Classifi…" at bounding box center [546, 351] width 846 height 35
drag, startPoint x: 125, startPoint y: 302, endPoint x: 353, endPoint y: 358, distance: 234.6
click at [353, 358] on div "本演講將以深入淺出的方式介紹擴散模型在圖像生成領域的原理與應用，並搭配實作示範，讓聽眾能透過 Python 工具快速上手。演講適合對 AI 圖像應用感興趣的開…" at bounding box center [546, 360] width 846 height 134
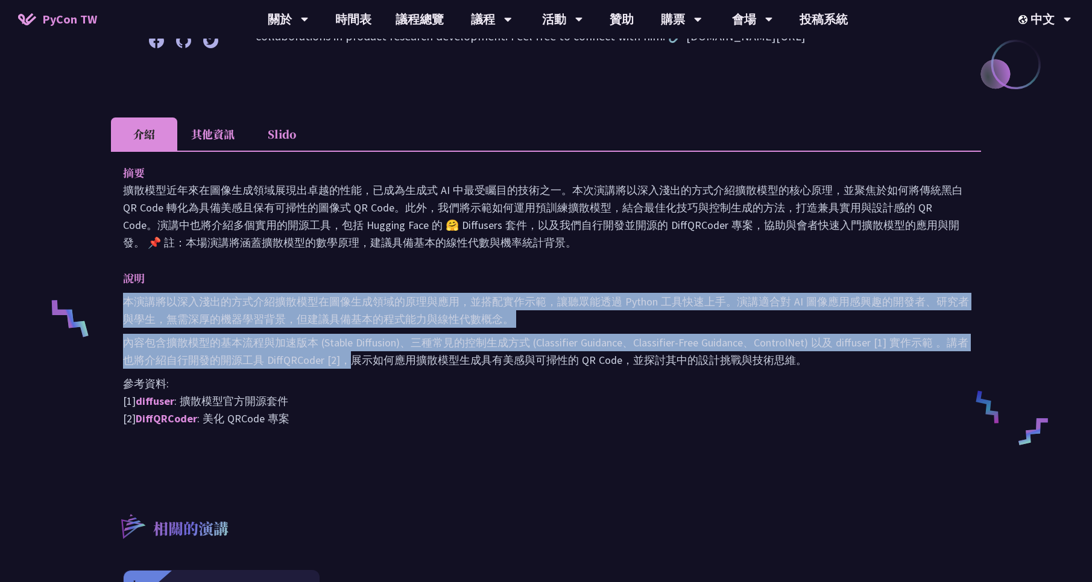
click at [353, 358] on p "內容包含擴散模型的基本流程與加速版本 (Stable Diffusion)、三種常見的控制生成方式 (Classifier Guidance、Classifi…" at bounding box center [546, 351] width 846 height 35
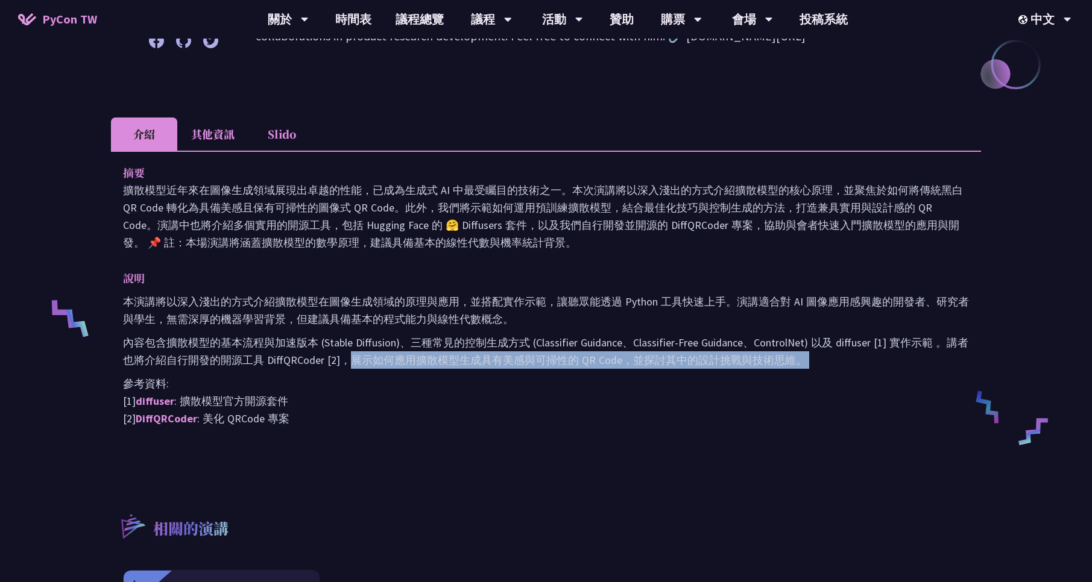
drag, startPoint x: 351, startPoint y: 359, endPoint x: 845, endPoint y: 374, distance: 494.6
click at [756, 374] on div "本演講將以深入淺出的方式介紹擴散模型在圖像生成領域的原理與應用，並搭配實作示範，讓聽眾能透過 Python 工具快速上手。演講適合對 AI 圖像應用感興趣的開…" at bounding box center [546, 360] width 846 height 134
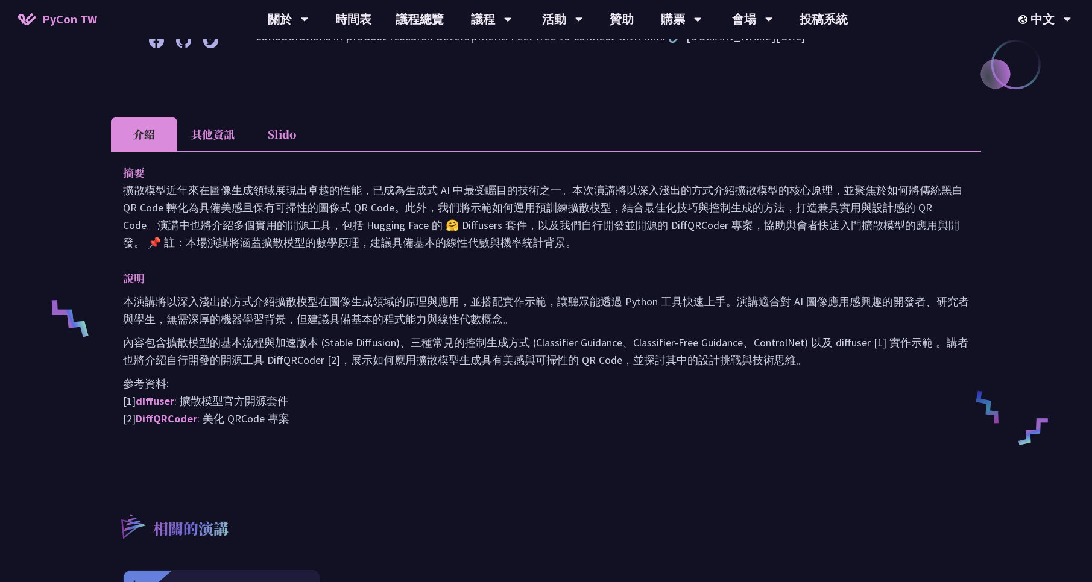
click at [519, 420] on p "參考資料: [1] diffuser : 擴散模型官方開源套件 [2] DiffQRCoder : 美化 QRCode 專案" at bounding box center [546, 401] width 846 height 52
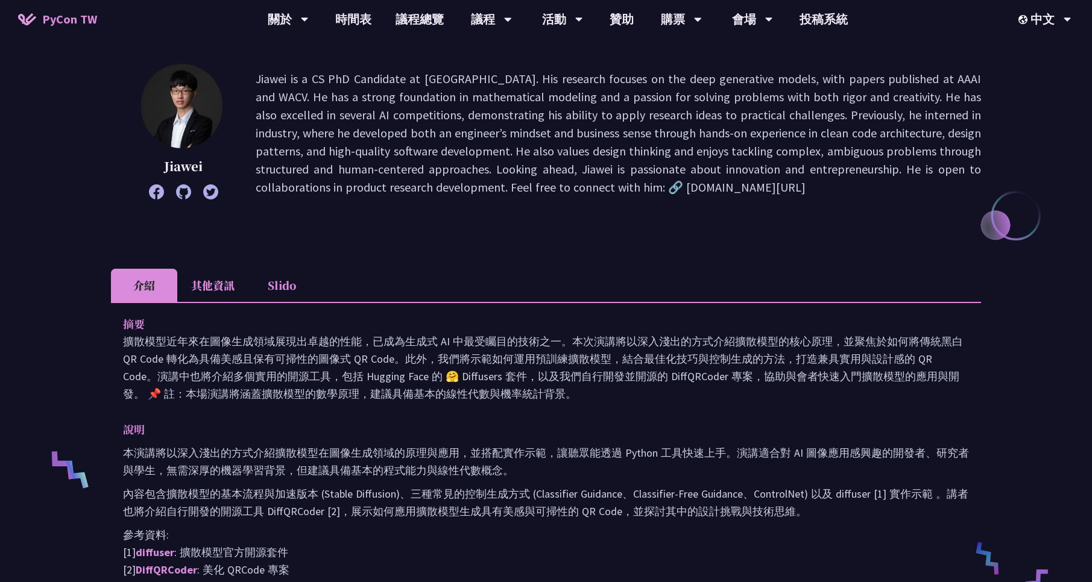
scroll to position [72, 0]
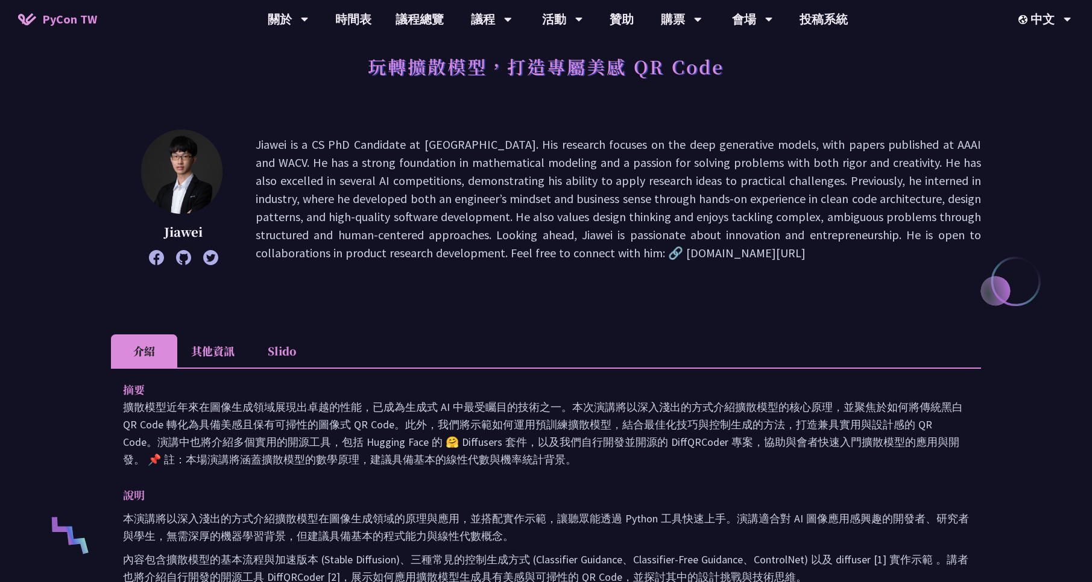
drag, startPoint x: 192, startPoint y: 342, endPoint x: 198, endPoint y: 349, distance: 9.0
click at [192, 343] on li "其他資訊" at bounding box center [212, 351] width 71 height 33
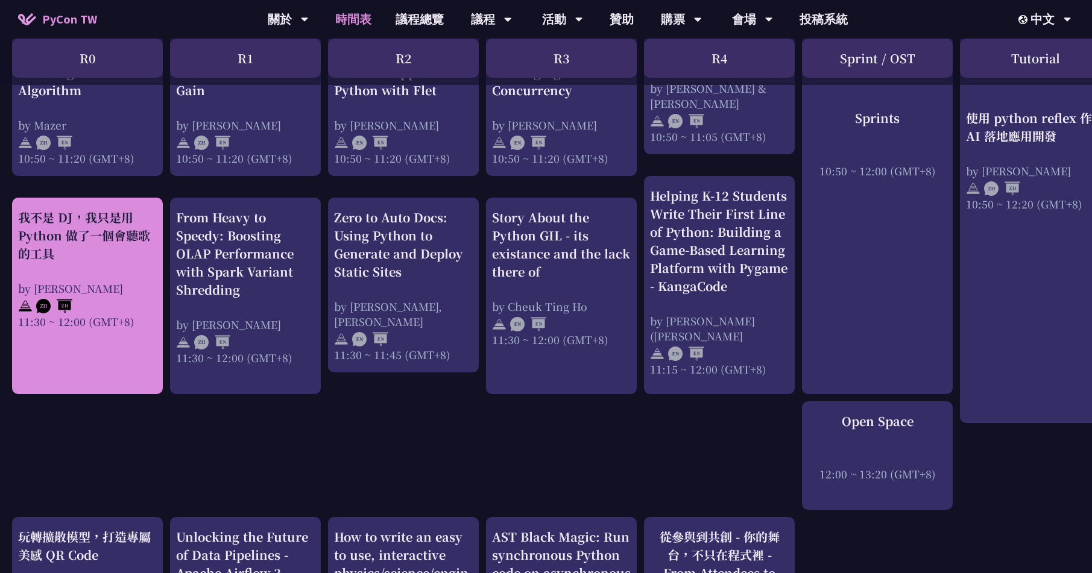
scroll to position [579, 0]
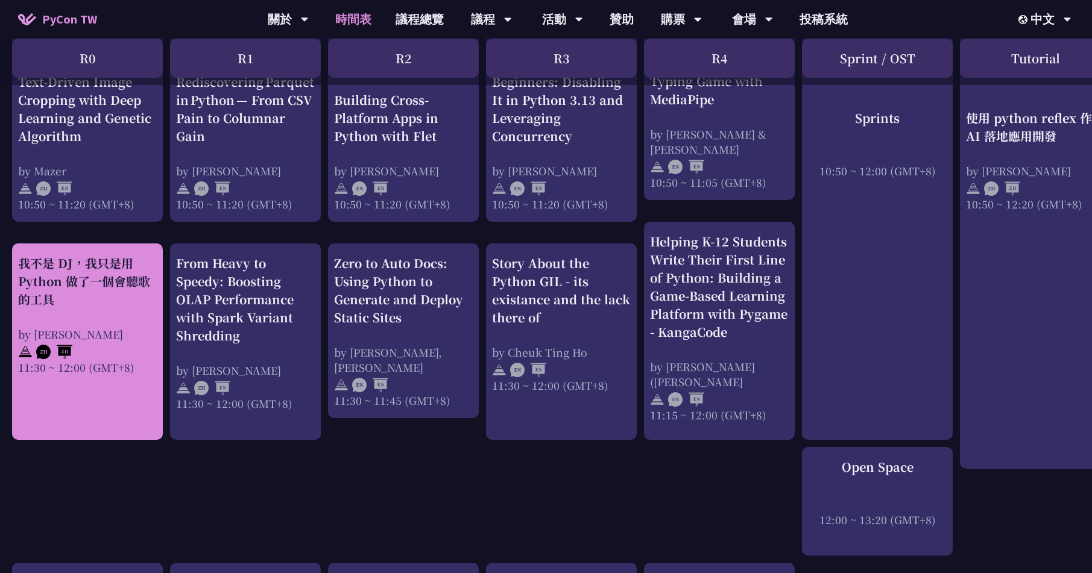
click at [132, 280] on div "我不是 DJ，我只是用 Python 做了一個會聽歌的工具" at bounding box center [87, 281] width 139 height 54
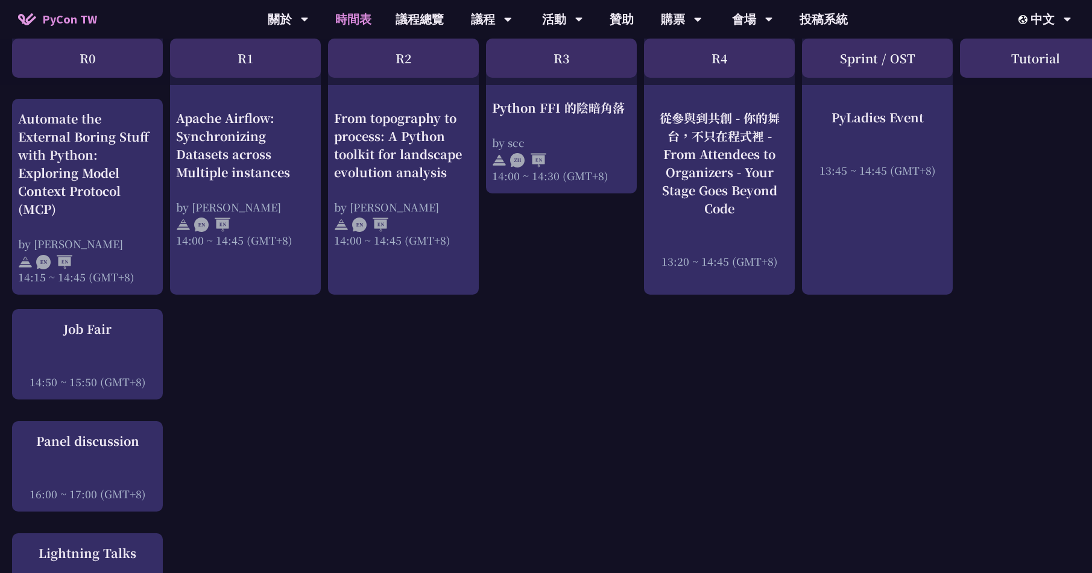
scroll to position [1375, 0]
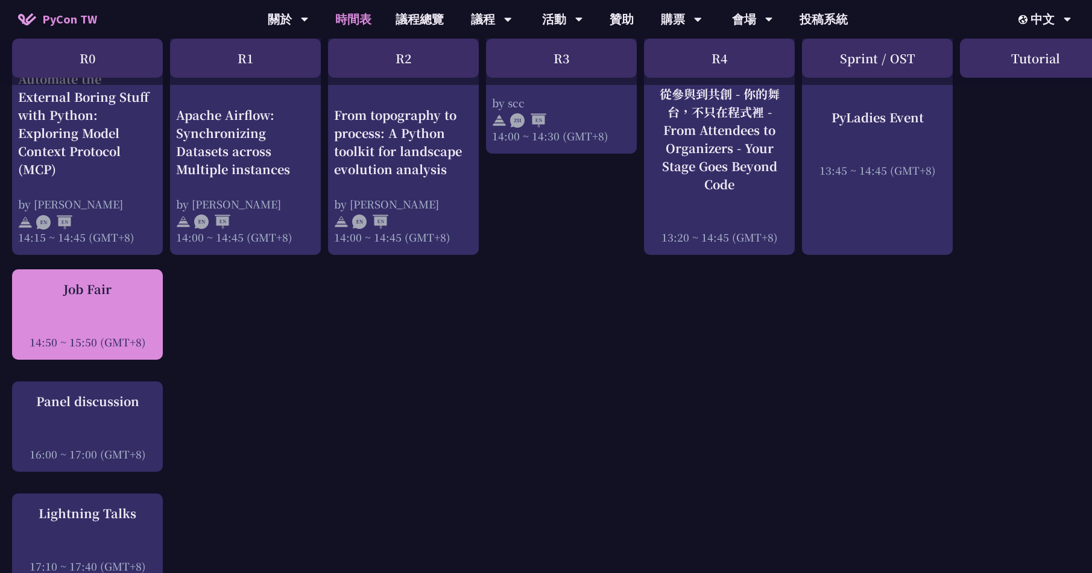
click at [103, 314] on div "Job Fair 14:50 ~ 15:50 (GMT+8)" at bounding box center [87, 314] width 139 height 69
click at [83, 289] on div "Job Fair" at bounding box center [87, 289] width 139 height 18
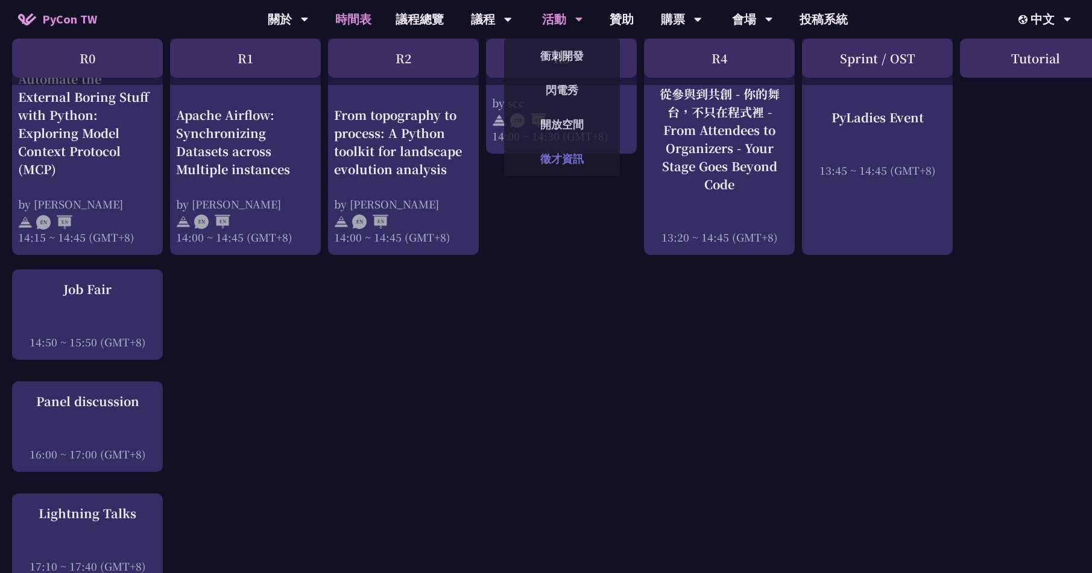
click at [567, 160] on link "徵才資訊" at bounding box center [562, 159] width 116 height 28
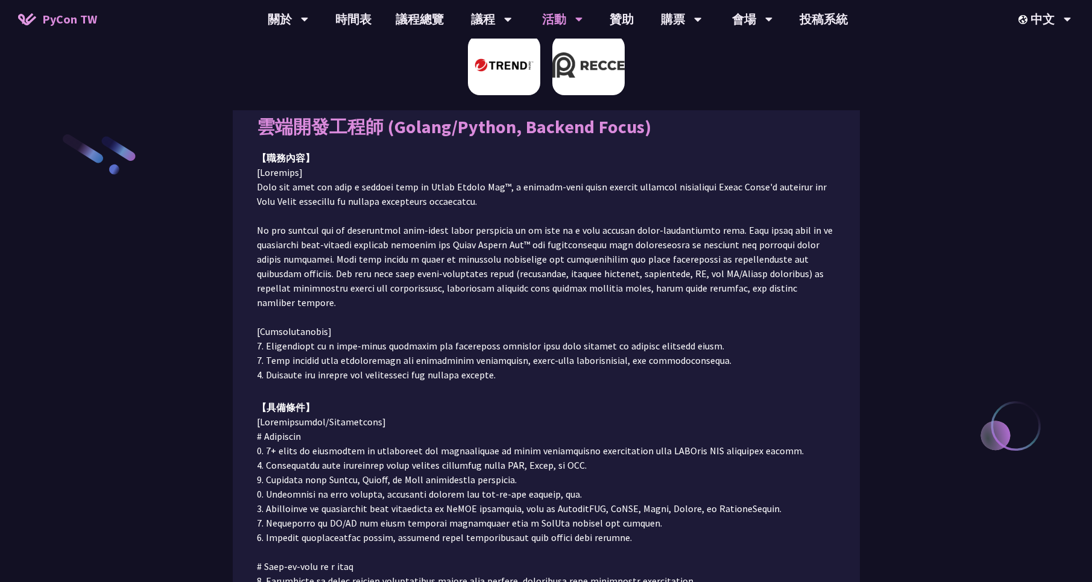
click at [575, 68] on img at bounding box center [588, 65] width 72 height 60
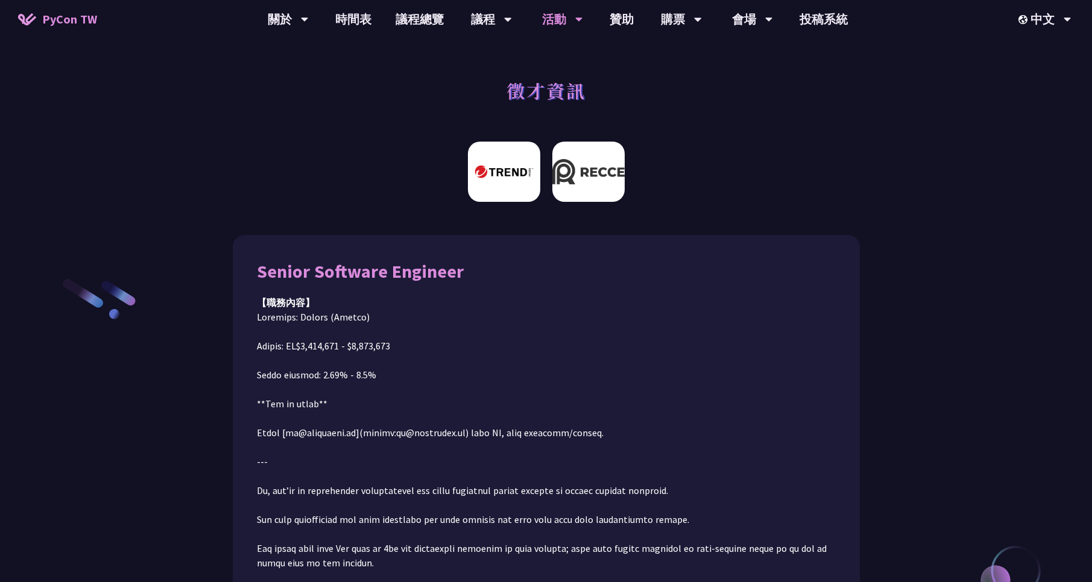
click at [524, 184] on img at bounding box center [504, 172] width 72 height 60
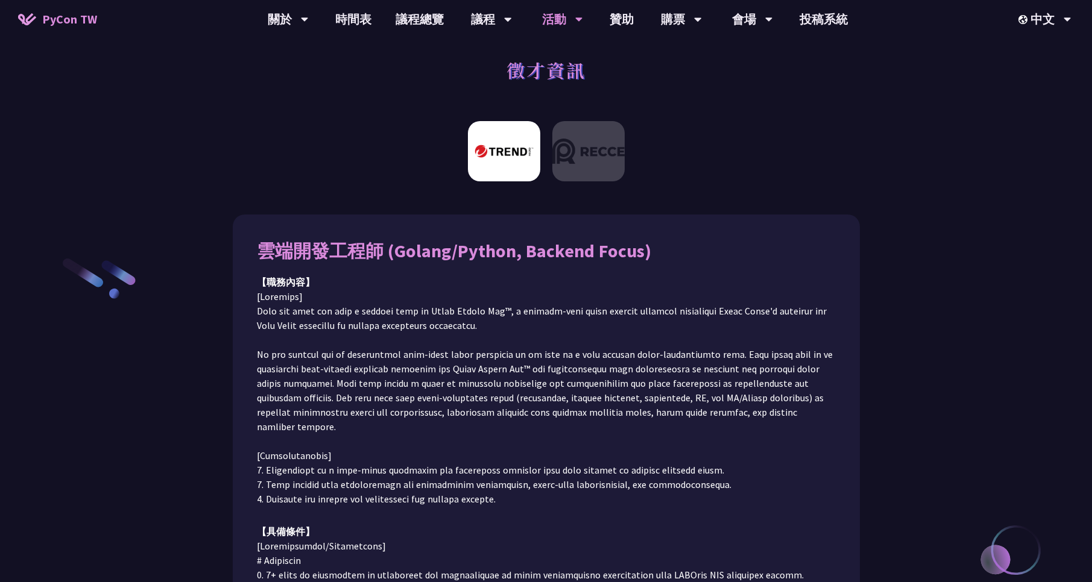
scroll to position [136, 0]
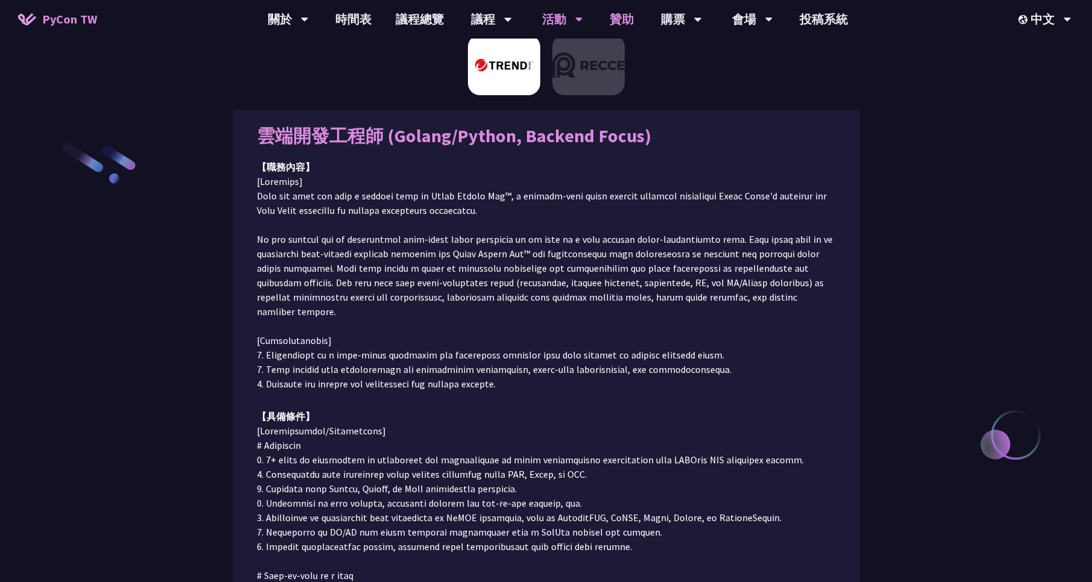
click at [620, 19] on link "贊助" at bounding box center [622, 19] width 48 height 39
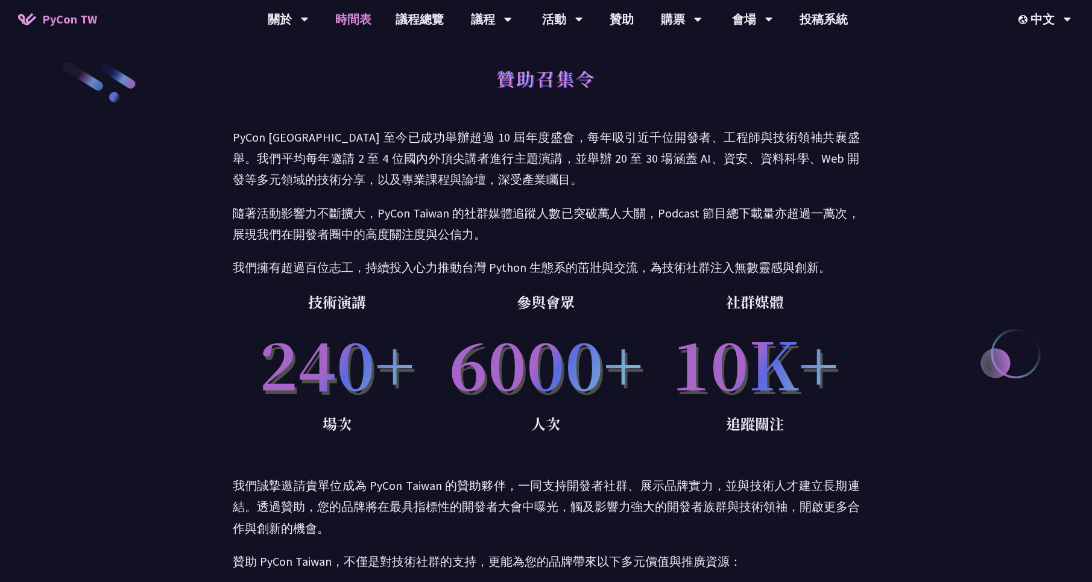
click at [357, 19] on link "時間表" at bounding box center [353, 19] width 60 height 39
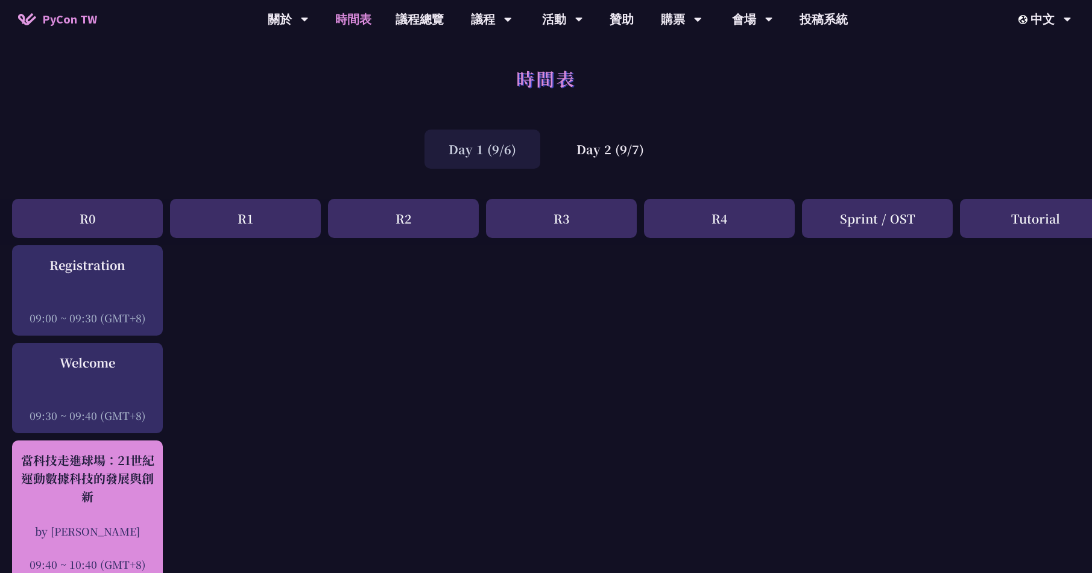
click at [109, 478] on div "當科技走進球場：21世紀運動數據科技的發展與創新" at bounding box center [87, 479] width 139 height 54
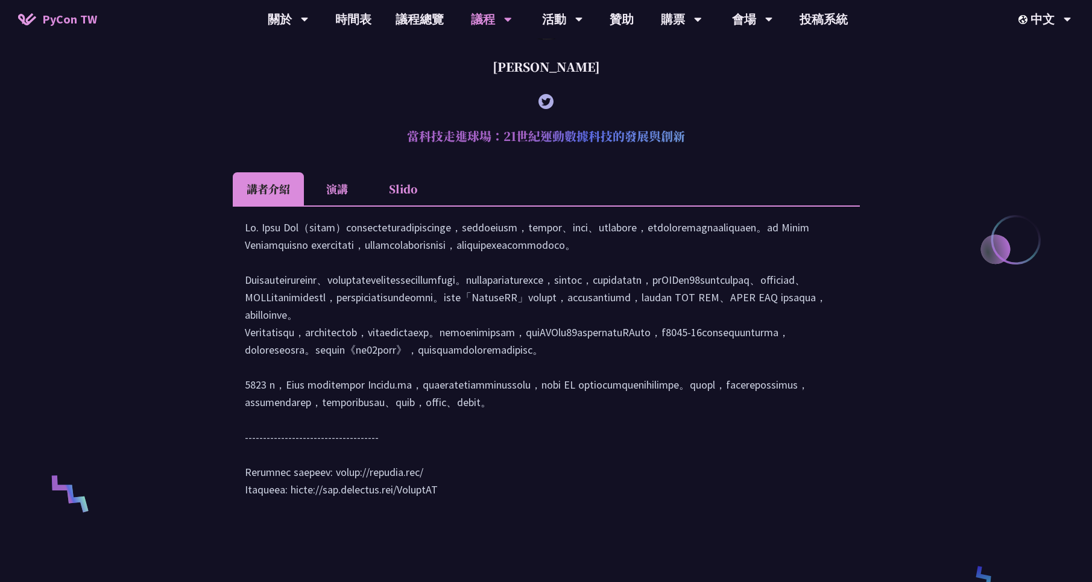
scroll to position [506, 0]
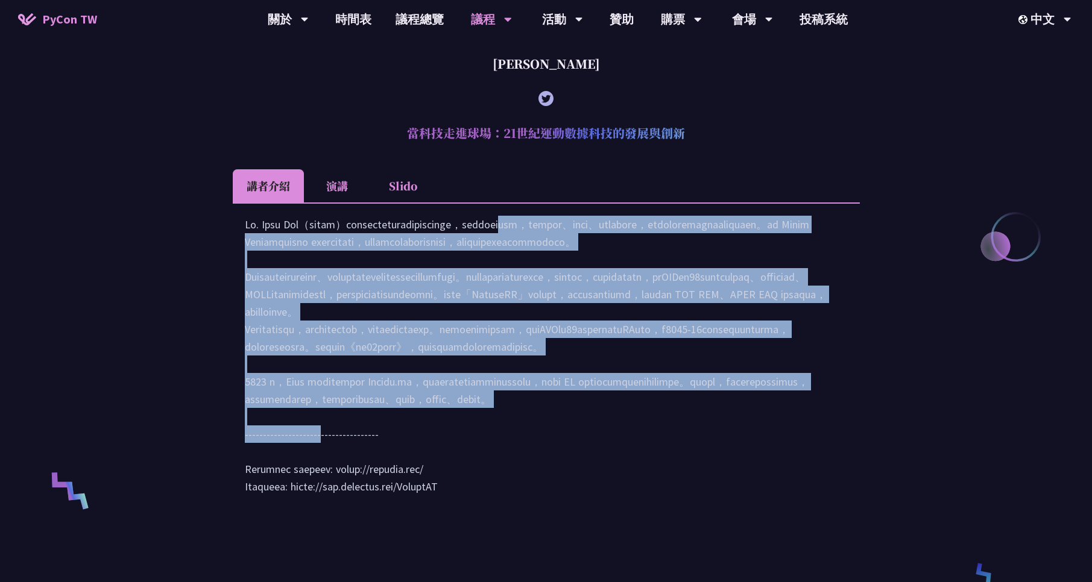
drag, startPoint x: 429, startPoint y: 242, endPoint x: 522, endPoint y: 488, distance: 263.2
click at [522, 488] on div at bounding box center [546, 362] width 603 height 292
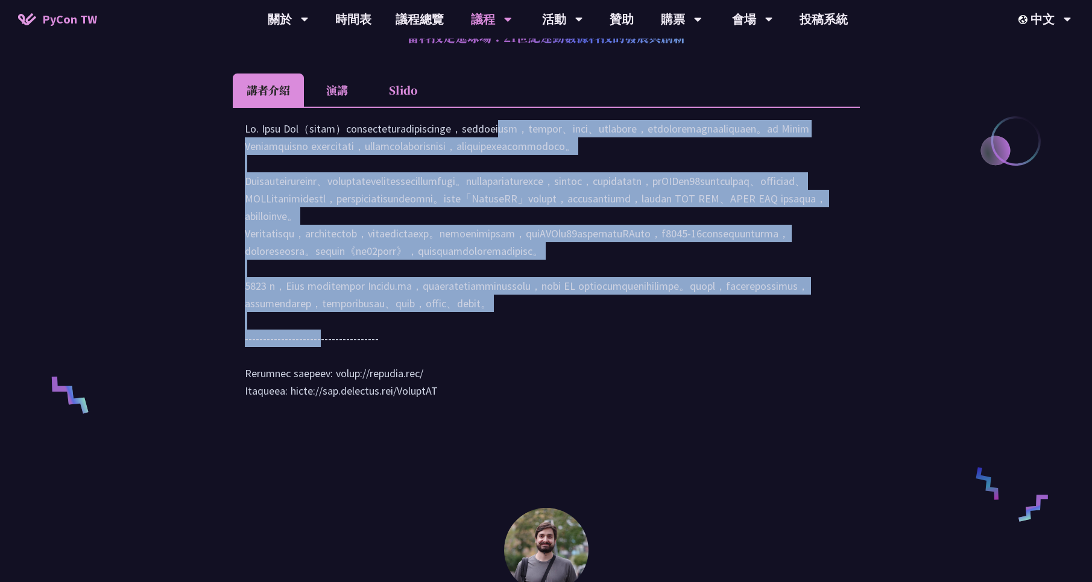
scroll to position [651, 0]
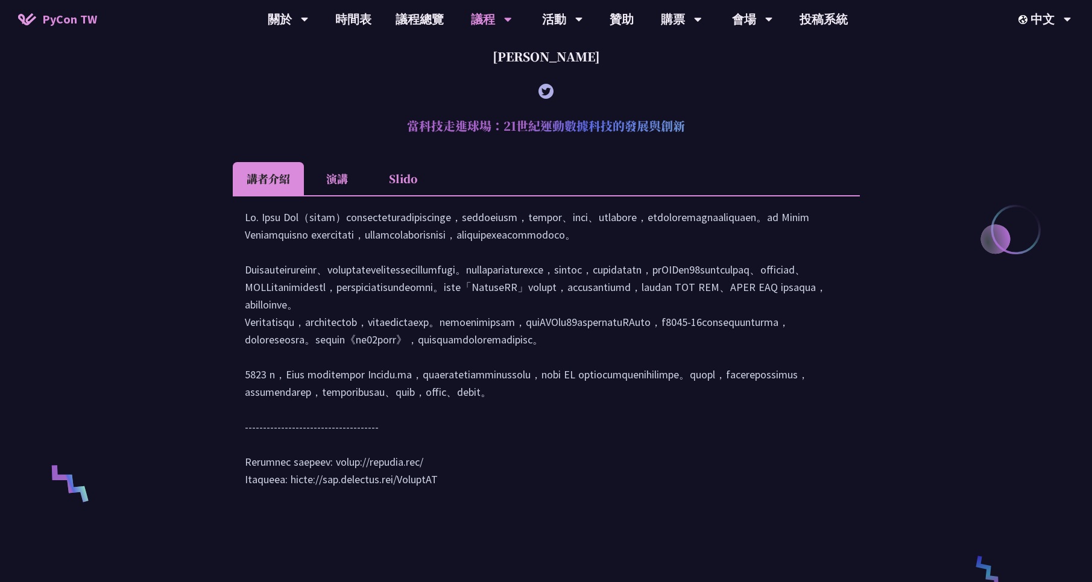
scroll to position [506, 0]
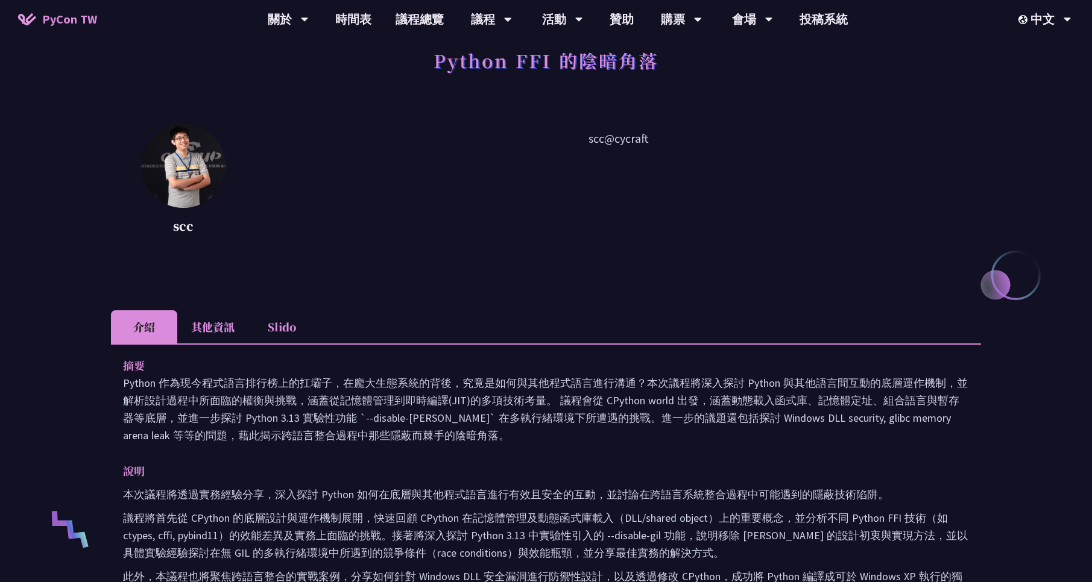
scroll to position [217, 0]
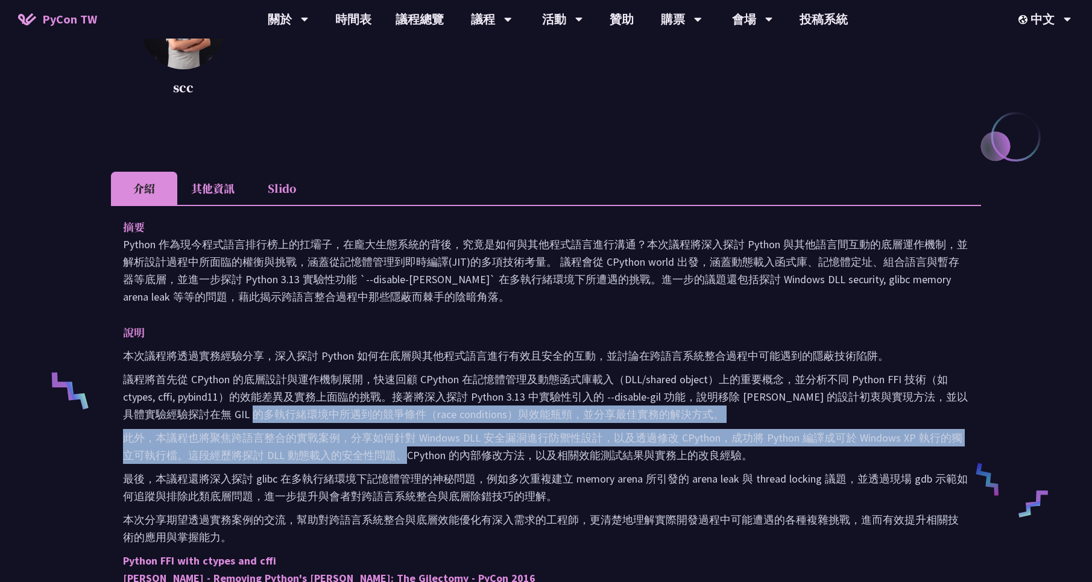
drag, startPoint x: 293, startPoint y: 412, endPoint x: 403, endPoint y: 449, distance: 116.3
click at [403, 449] on div "本次議程將透過實務經驗分享，深入探討 Python 如何在底層與其他程式語言進行有效且安全的互動，並討論在跨語言系統整合過程中可能遇到的隱蔽技術陷阱。 議程將…" at bounding box center [546, 537] width 846 height 380
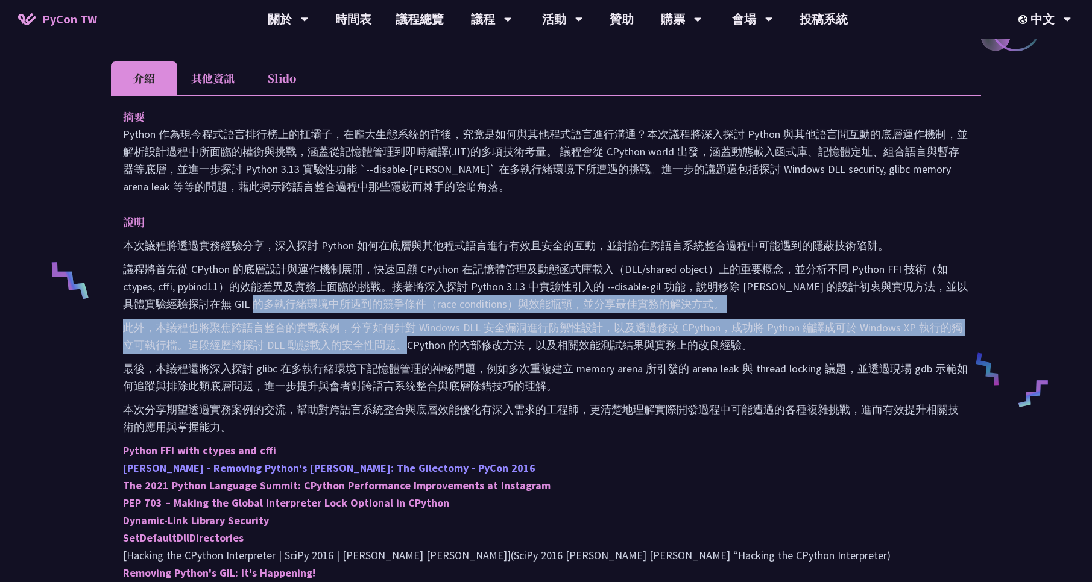
scroll to position [362, 0]
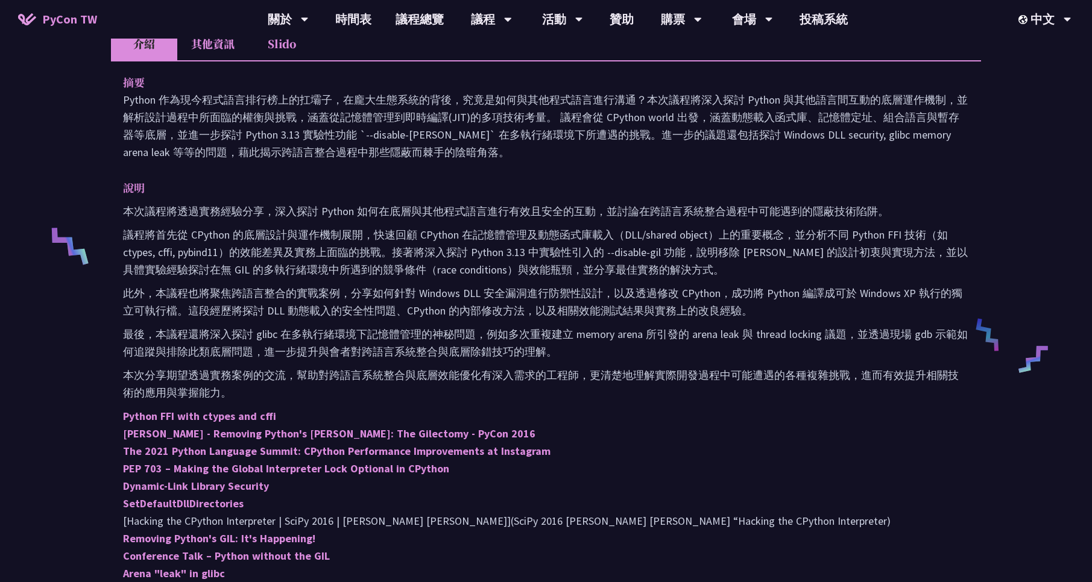
click at [647, 326] on p "最後，本議程還將深入探討 glibc 在多執行緒環境下記憶體管理的神秘問題，例如多次重複建立 memory arena 所引發的 arena leak 與 t…" at bounding box center [546, 343] width 846 height 35
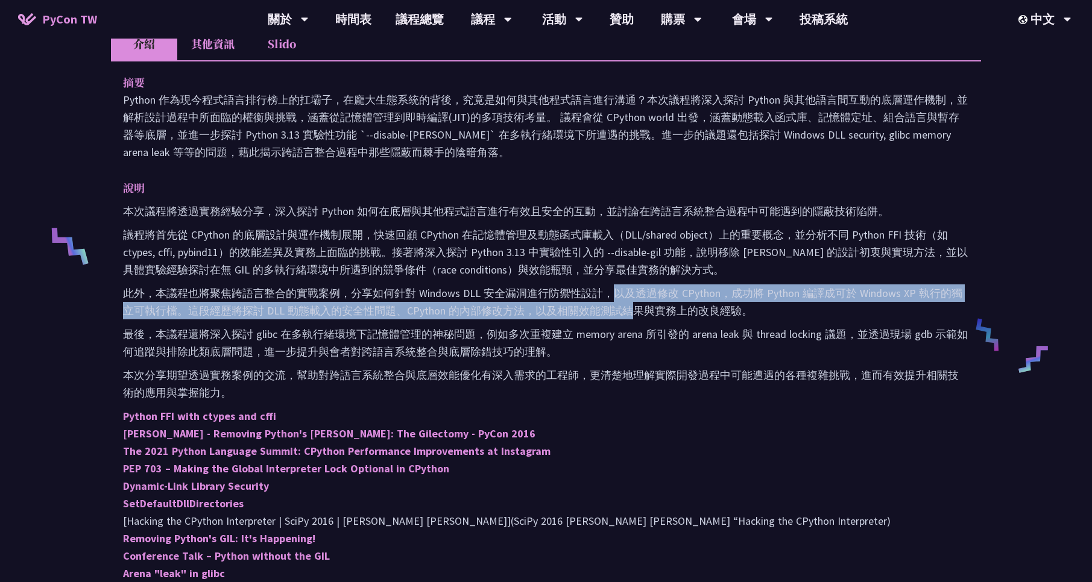
drag, startPoint x: 618, startPoint y: 289, endPoint x: 627, endPoint y: 313, distance: 25.2
click at [627, 313] on p "此外，本議程也將聚焦跨語言整合的實戰案例，分享如何針對 Windows DLL 安全漏洞進行防禦性設計，以及透過修改 CPython，成功將 Python 編…" at bounding box center [546, 302] width 846 height 35
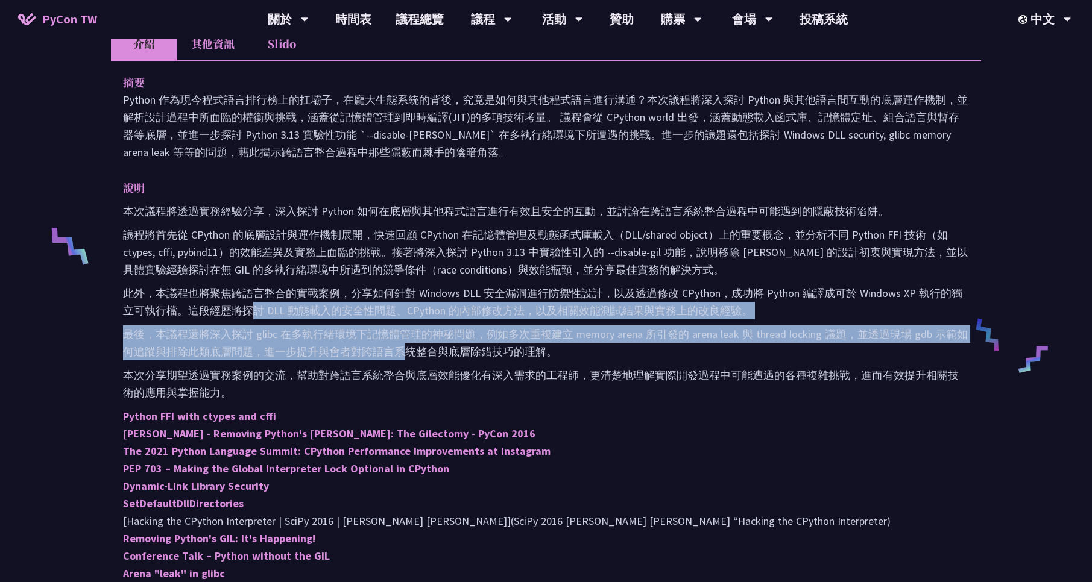
drag, startPoint x: 253, startPoint y: 302, endPoint x: 405, endPoint y: 344, distance: 157.1
click at [405, 344] on div "本次議程將透過實務經驗分享，深入探討 Python 如何在底層與其他程式語言進行有效且安全的互動，並討論在跨語言系統整合過程中可能遇到的隱蔽技術陷阱。 議程將…" at bounding box center [546, 393] width 846 height 380
click at [405, 344] on p "最後，本議程還將深入探討 glibc 在多執行緒環境下記憶體管理的神秘問題，例如多次重複建立 memory arena 所引發的 arena leak 與 t…" at bounding box center [546, 343] width 846 height 35
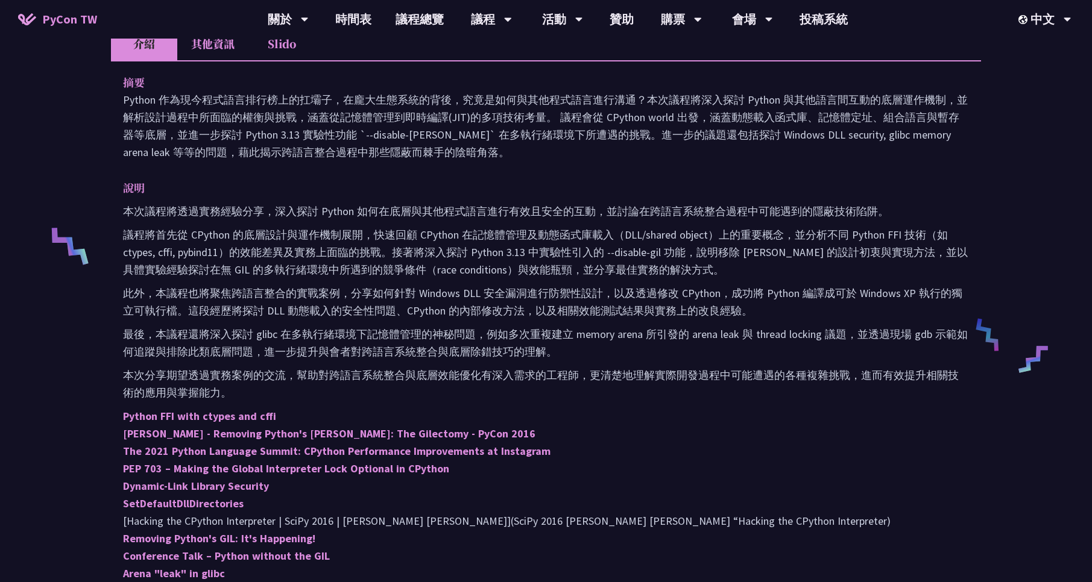
click at [267, 333] on p "最後，本議程還將深入探討 glibc 在多執行緒環境下記憶體管理的神秘問題，例如多次重複建立 memory arena 所引發的 arena leak 與 t…" at bounding box center [546, 343] width 846 height 35
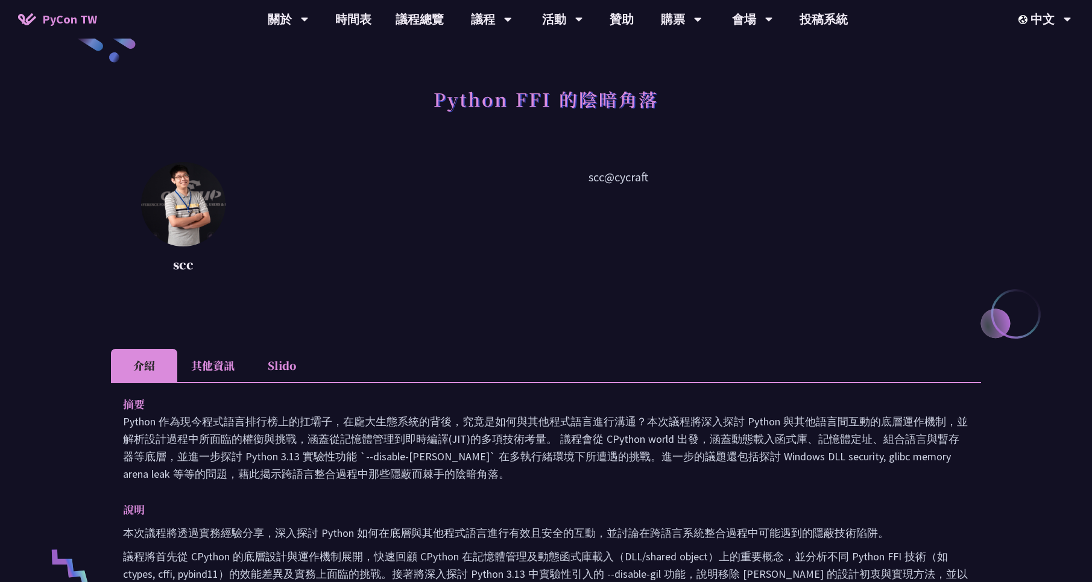
scroll to position [0, 0]
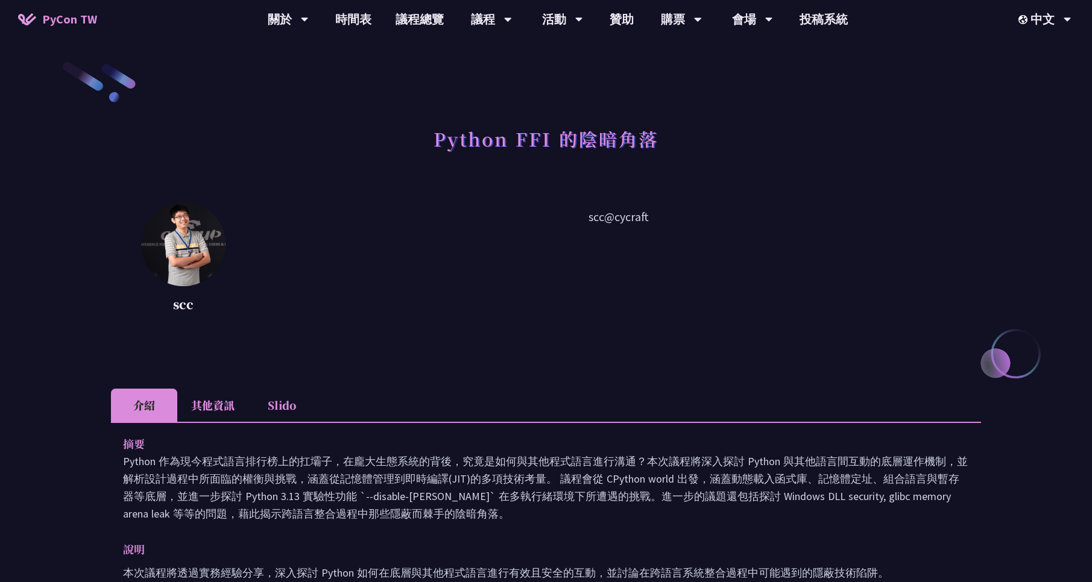
click at [207, 411] on li "其他資訊" at bounding box center [212, 405] width 71 height 33
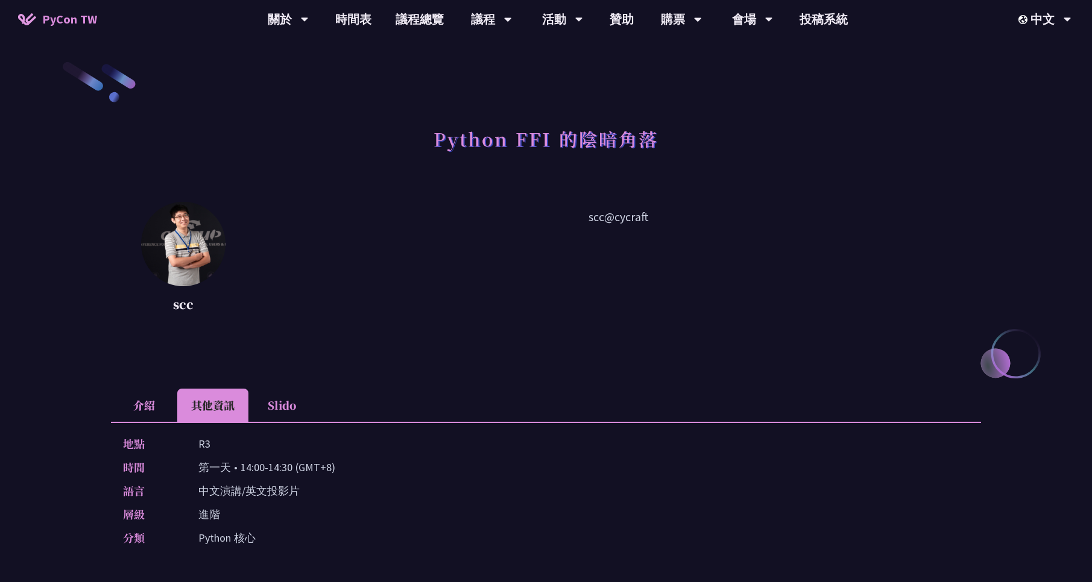
click at [145, 401] on li "介紹" at bounding box center [144, 405] width 66 height 33
